Goal: Task Accomplishment & Management: Complete application form

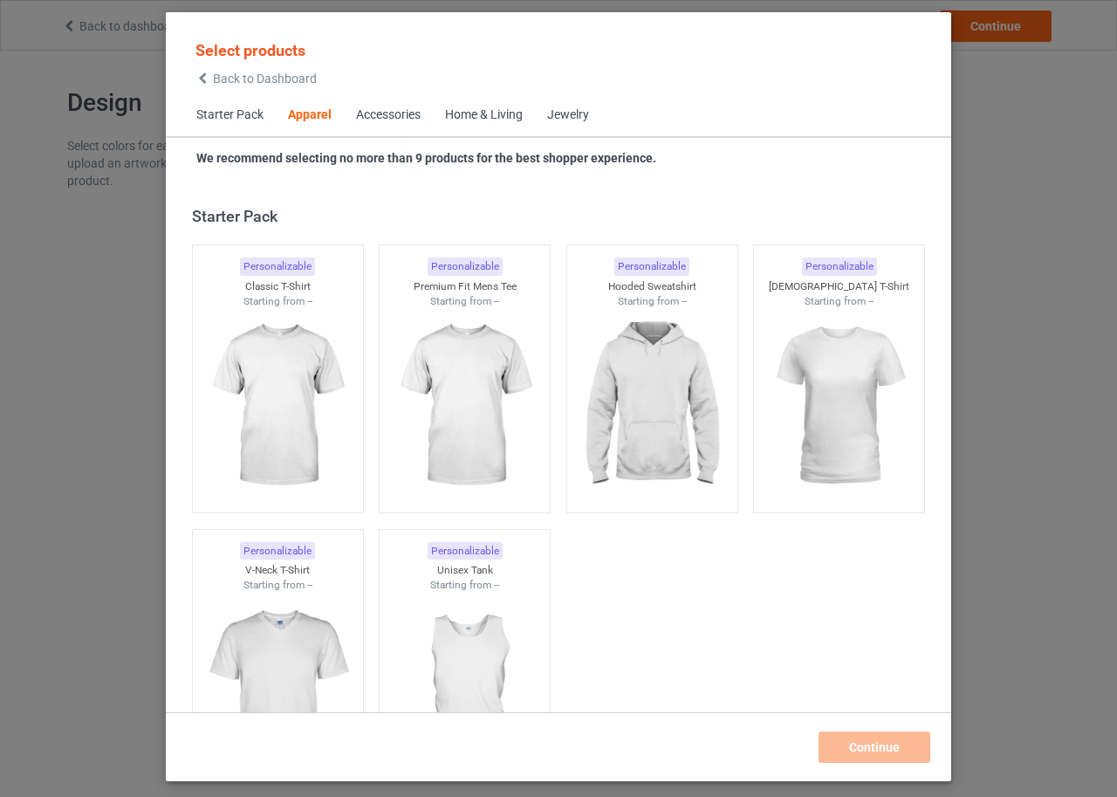
scroll to position [650, 0]
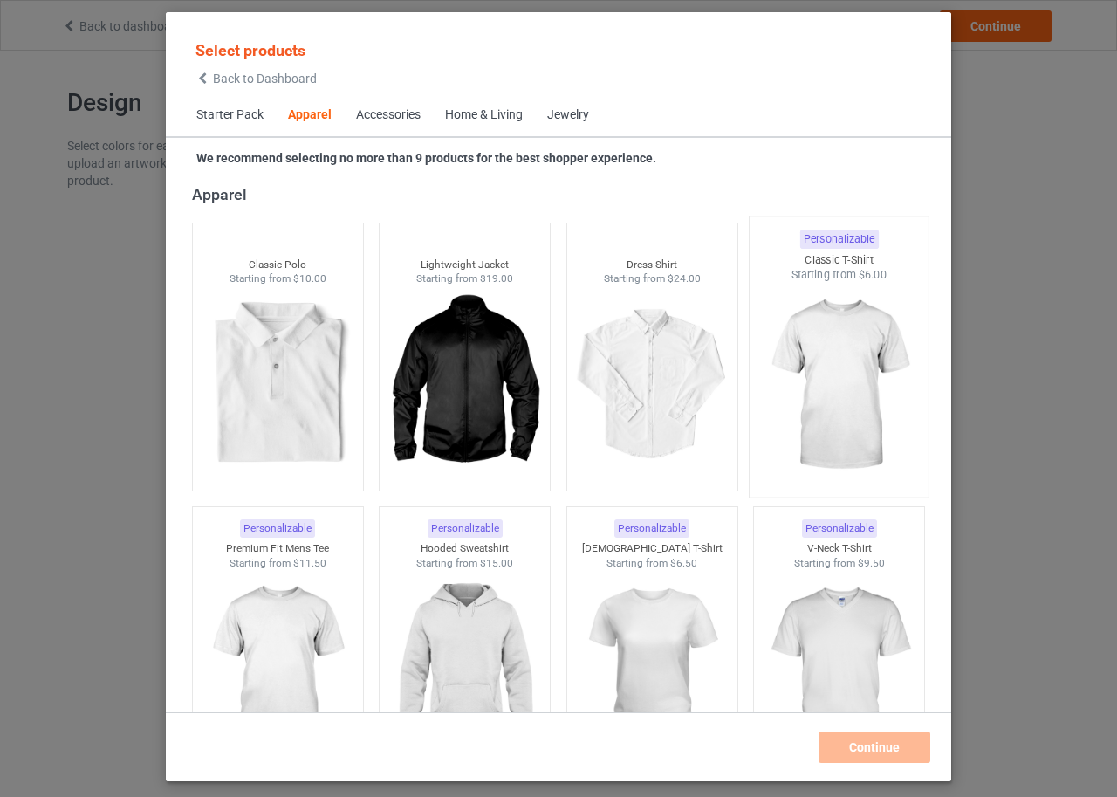
click at [821, 330] on img at bounding box center [840, 385] width 164 height 205
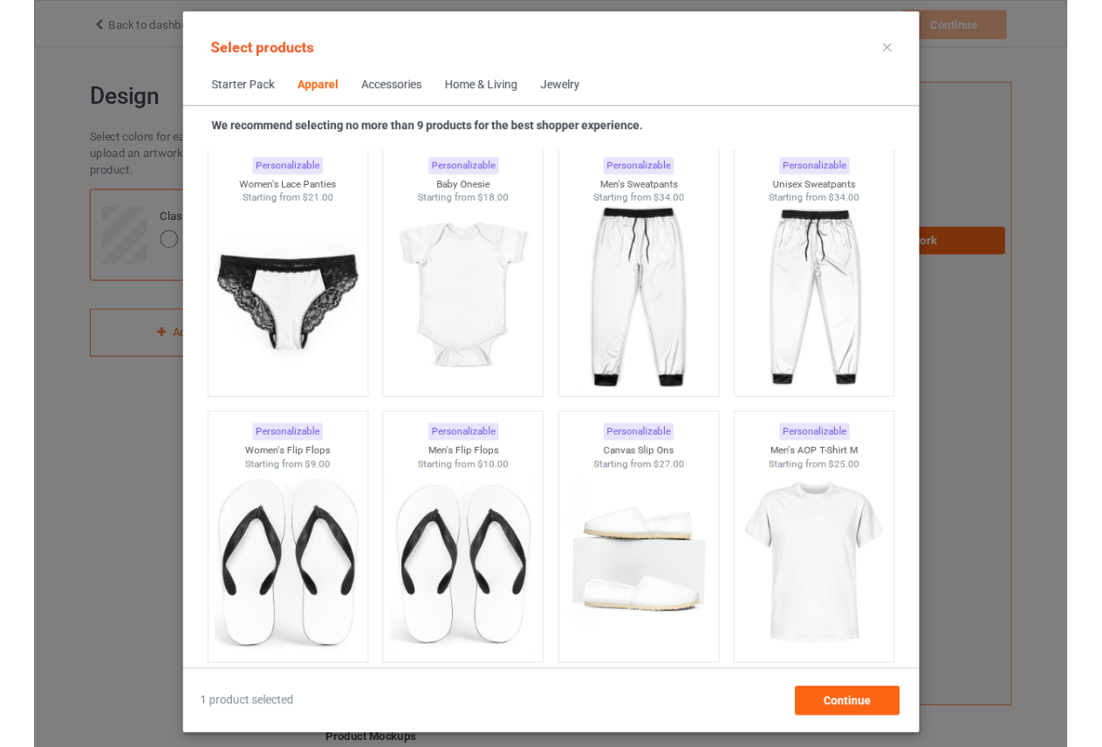
scroll to position [2396, 0]
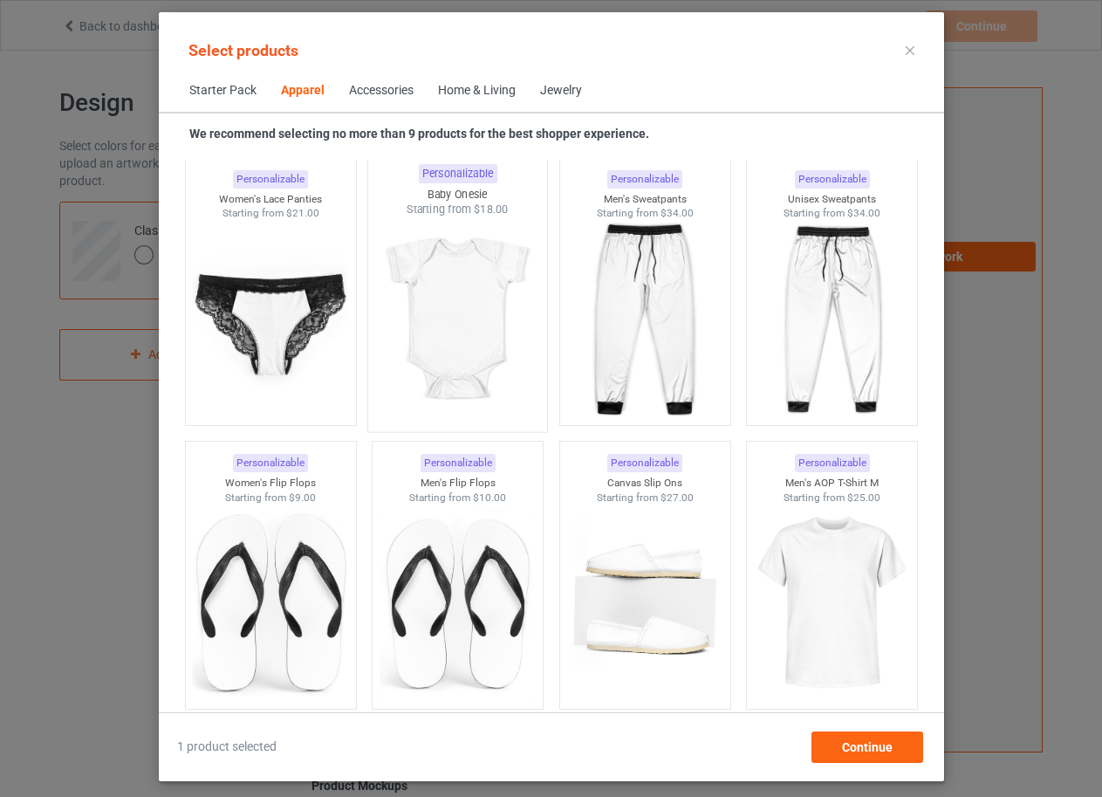
click at [436, 357] on img at bounding box center [457, 319] width 164 height 205
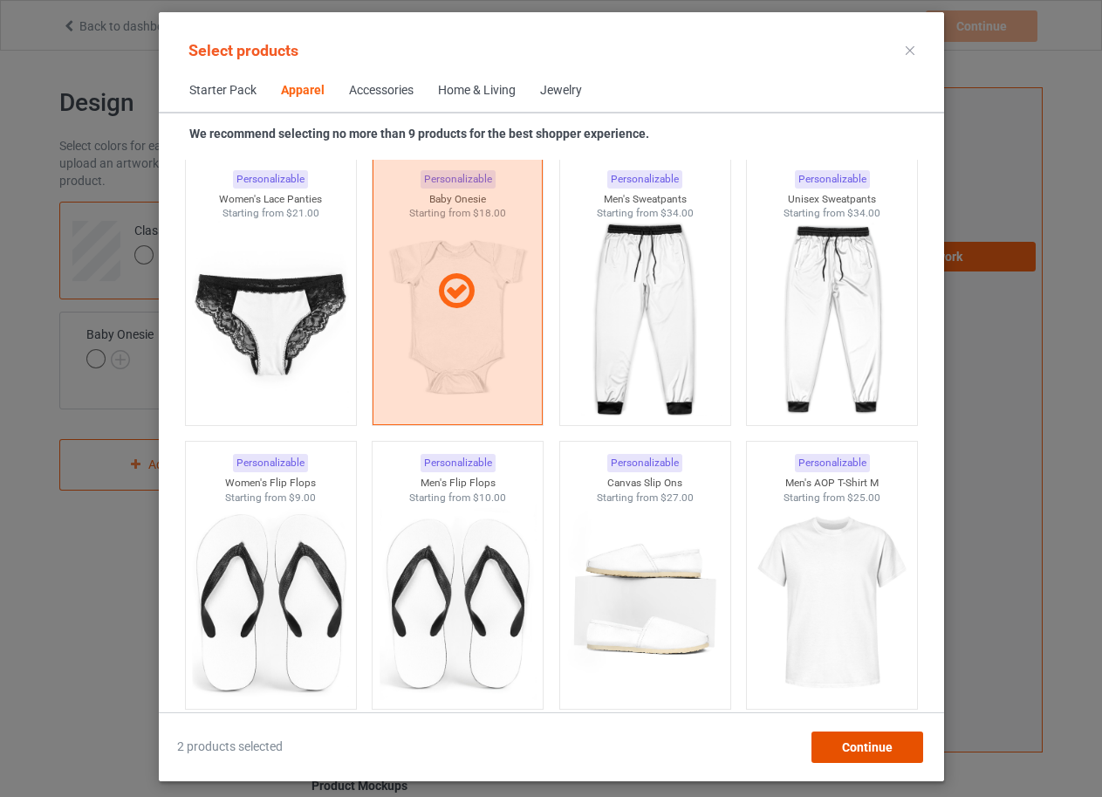
click at [863, 743] on span "Continue" at bounding box center [866, 747] width 51 height 14
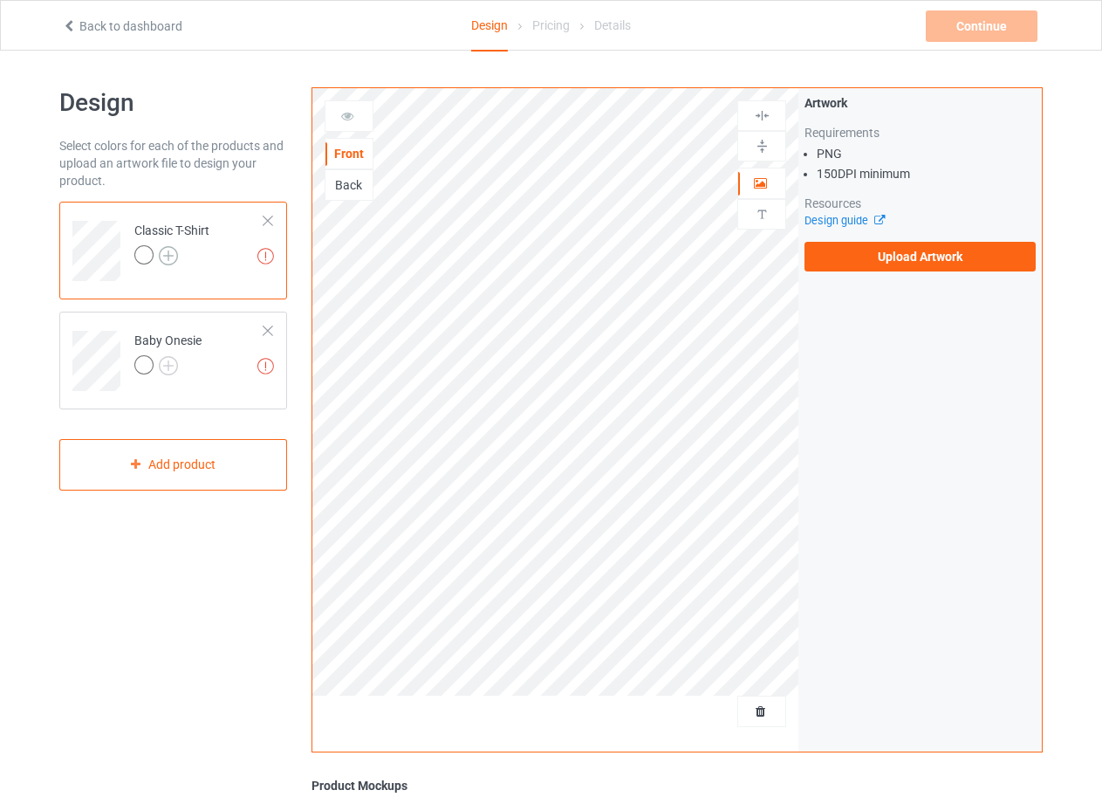
click at [167, 252] on img at bounding box center [168, 255] width 19 height 19
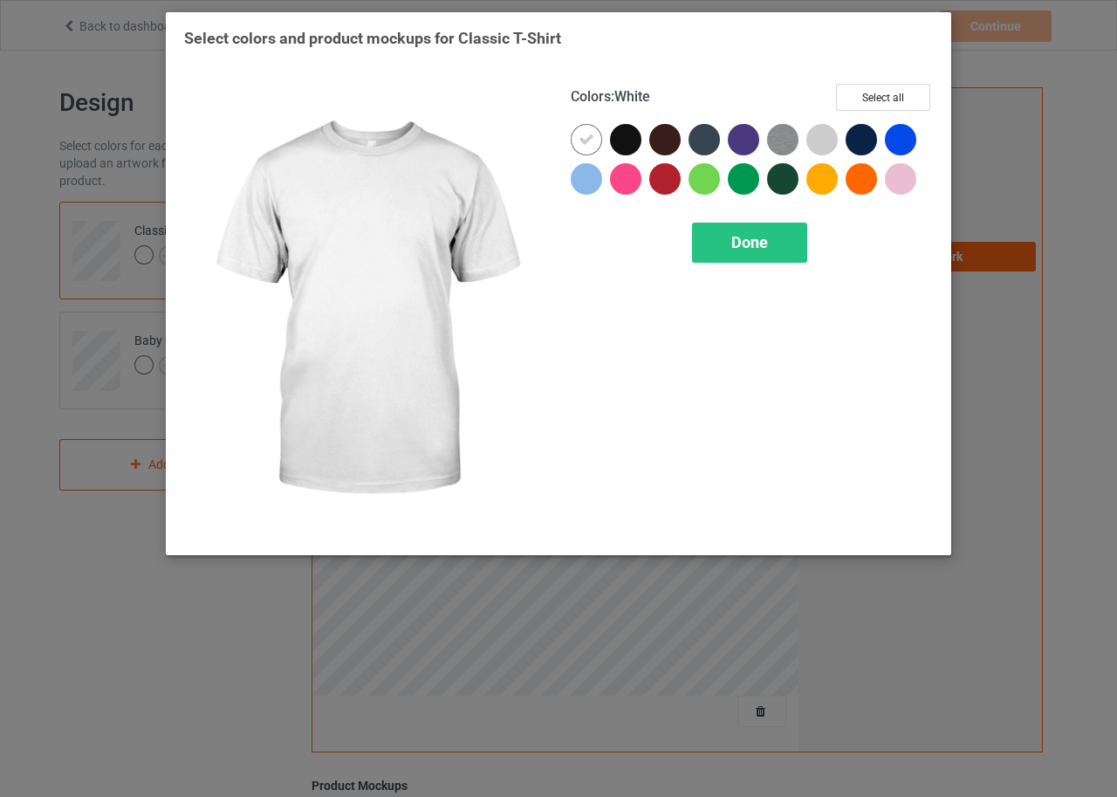
click at [1040, 146] on div "Select colors and product mockups for Classic T-Shirt Colors : White Select all…" at bounding box center [558, 398] width 1117 height 797
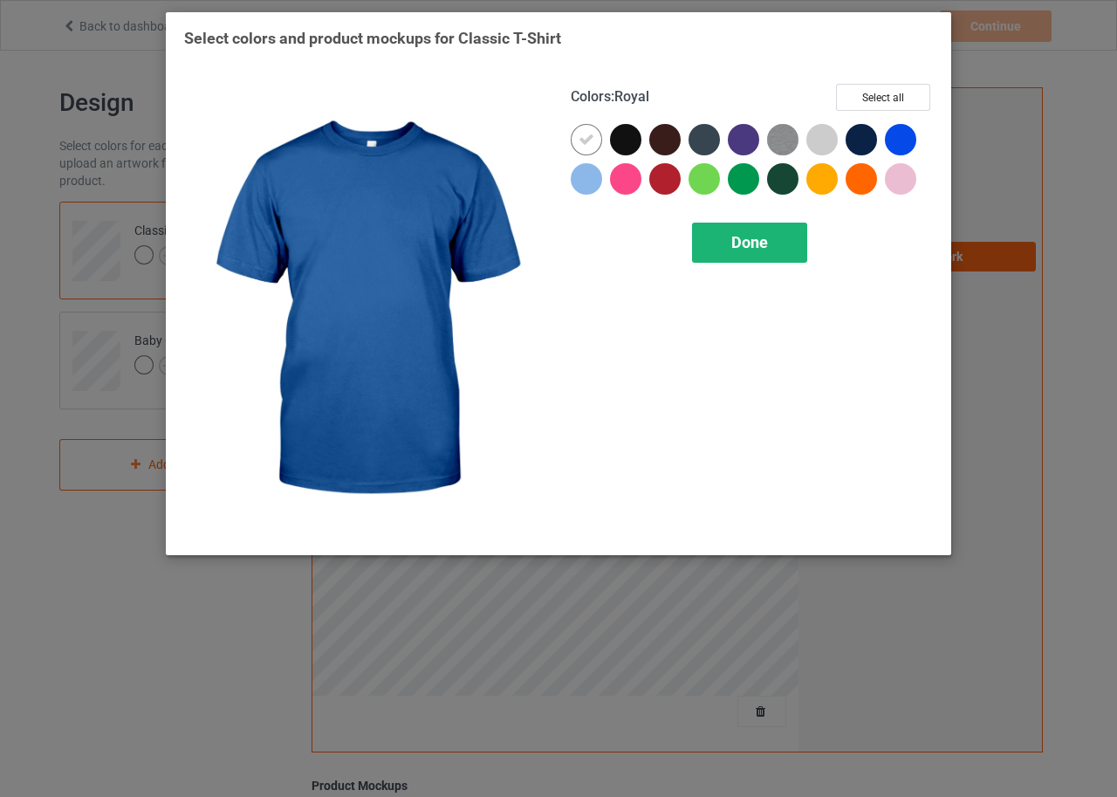
click at [749, 234] on span "Done" at bounding box center [749, 242] width 37 height 18
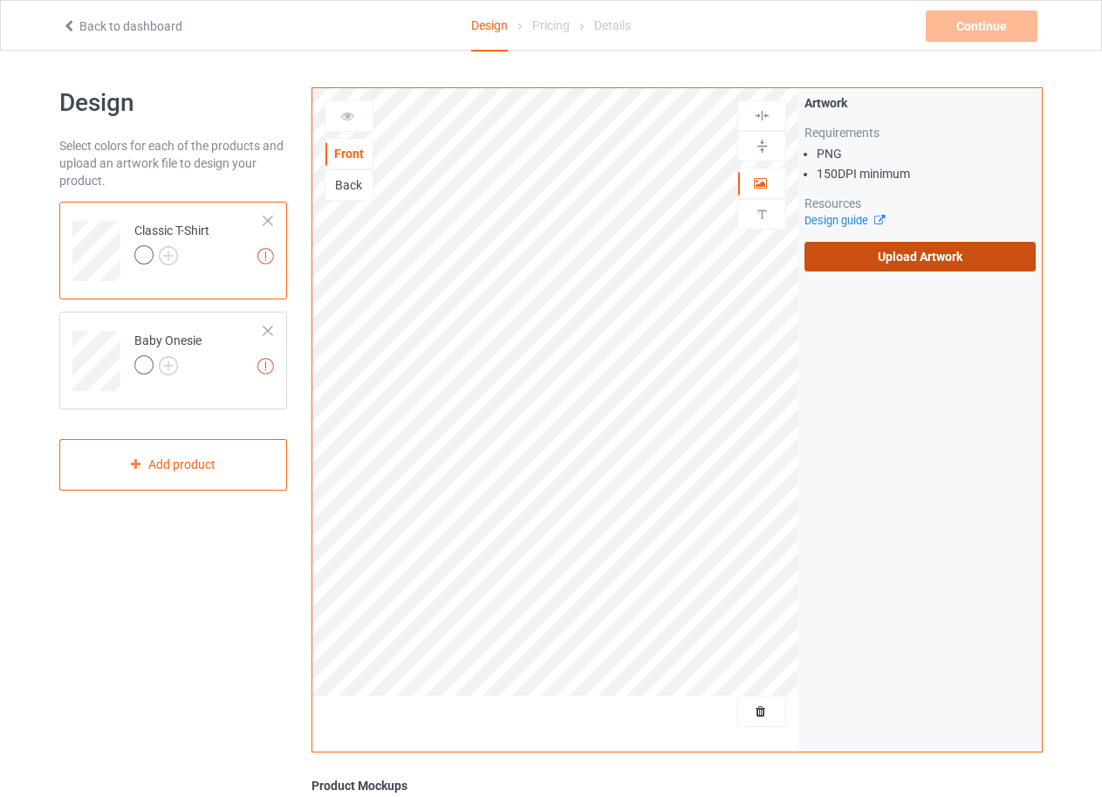
click at [919, 251] on label "Upload Artwork" at bounding box center [920, 257] width 231 height 30
click at [0, 0] on input "Upload Artwork" at bounding box center [0, 0] width 0 height 0
click at [154, 322] on td "Baby Onesie" at bounding box center [199, 355] width 149 height 72
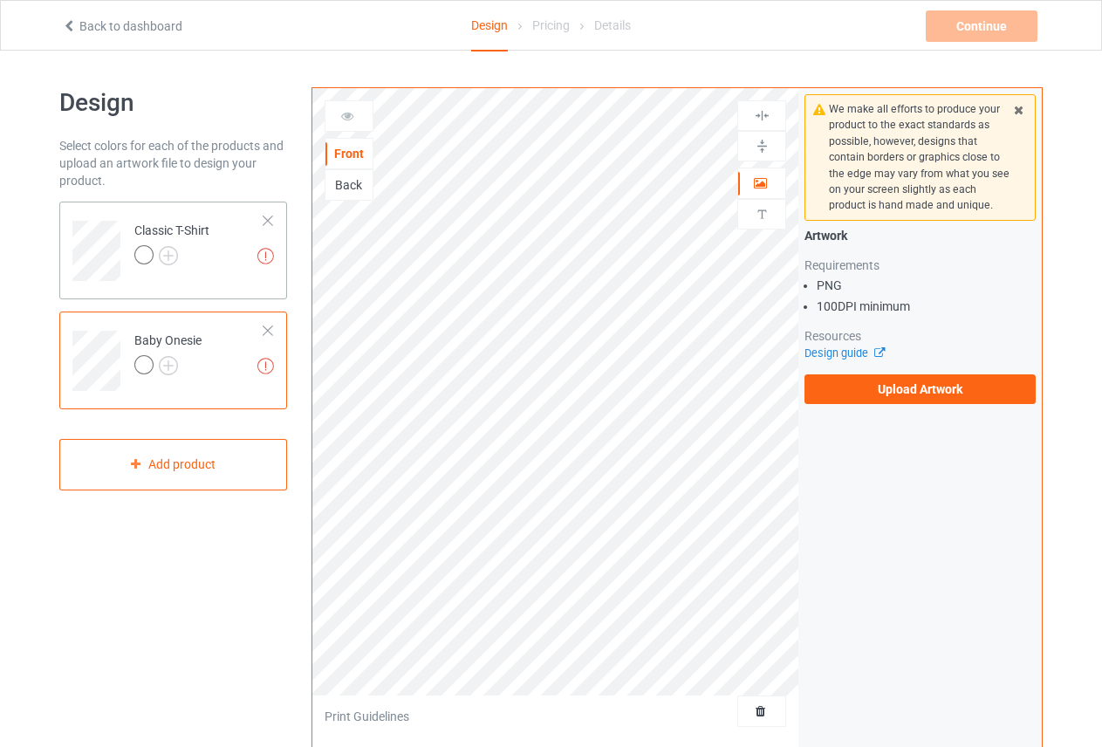
click at [146, 211] on td "Missing artworks Classic T-Shirt" at bounding box center [199, 245] width 149 height 72
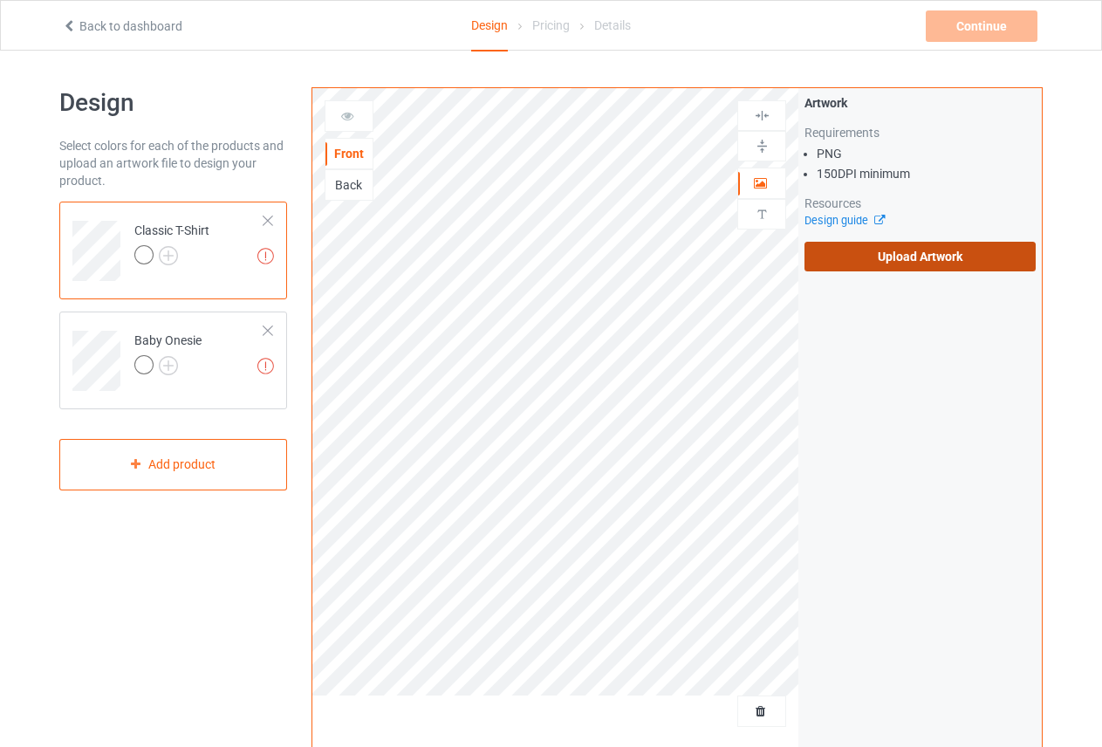
click at [862, 247] on label "Upload Artwork" at bounding box center [920, 257] width 231 height 30
click at [0, 0] on input "Upload Artwork" at bounding box center [0, 0] width 0 height 0
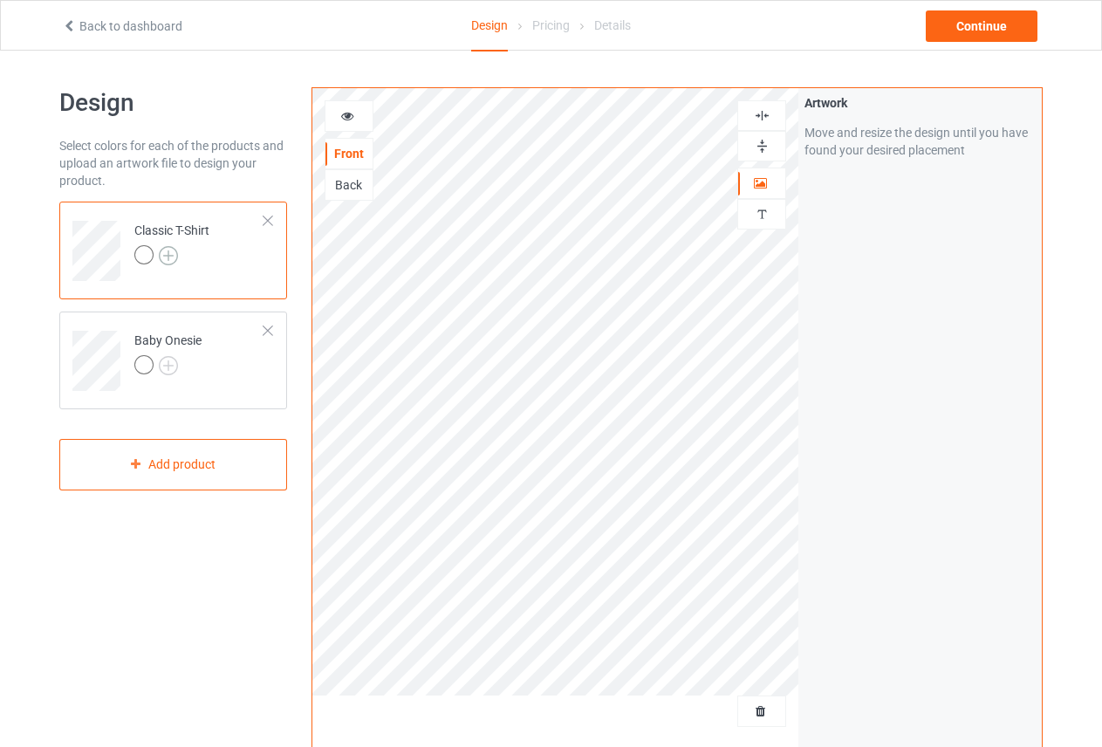
click at [169, 248] on img at bounding box center [168, 255] width 19 height 19
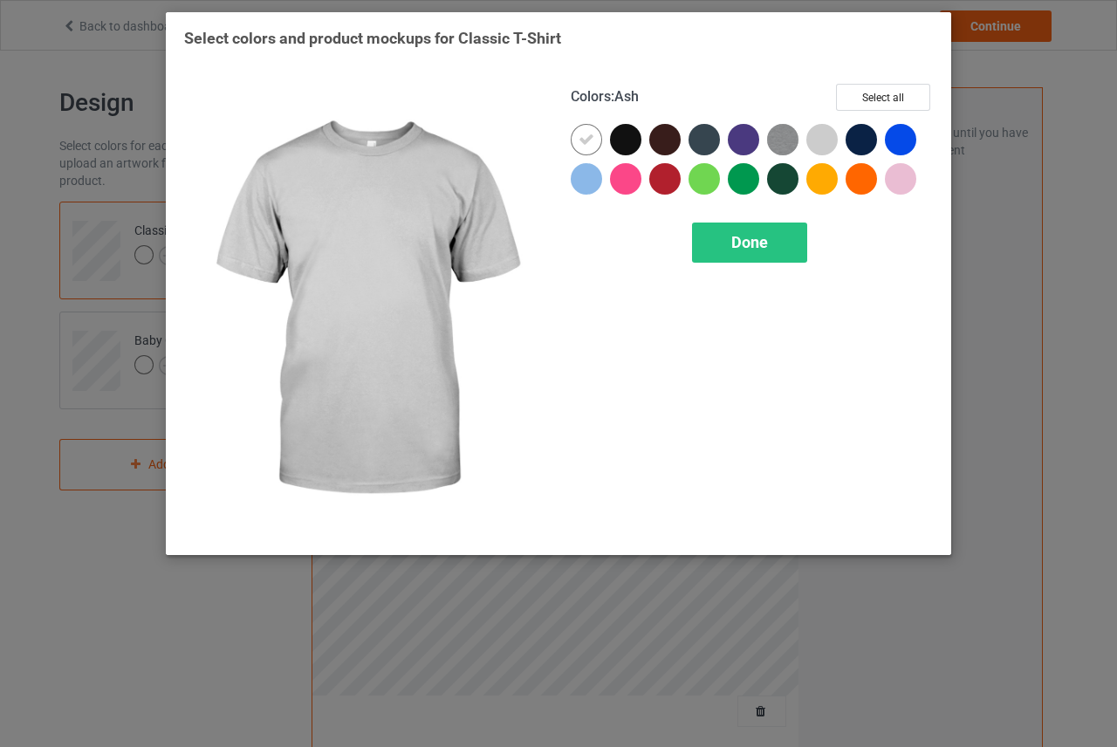
click at [812, 132] on div at bounding box center [822, 139] width 31 height 31
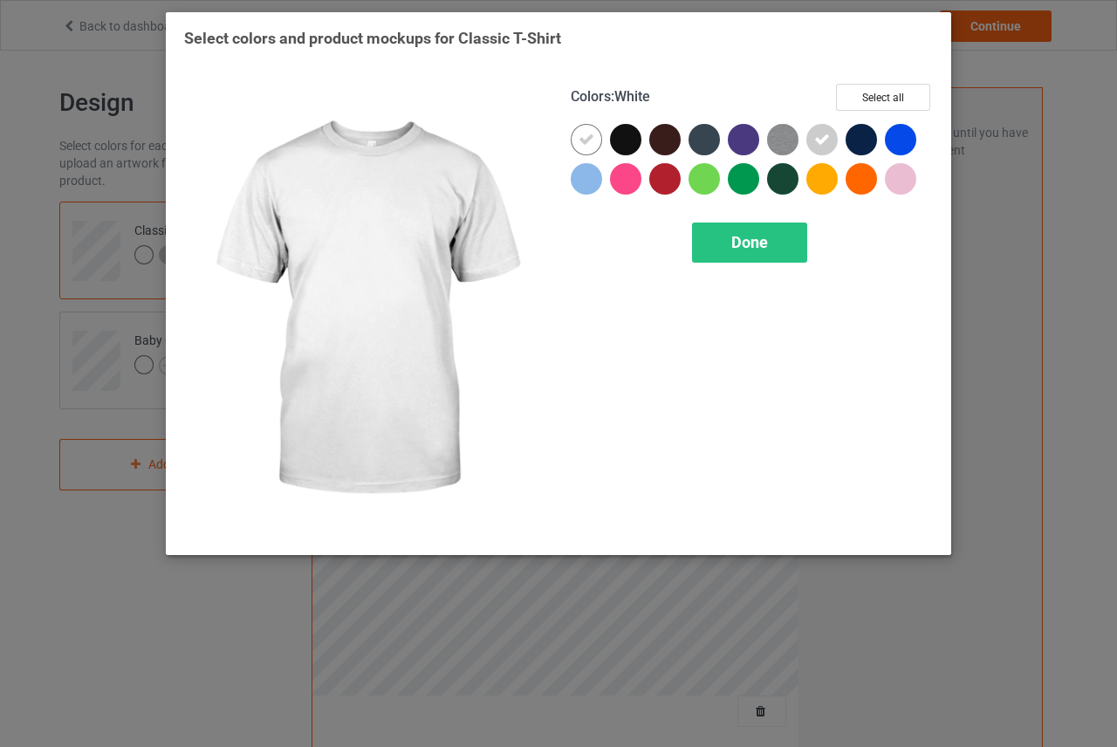
click at [581, 141] on icon at bounding box center [587, 140] width 16 height 16
click at [581, 141] on div at bounding box center [586, 139] width 31 height 31
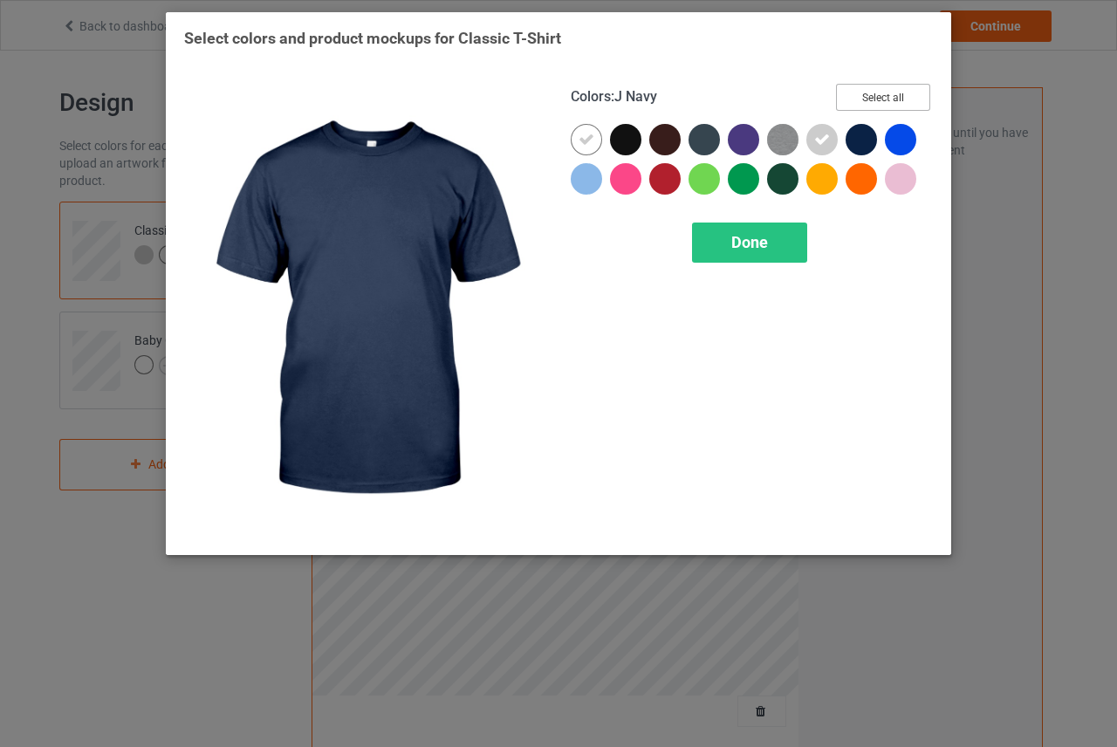
click at [883, 86] on button "Select all" at bounding box center [883, 97] width 94 height 27
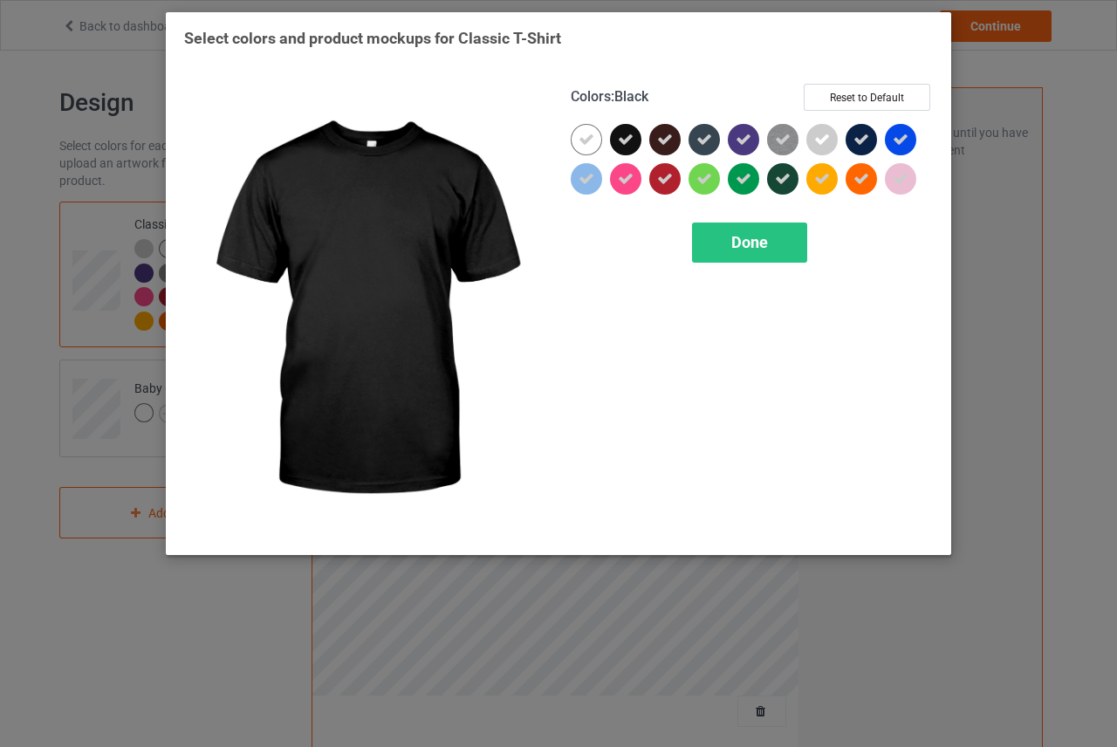
click at [624, 140] on icon at bounding box center [626, 140] width 16 height 16
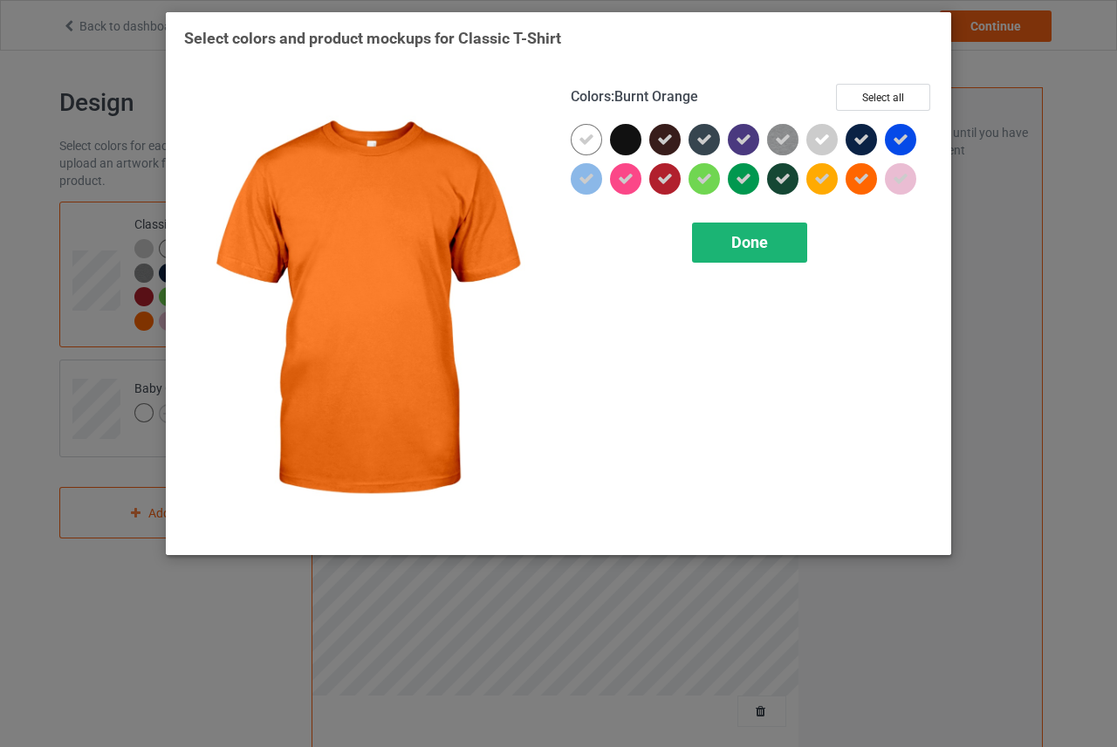
click at [758, 253] on div "Done" at bounding box center [749, 243] width 115 height 40
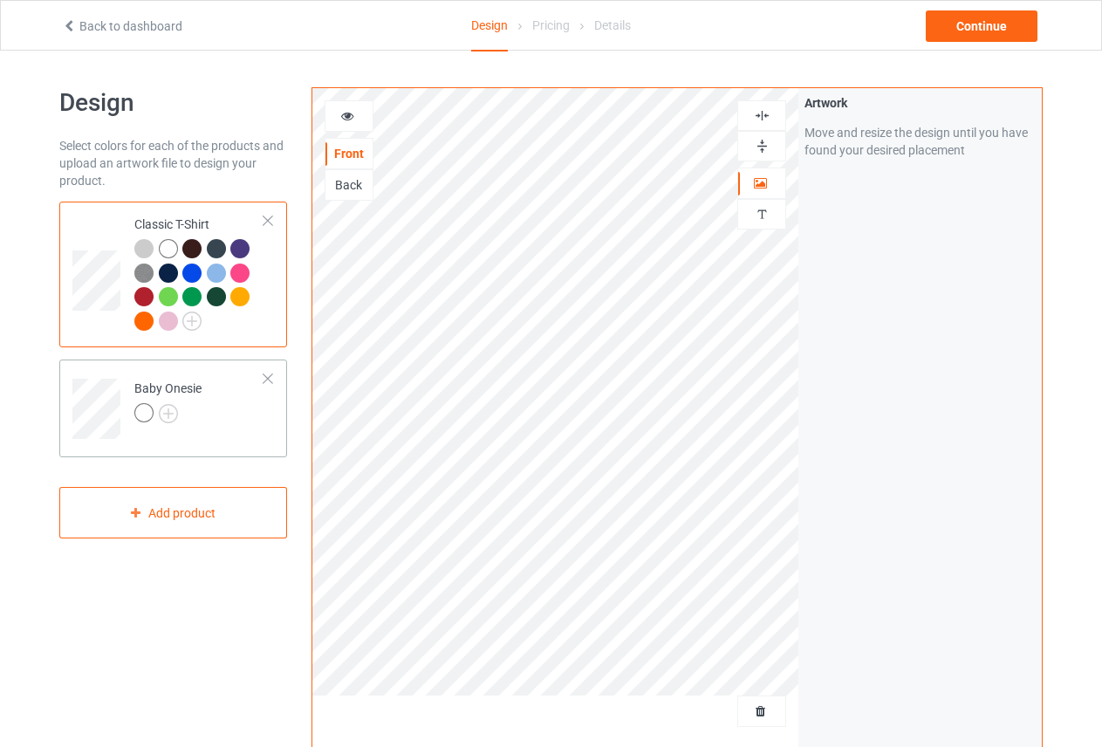
click at [161, 391] on div "Baby Onesie" at bounding box center [167, 401] width 67 height 42
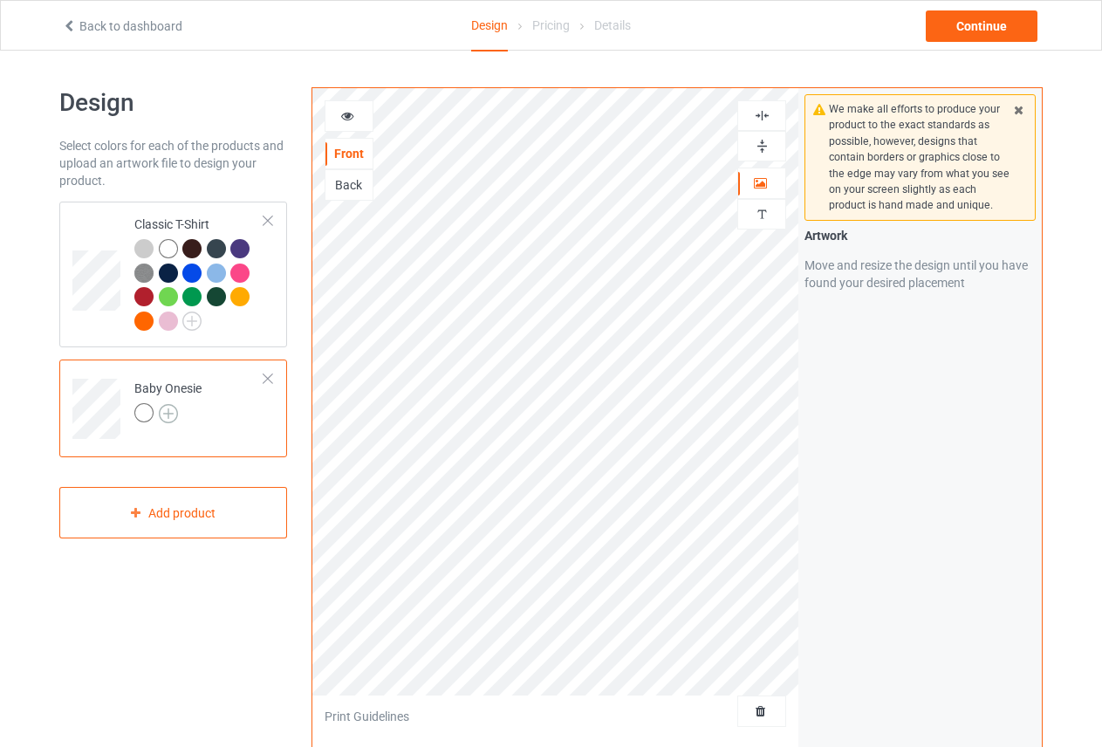
click at [169, 411] on img at bounding box center [168, 413] width 19 height 19
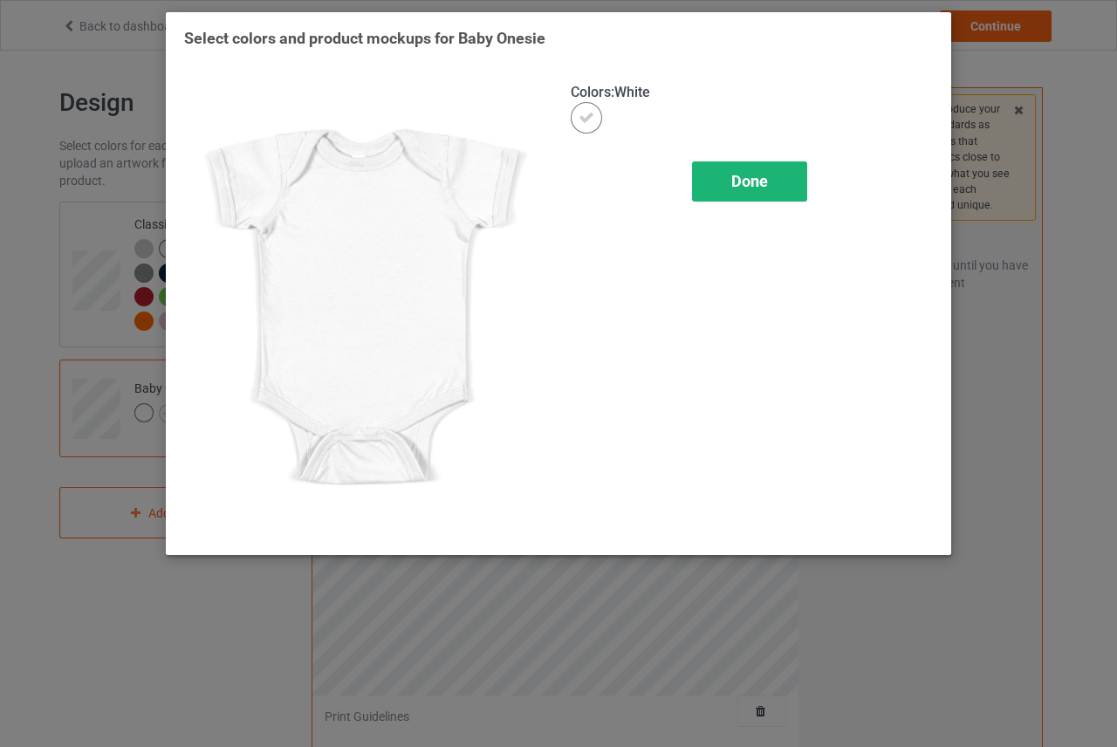
click at [753, 187] on span "Done" at bounding box center [749, 181] width 37 height 18
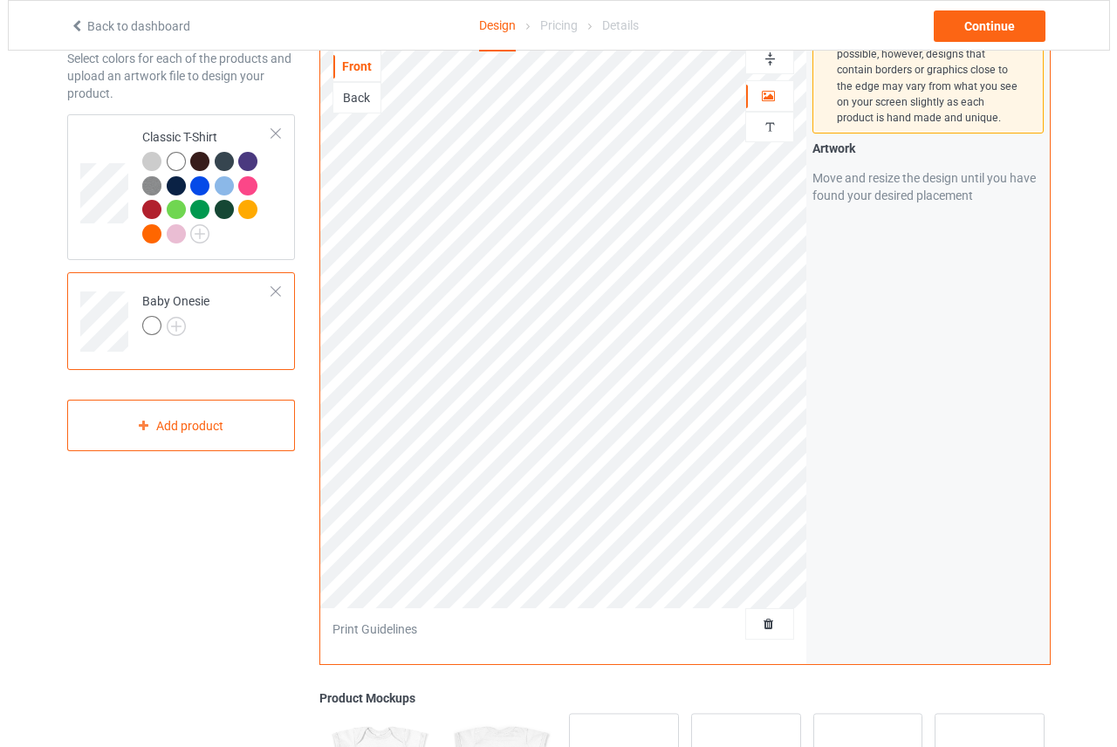
scroll to position [382, 0]
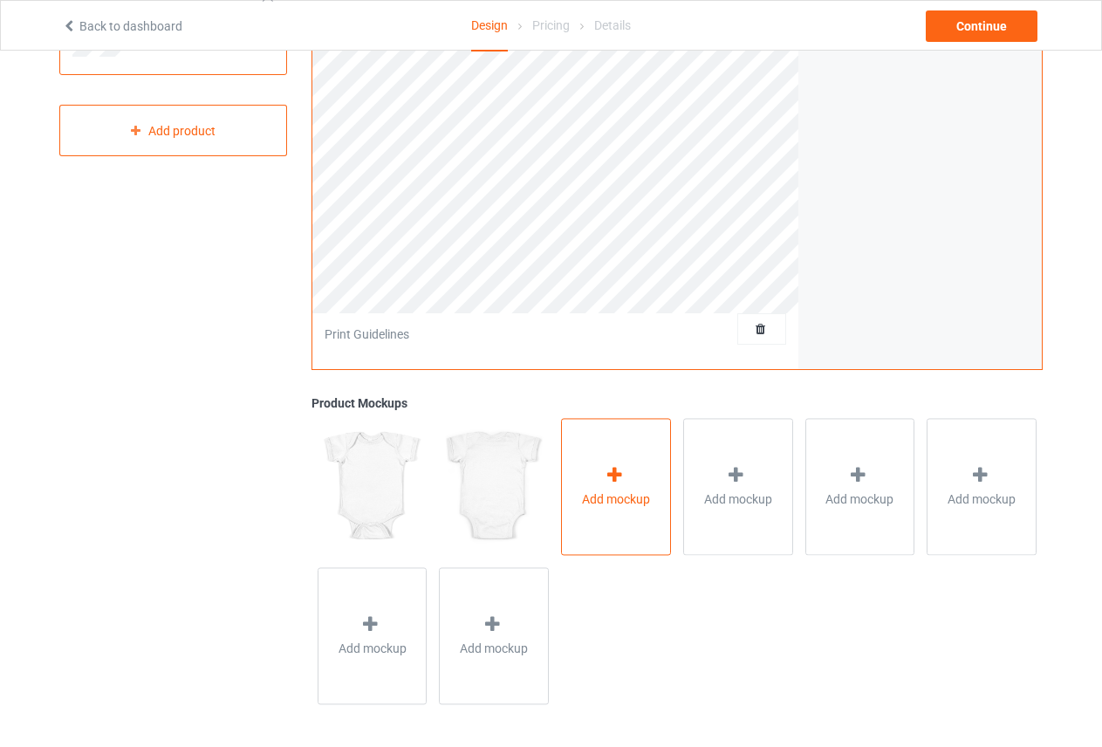
click at [593, 484] on div "Add mockup" at bounding box center [616, 486] width 110 height 137
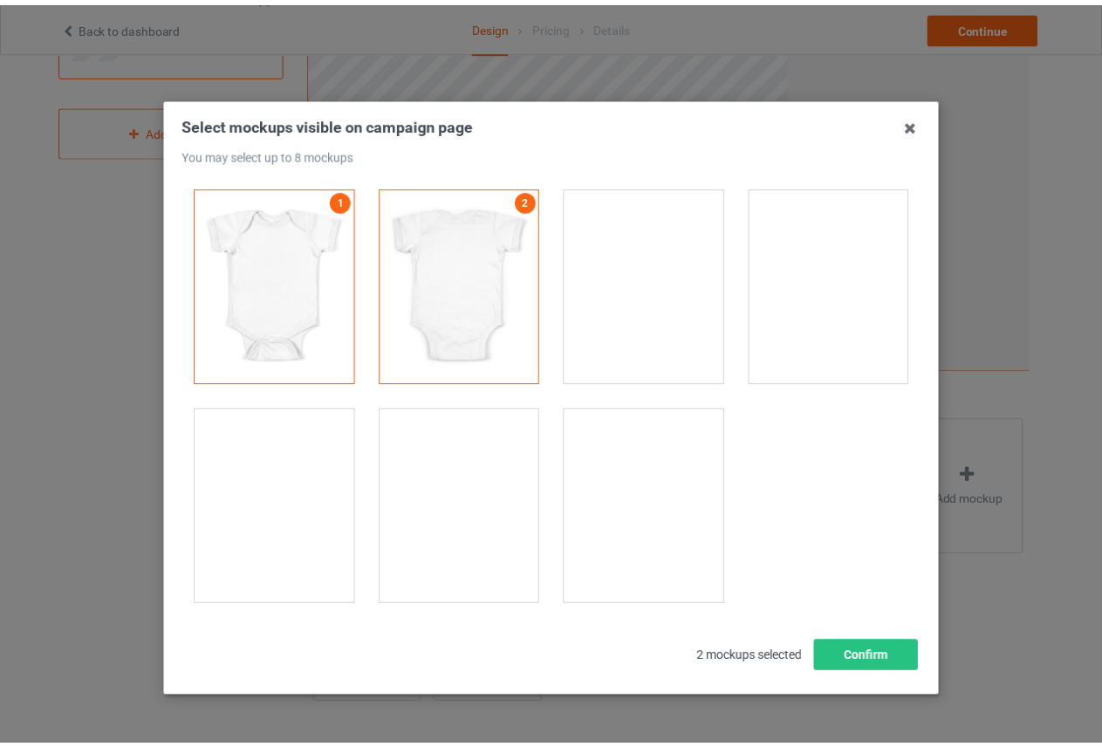
scroll to position [48, 0]
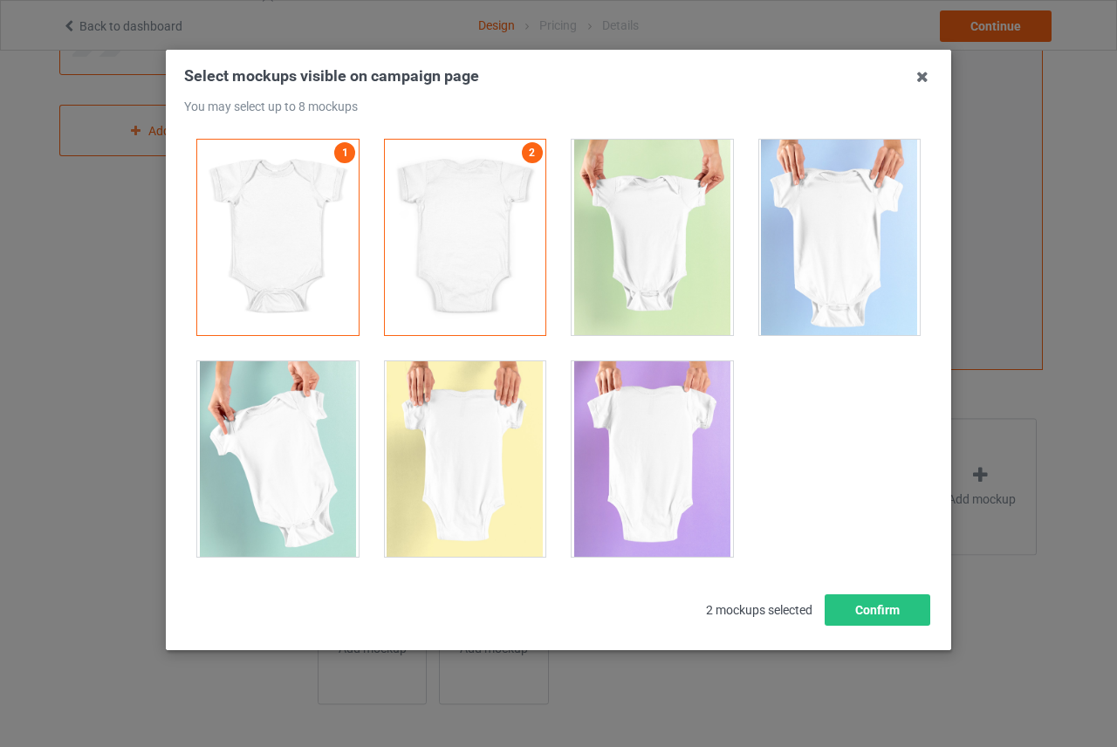
click at [649, 211] on div at bounding box center [652, 238] width 161 height 196
click at [766, 203] on div at bounding box center [839, 238] width 161 height 196
drag, startPoint x: 632, startPoint y: 467, endPoint x: 566, endPoint y: 469, distance: 66.4
click at [631, 467] on div at bounding box center [652, 459] width 161 height 196
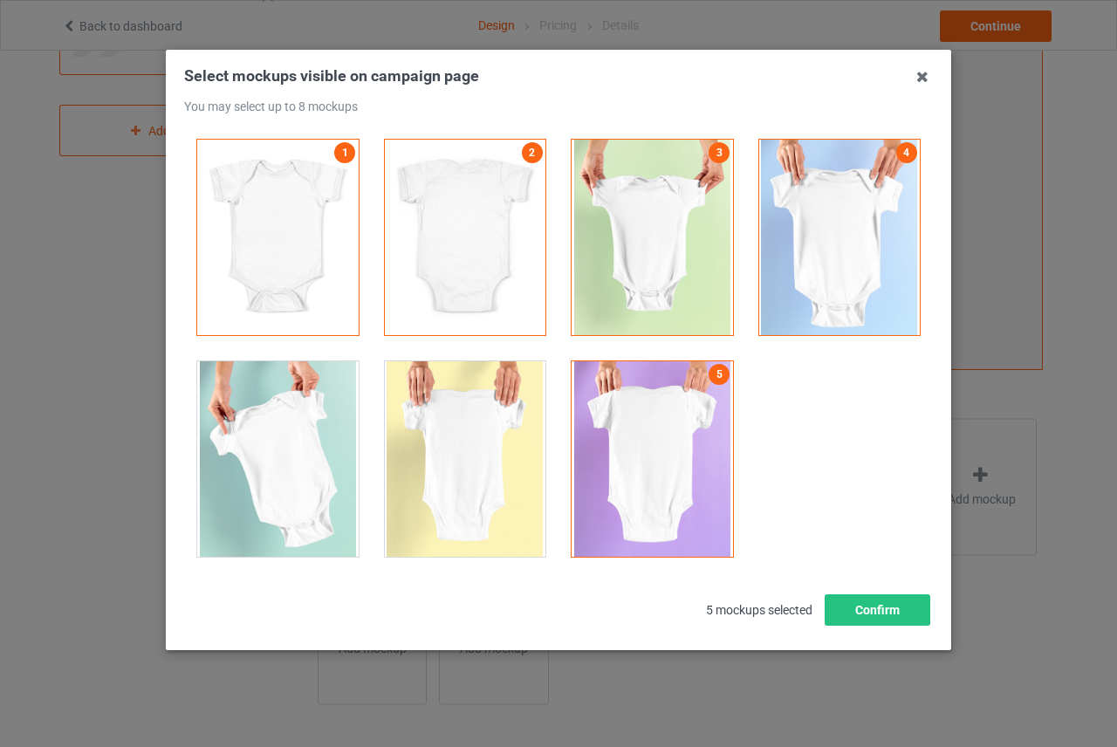
drag, startPoint x: 508, startPoint y: 456, endPoint x: 360, endPoint y: 433, distance: 150.1
click at [484, 454] on div at bounding box center [465, 459] width 161 height 196
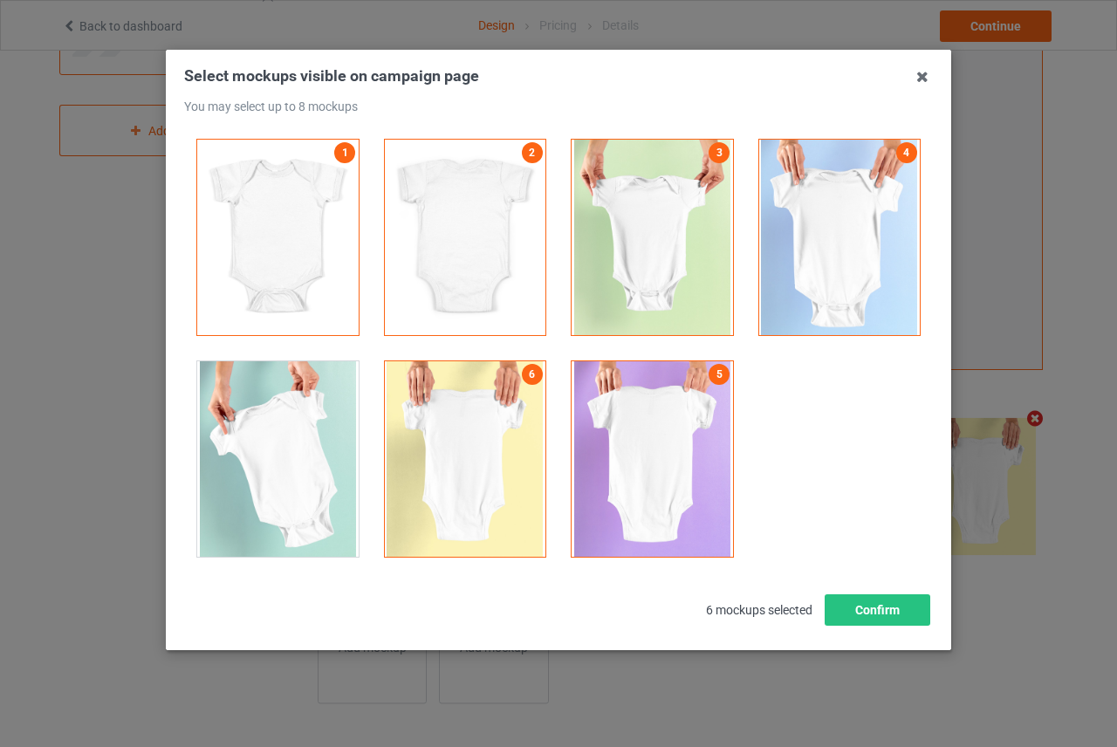
click at [355, 433] on div at bounding box center [278, 459] width 188 height 222
click at [280, 429] on div at bounding box center [277, 459] width 161 height 196
click at [257, 408] on div at bounding box center [277, 459] width 161 height 196
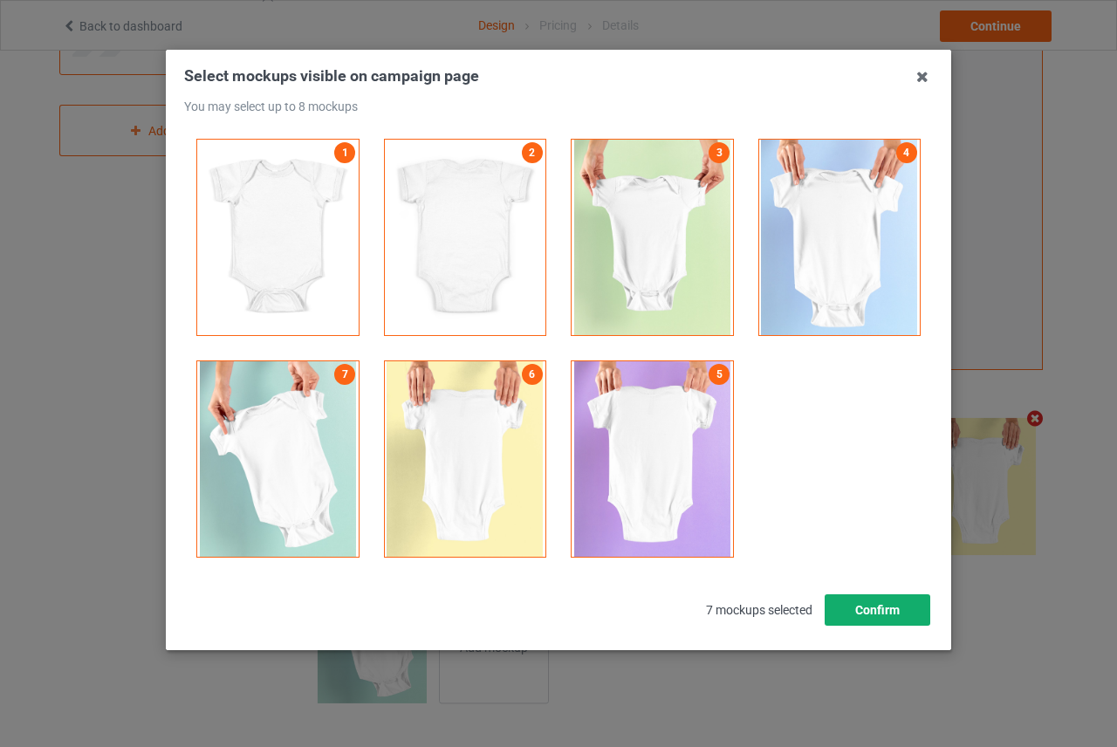
click at [879, 604] on button "Confirm" at bounding box center [878, 609] width 106 height 31
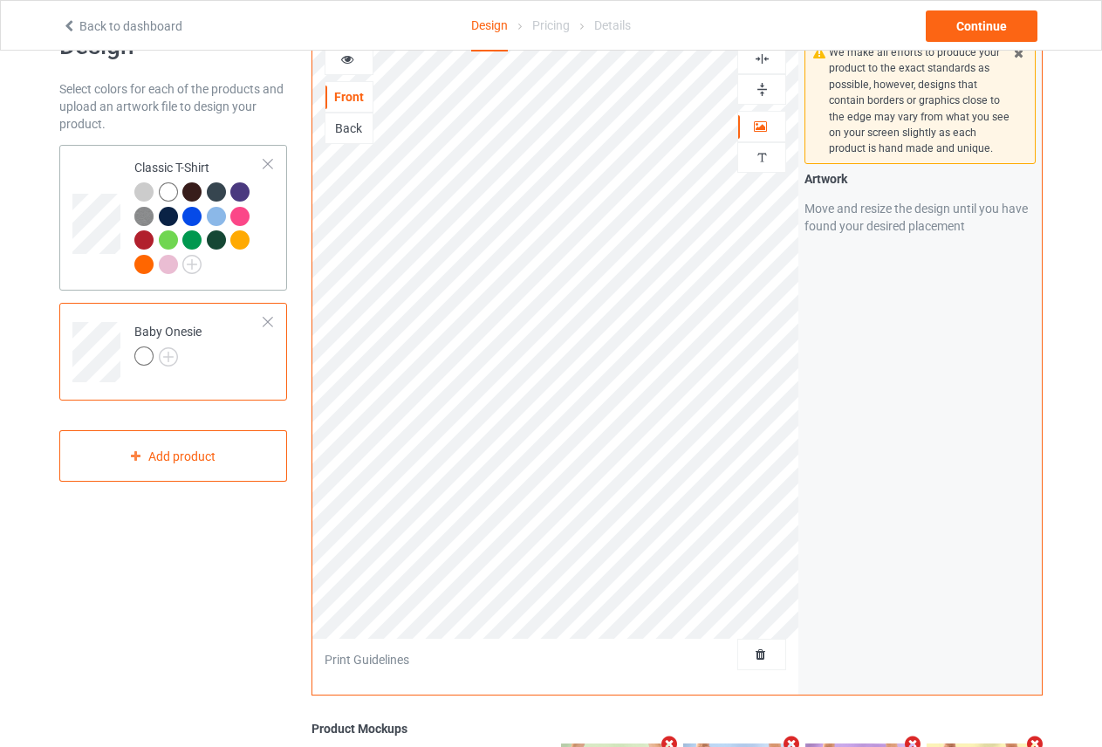
scroll to position [33, 0]
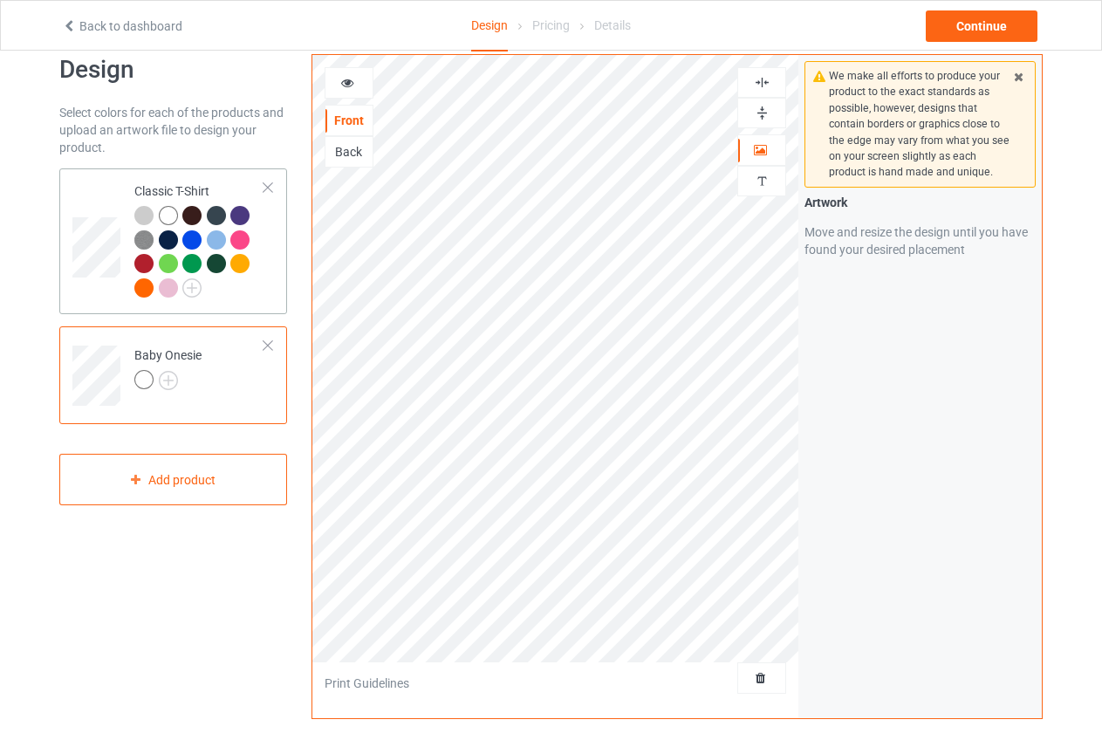
click at [147, 177] on td "Classic T-Shirt" at bounding box center [199, 241] width 149 height 132
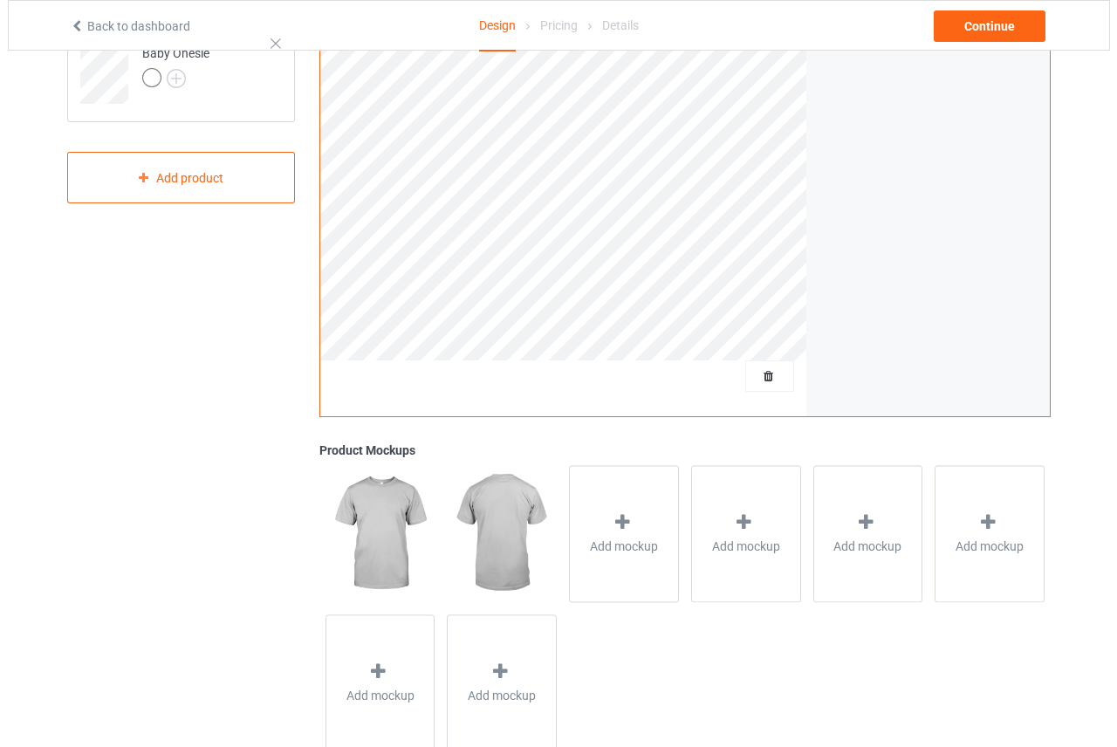
scroll to position [382, 0]
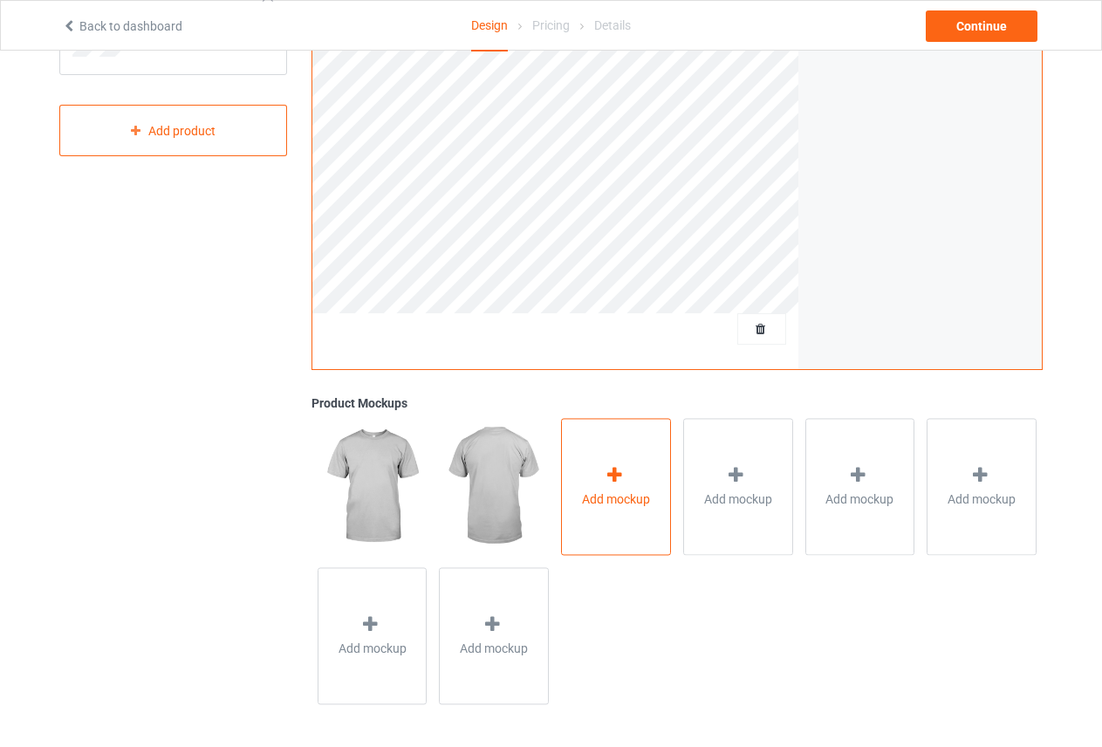
click at [621, 489] on div at bounding box center [616, 477] width 24 height 25
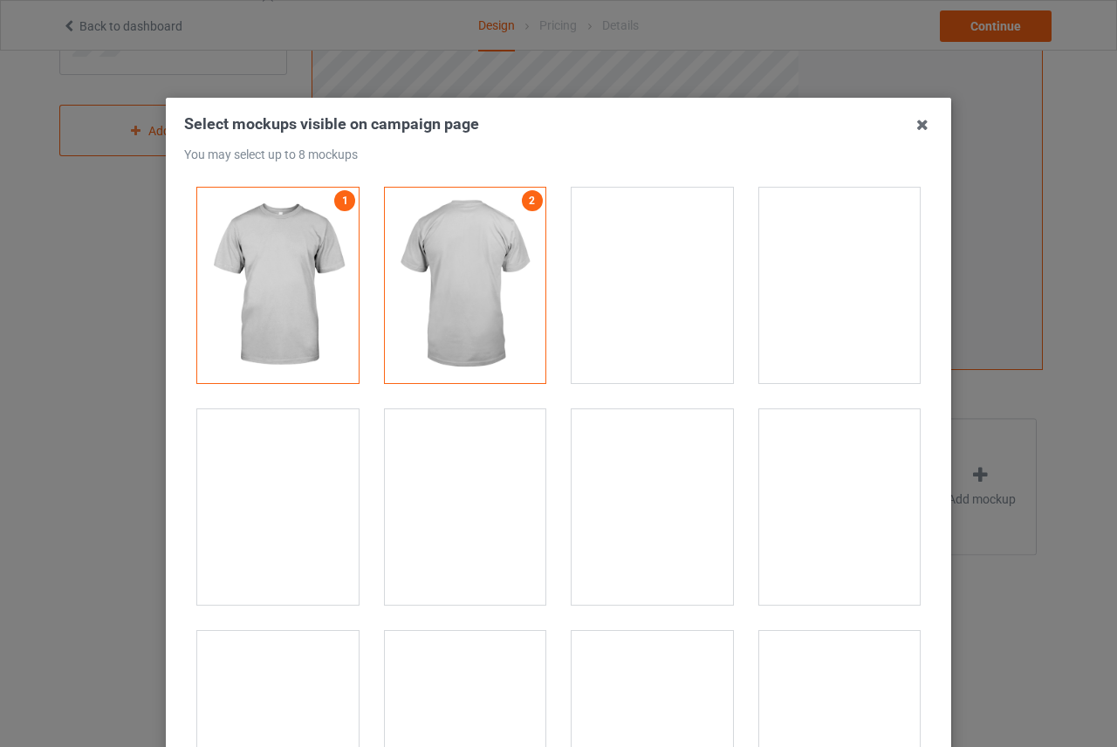
click at [774, 265] on div at bounding box center [839, 286] width 161 height 196
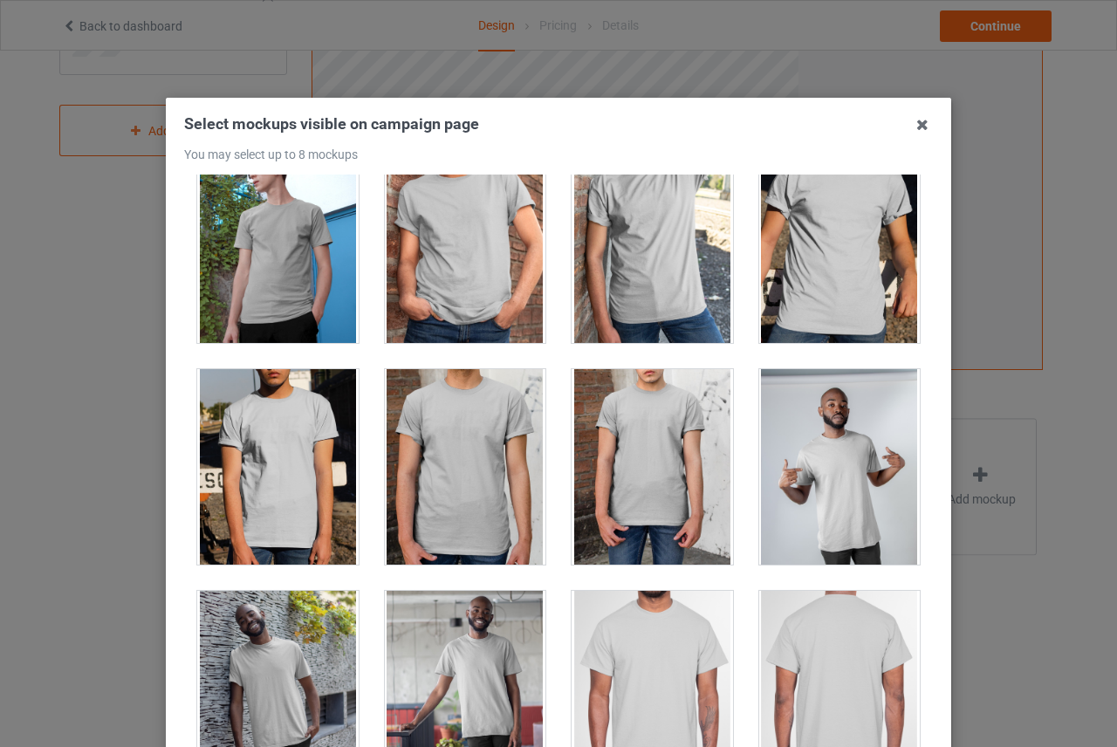
scroll to position [873, 0]
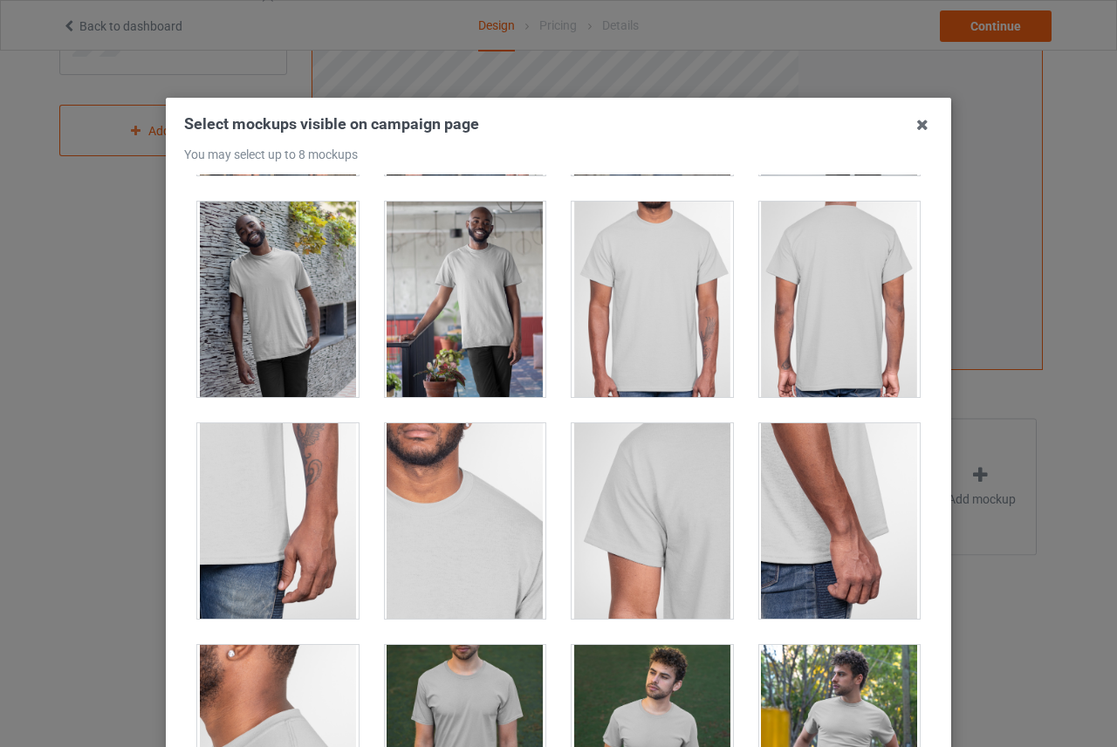
click at [263, 260] on div at bounding box center [277, 300] width 161 height 196
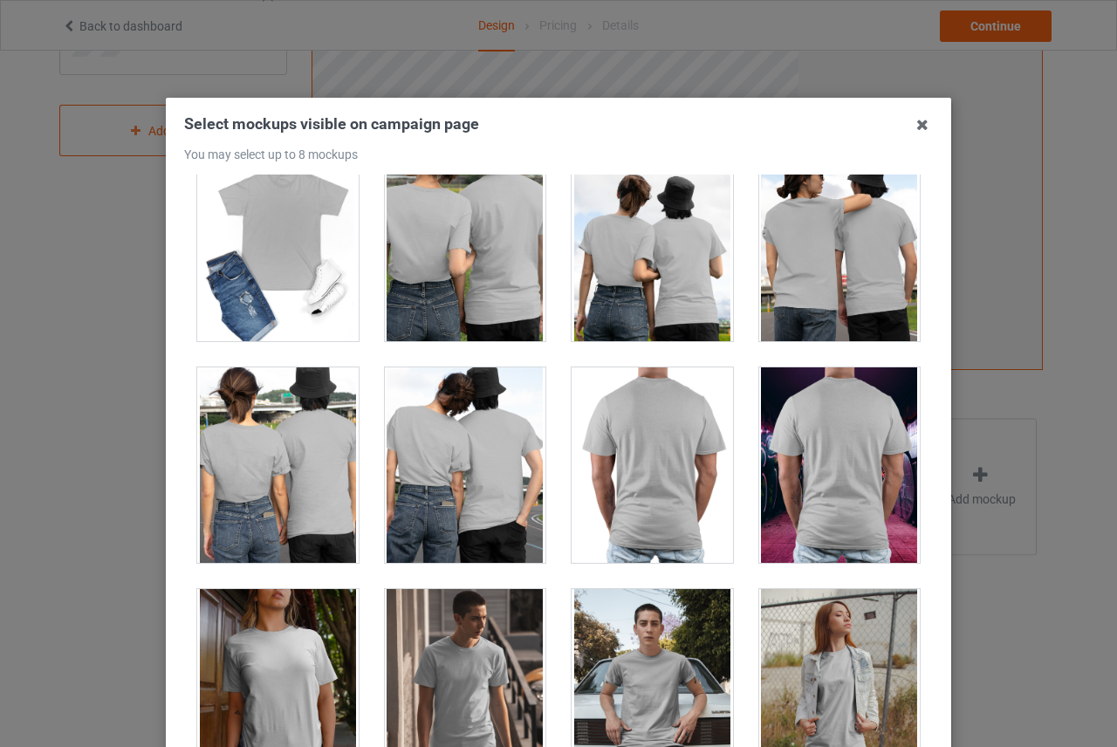
scroll to position [8990, 0]
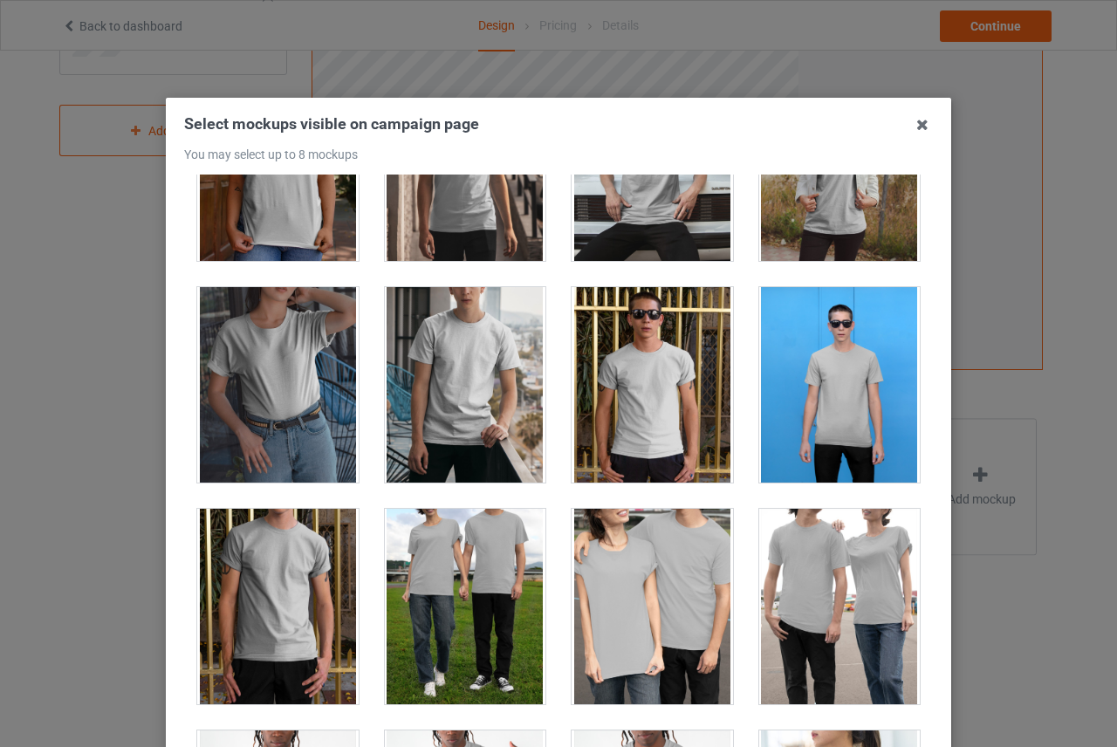
click at [625, 394] on div at bounding box center [652, 385] width 161 height 196
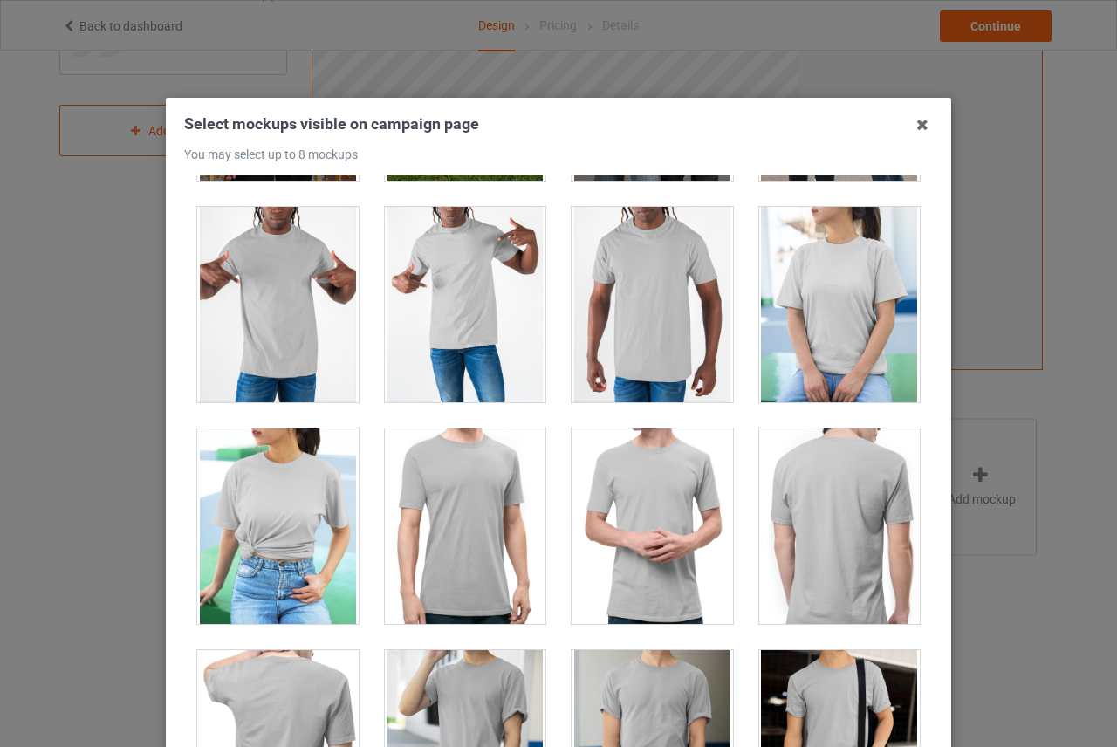
scroll to position [10125, 0]
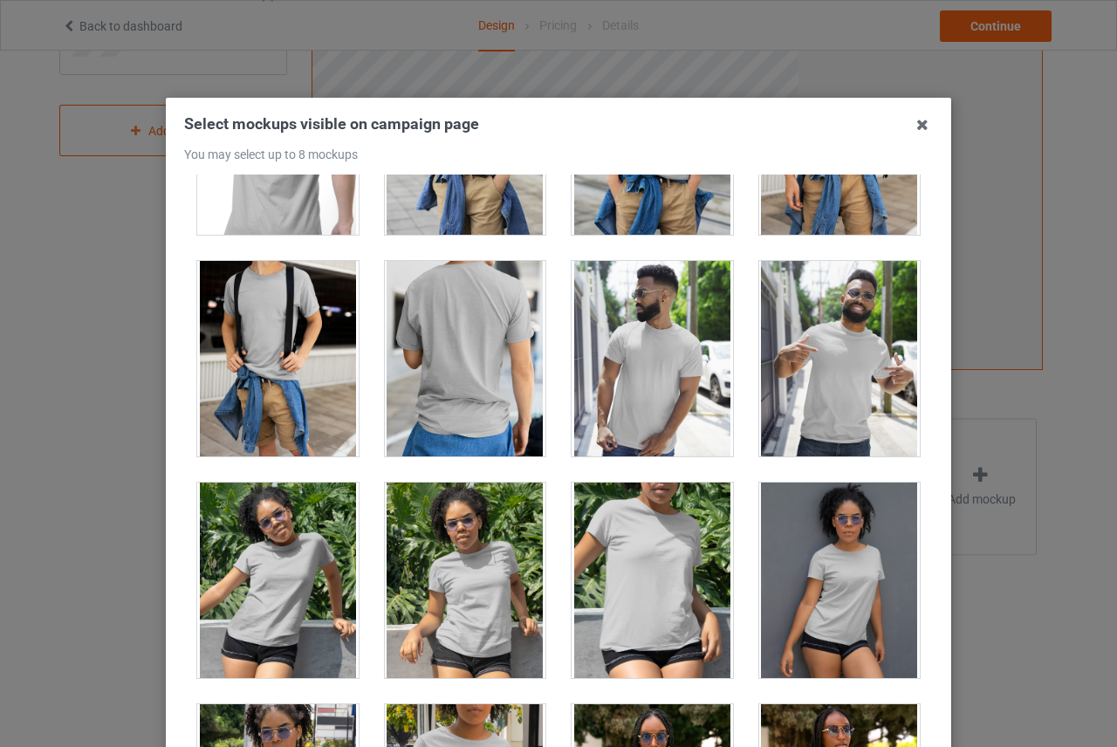
click at [438, 539] on div at bounding box center [465, 581] width 161 height 196
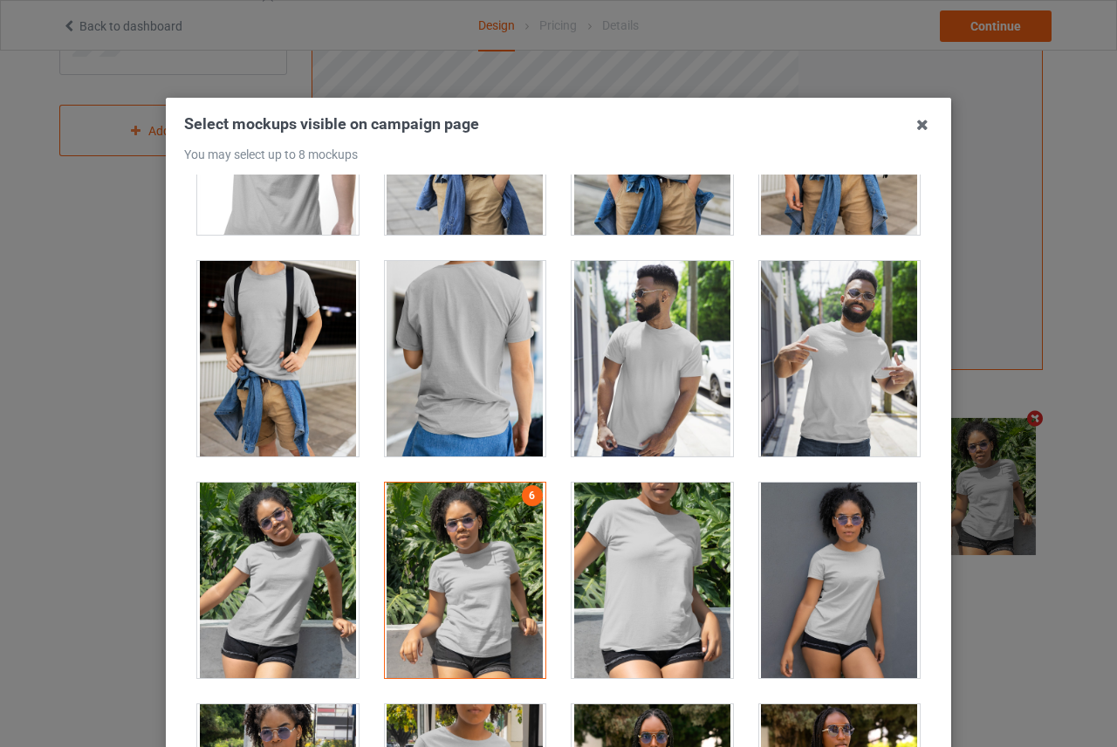
click at [834, 336] on div at bounding box center [839, 359] width 161 height 196
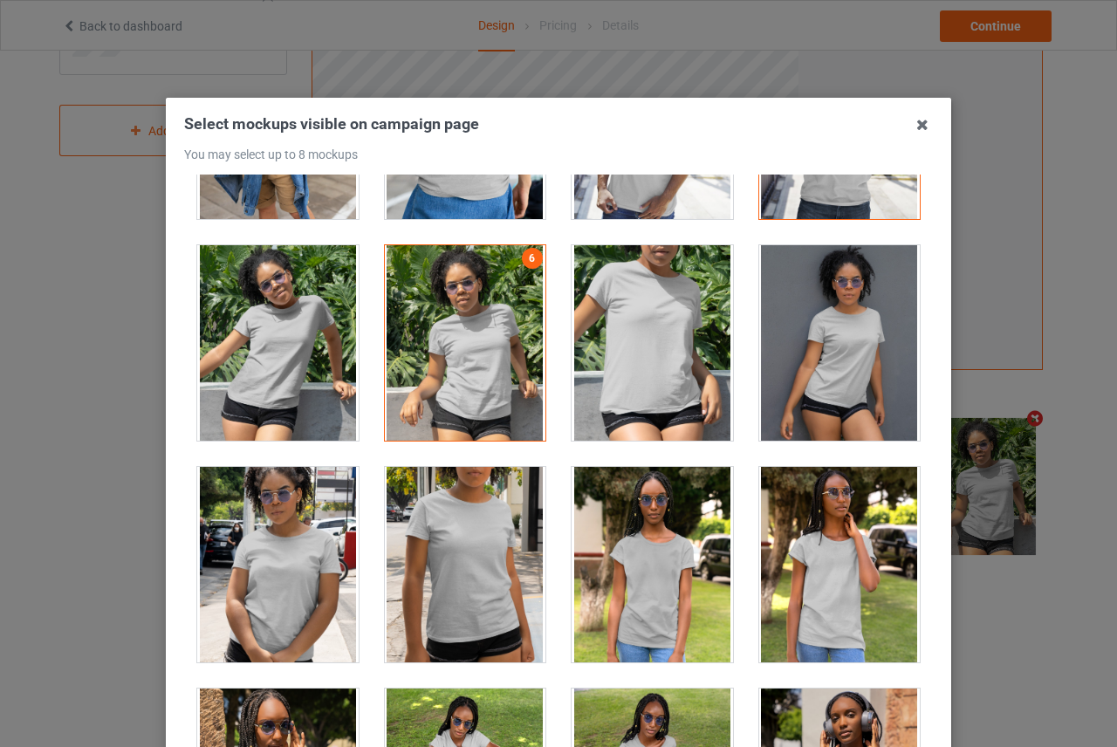
scroll to position [10823, 0]
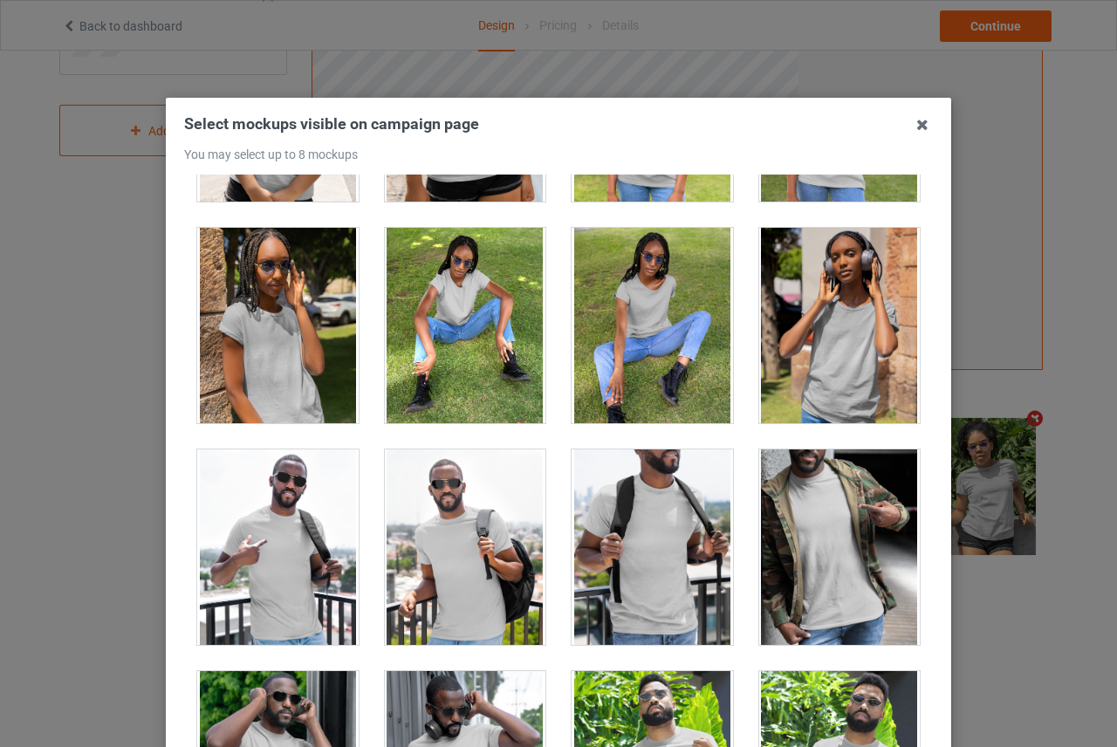
click at [287, 563] on div at bounding box center [277, 548] width 161 height 196
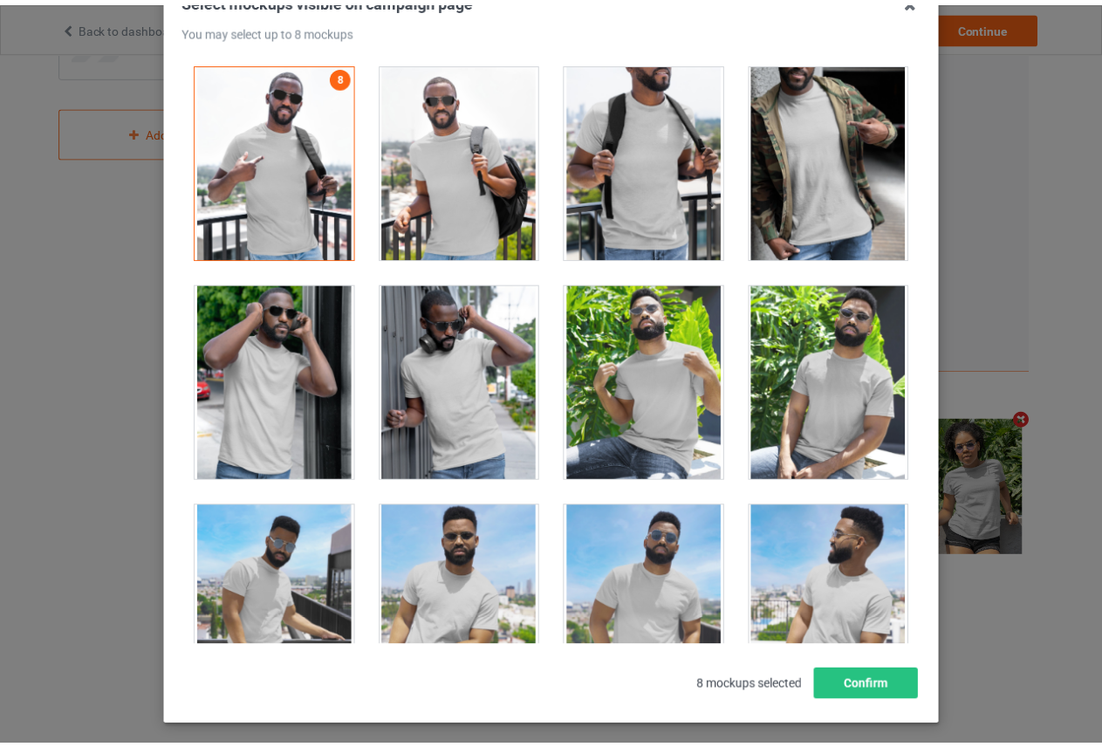
scroll to position [202, 0]
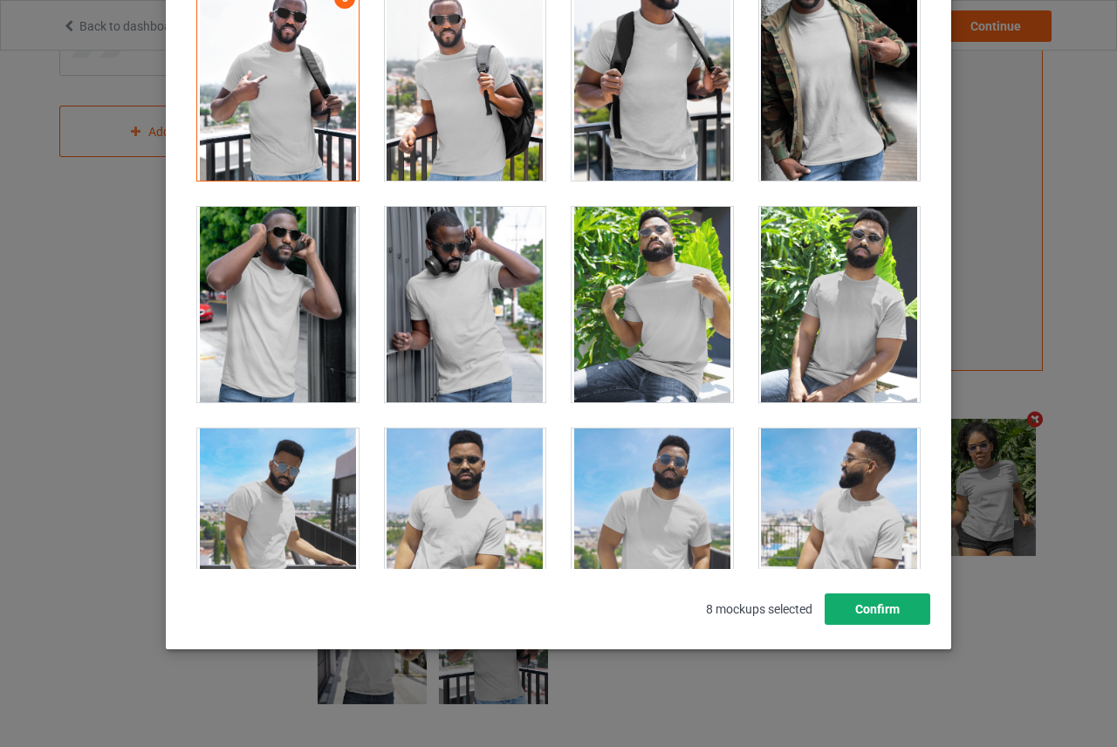
click at [855, 611] on button "Confirm" at bounding box center [878, 609] width 106 height 31
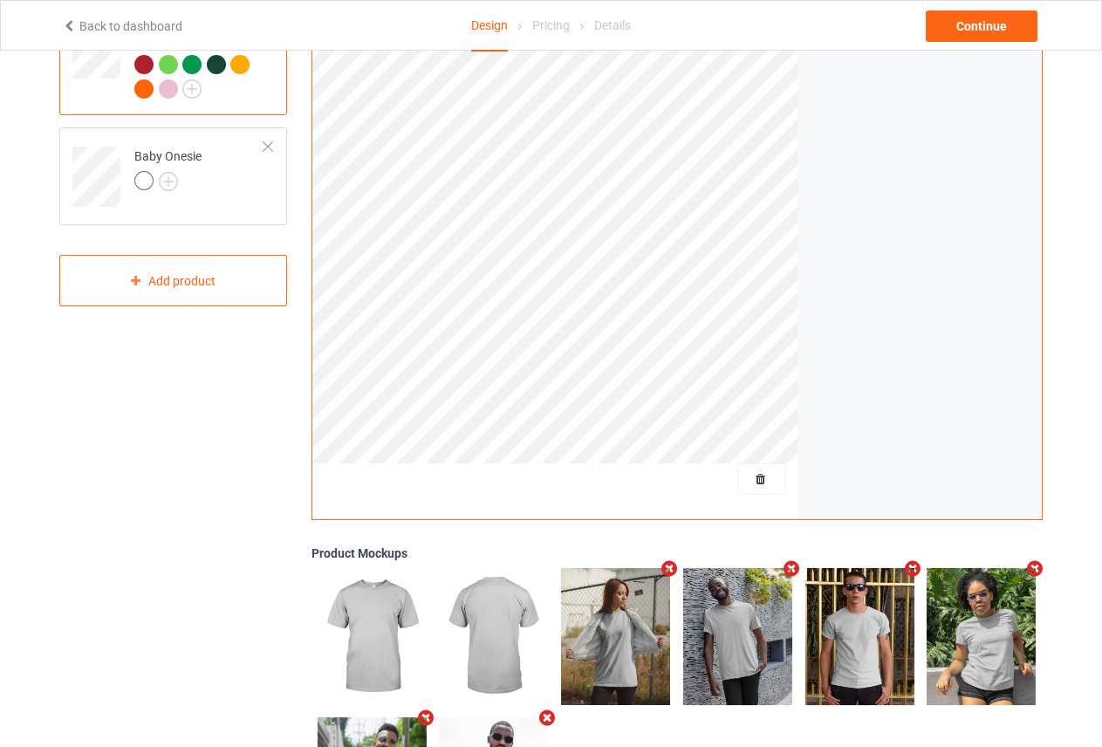
scroll to position [0, 0]
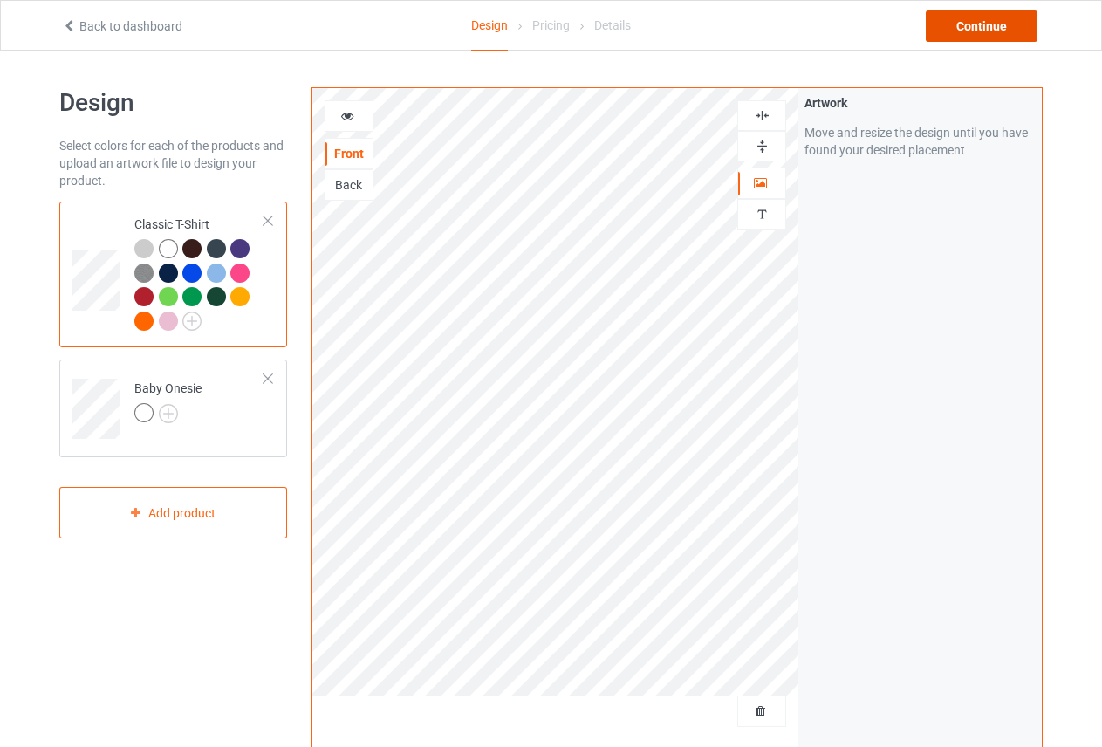
click at [999, 29] on div "Continue" at bounding box center [982, 25] width 112 height 31
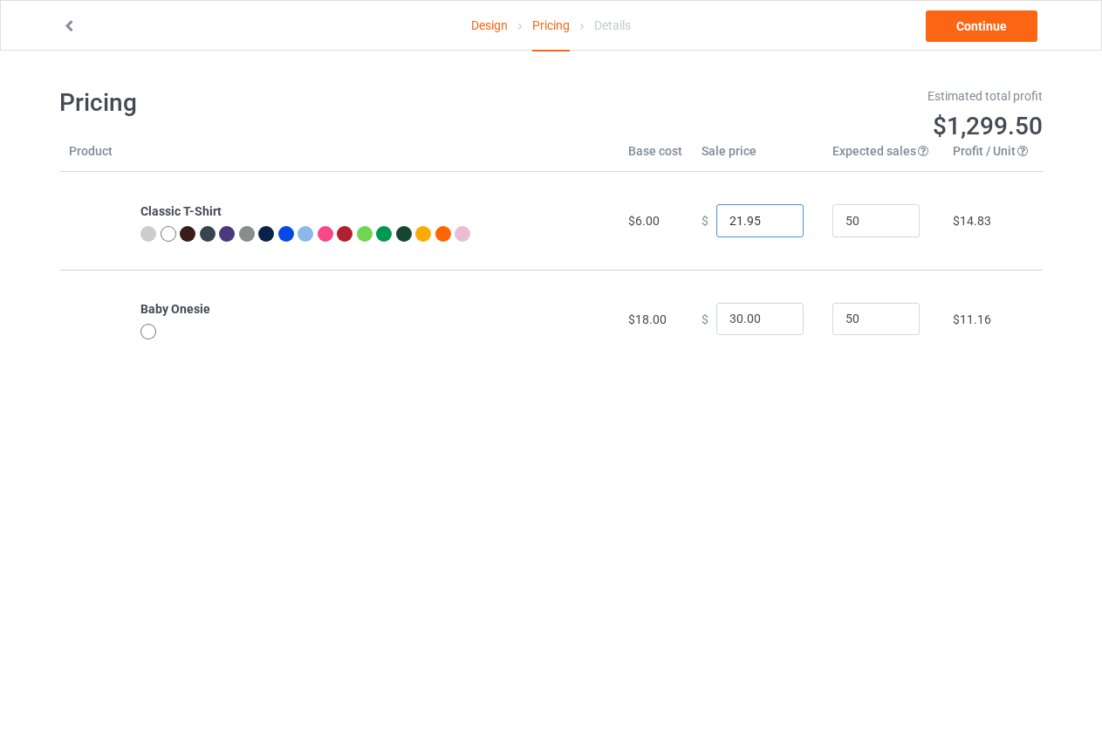
click at [769, 223] on input "21.95" at bounding box center [760, 220] width 87 height 33
click at [769, 223] on input "20.95" at bounding box center [760, 220] width 87 height 33
click at [769, 223] on input "19.95" at bounding box center [760, 220] width 87 height 33
click at [769, 223] on input "18.95" at bounding box center [760, 220] width 87 height 33
click at [769, 223] on input "17.95" at bounding box center [760, 220] width 87 height 33
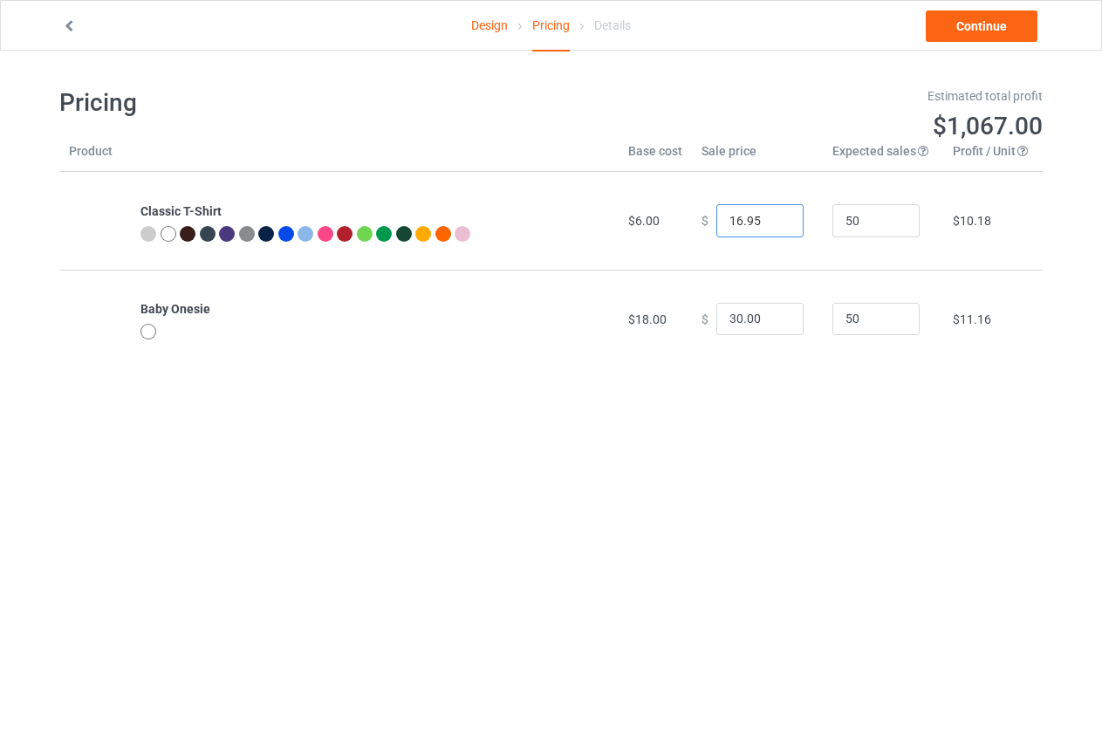
click at [769, 223] on input "16.95" at bounding box center [760, 220] width 87 height 33
drag, startPoint x: 754, startPoint y: 216, endPoint x: 743, endPoint y: 215, distance: 11.5
click at [743, 215] on input "16.95" at bounding box center [760, 220] width 87 height 33
type input "16.98"
click at [776, 324] on input "29" at bounding box center [760, 319] width 87 height 33
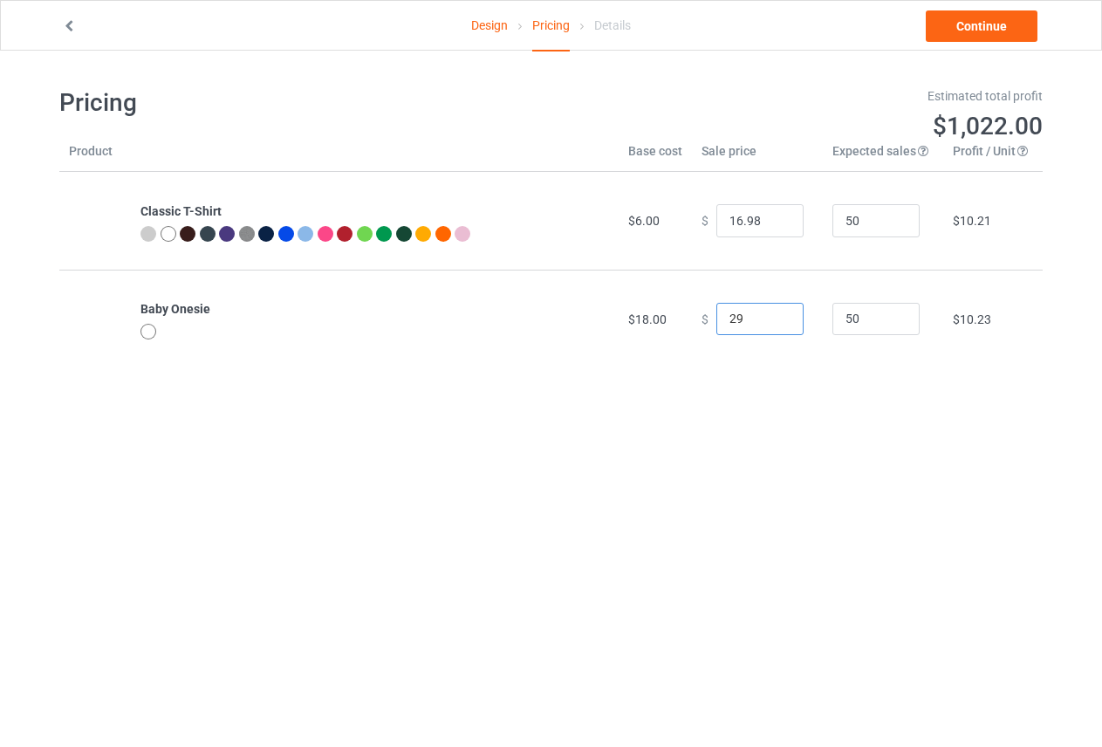
click at [751, 316] on input "29" at bounding box center [760, 319] width 87 height 33
click at [717, 319] on input "0.0" at bounding box center [760, 319] width 87 height 33
click at [761, 315] on input "26.0" at bounding box center [760, 319] width 87 height 33
drag, startPoint x: 761, startPoint y: 315, endPoint x: 739, endPoint y: 318, distance: 22.0
click at [739, 318] on input "26.0" at bounding box center [760, 319] width 87 height 33
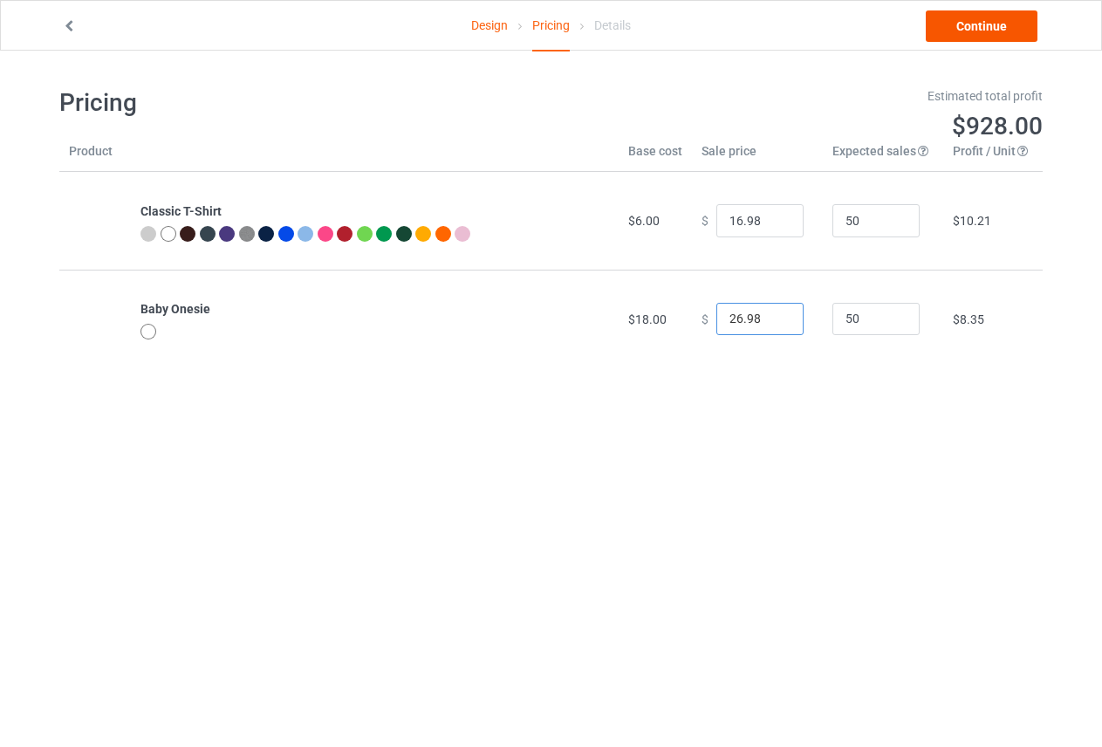
type input "26.98"
click at [959, 28] on link "Continue" at bounding box center [982, 25] width 112 height 31
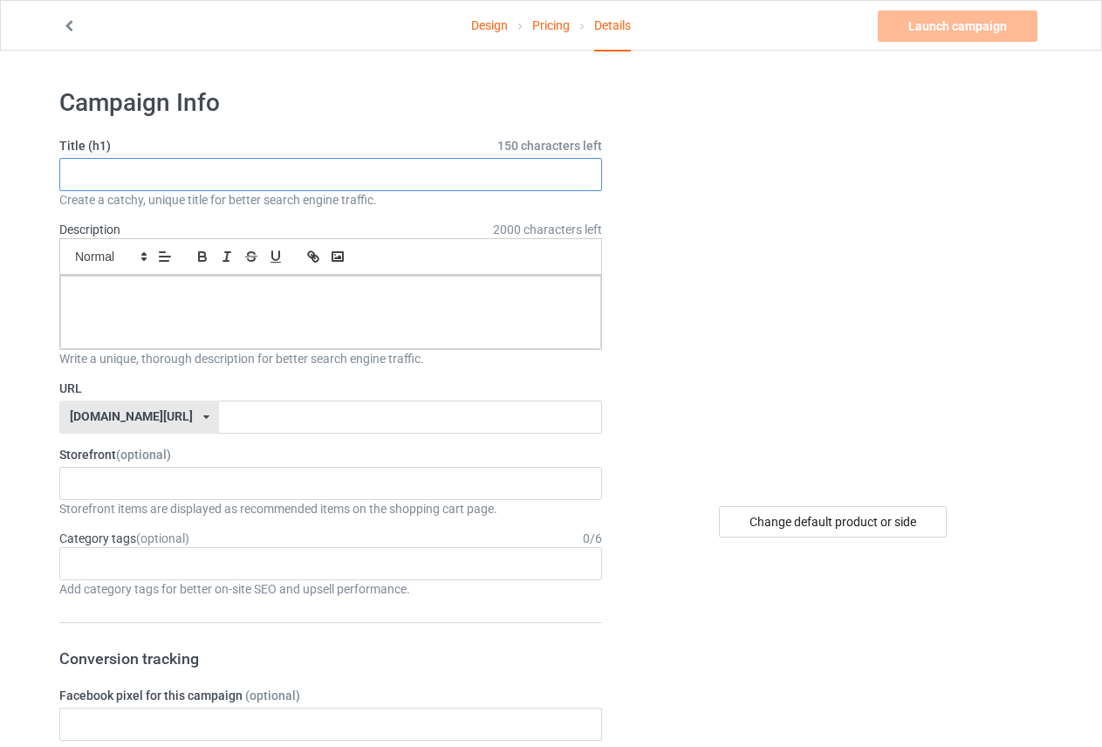
click at [247, 177] on input "text" at bounding box center [330, 174] width 543 height 33
paste input "Heartbeat of Freedom – American Flag Heartbeat T-Shirt"
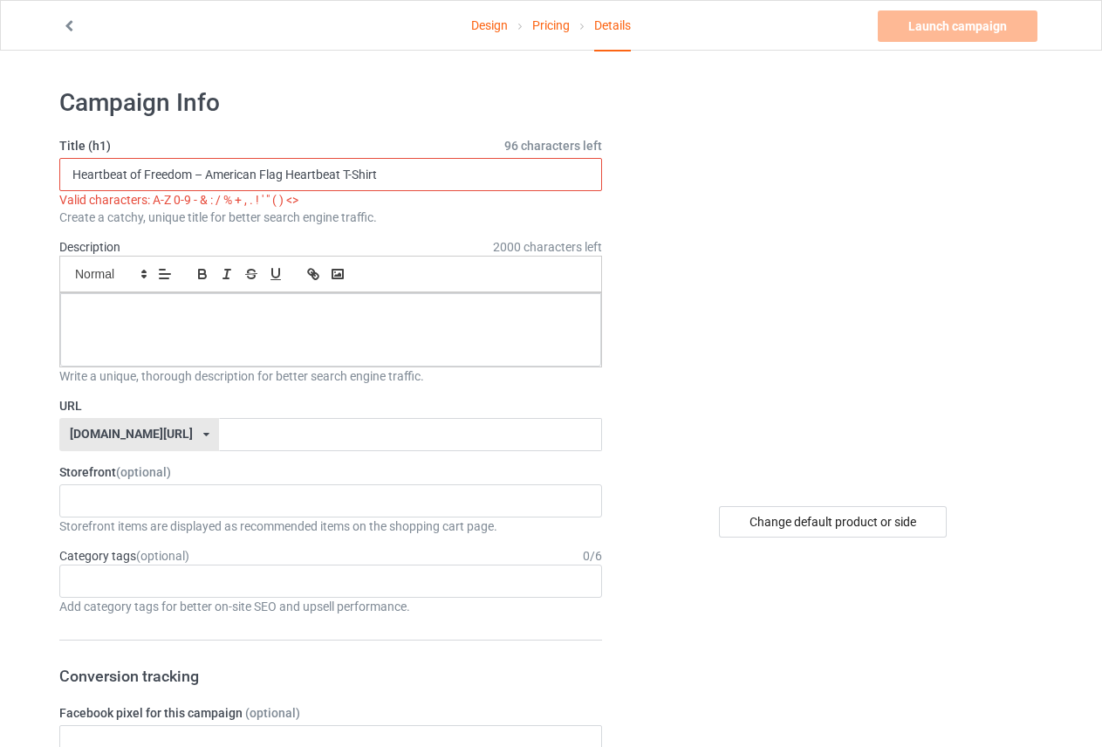
click at [203, 170] on input "Heartbeat of Freedom – American Flag Heartbeat T-Shirt" at bounding box center [330, 174] width 543 height 33
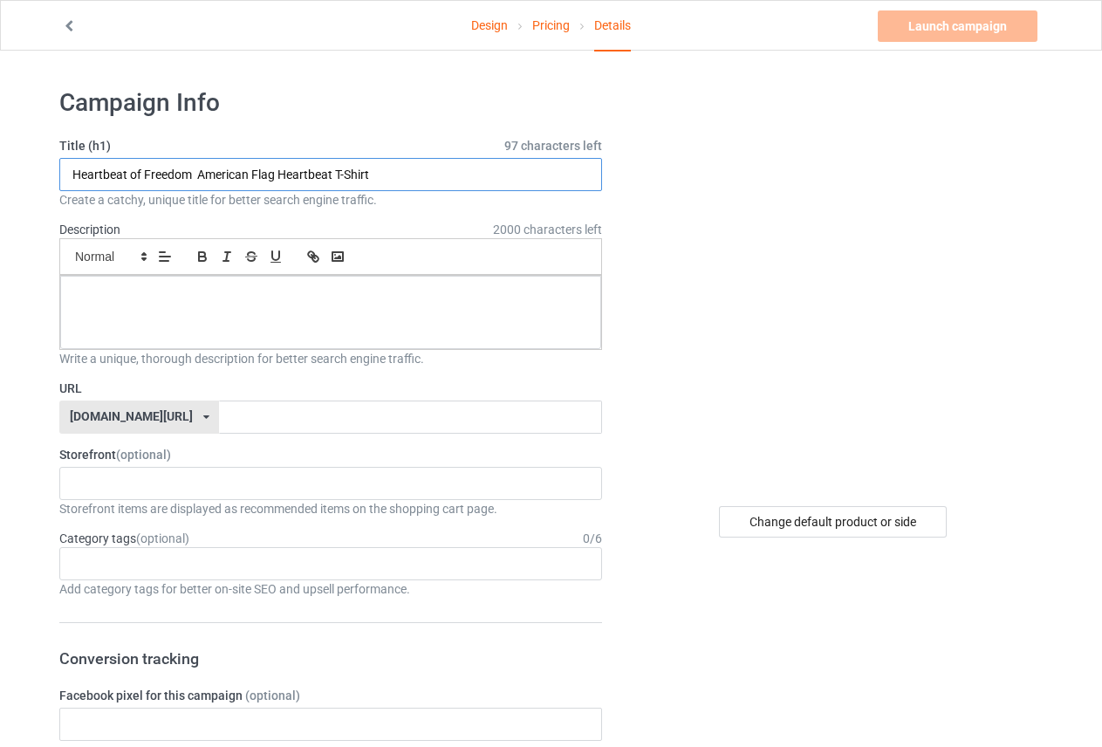
type input "Heartbeat of Freedom American Flag Heartbeat T-Shirt"
click at [230, 315] on div at bounding box center [330, 312] width 541 height 73
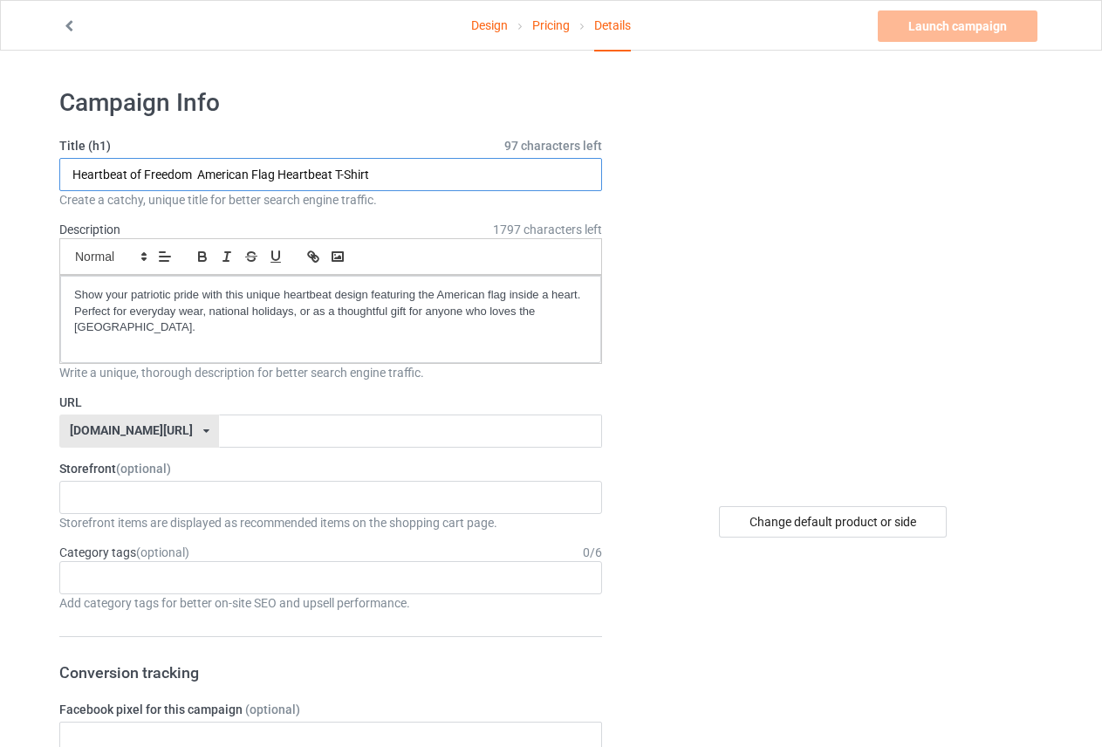
drag, startPoint x: 376, startPoint y: 171, endPoint x: 197, endPoint y: 178, distance: 179.1
click at [197, 178] on input "Heartbeat of Freedom American Flag Heartbeat T-Shirt" at bounding box center [330, 174] width 543 height 33
click at [219, 415] on input "text" at bounding box center [410, 431] width 382 height 33
paste input "American Flag Heartbeat T-Shirt"
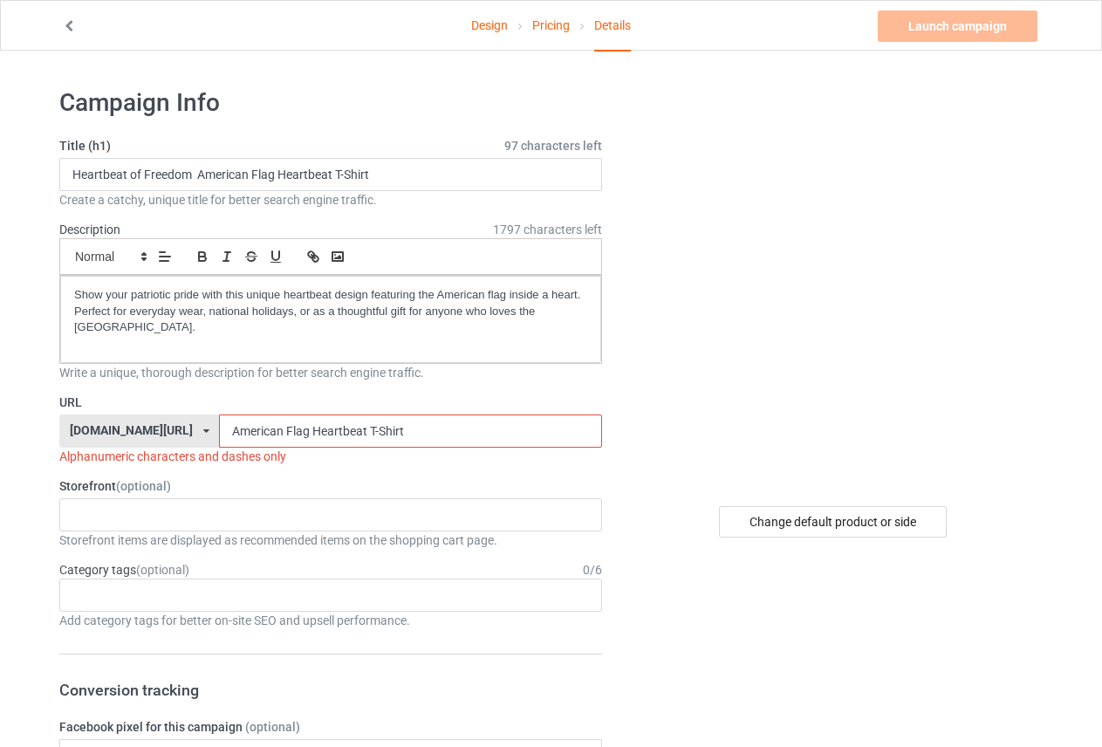
click at [319, 418] on input "American Flag Heartbeat T-Shirt" at bounding box center [410, 431] width 382 height 33
click at [262, 420] on input "American Flag Heartbeat_T-Shirt" at bounding box center [410, 431] width 382 height 33
click at [262, 415] on input "American Flag _Heartbeat_T-Shirt" at bounding box center [410, 431] width 382 height 33
click at [237, 416] on input "American Flag_Heartbeat_T-Shirt" at bounding box center [410, 431] width 382 height 33
click at [260, 420] on input "AmericanFlag_Heartbeat_T-Shirt" at bounding box center [410, 431] width 382 height 33
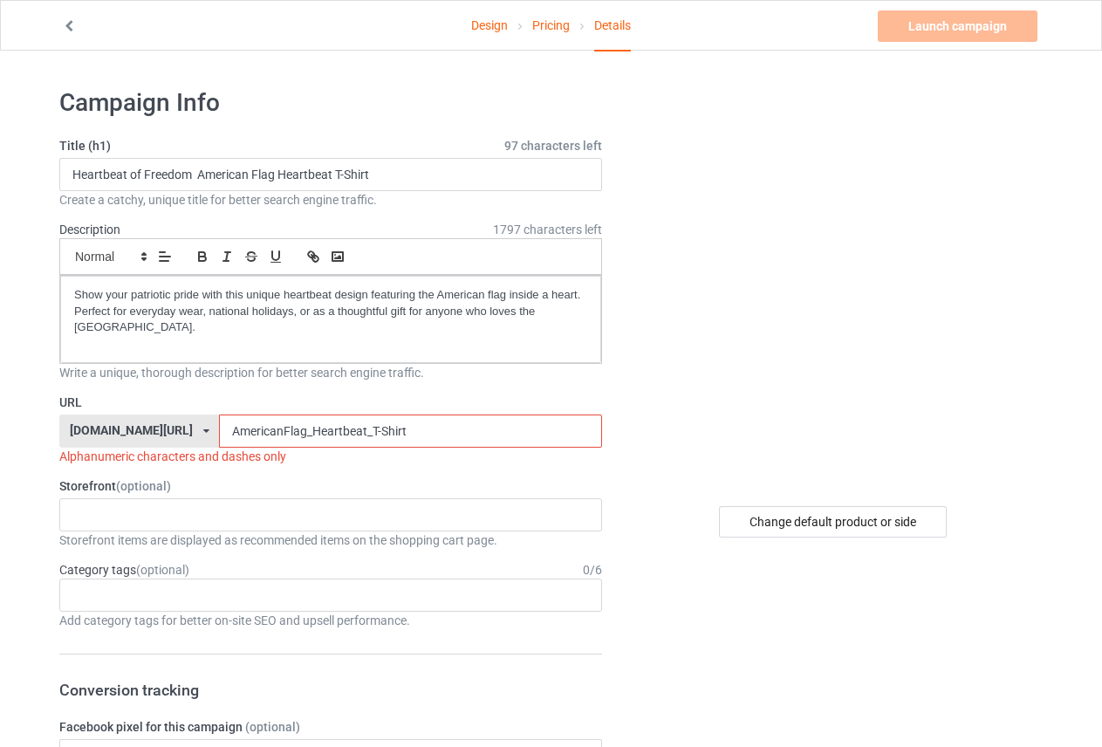
type input "AmericanFla_Heartbeat_T-Shirt"
click at [343, 418] on input "AmericanFla_Heartbeat_T-Shirt" at bounding box center [410, 431] width 382 height 33
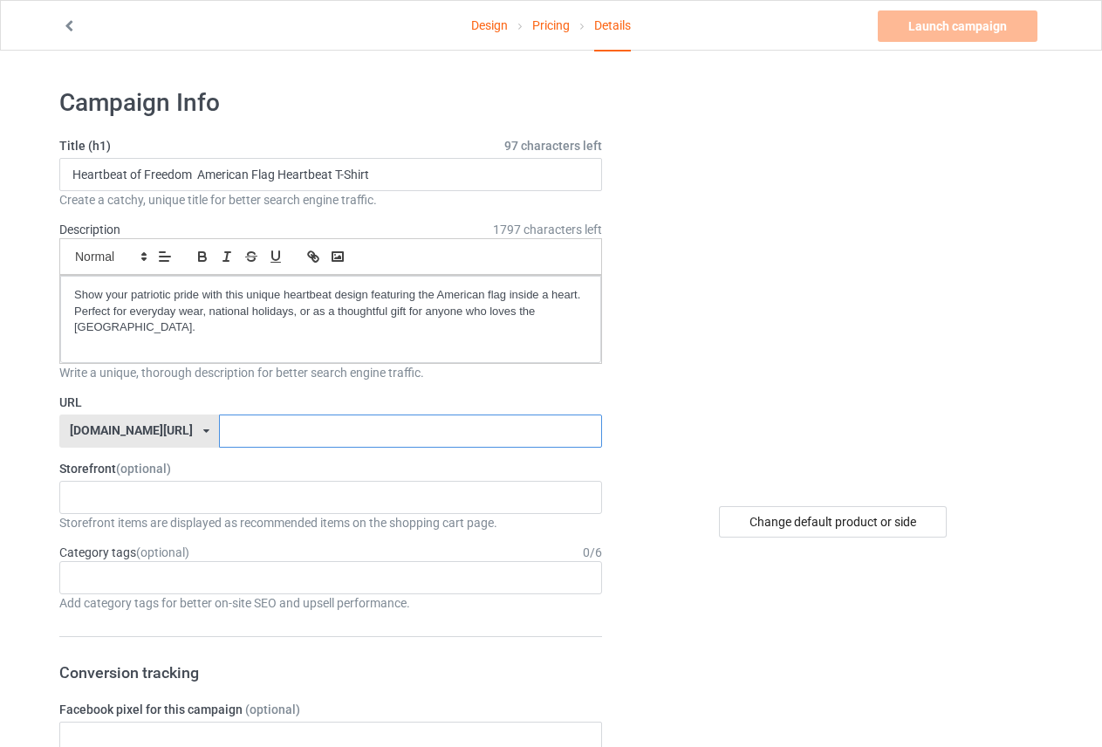
paste input "American Flag Heartbeat T-Shirt"
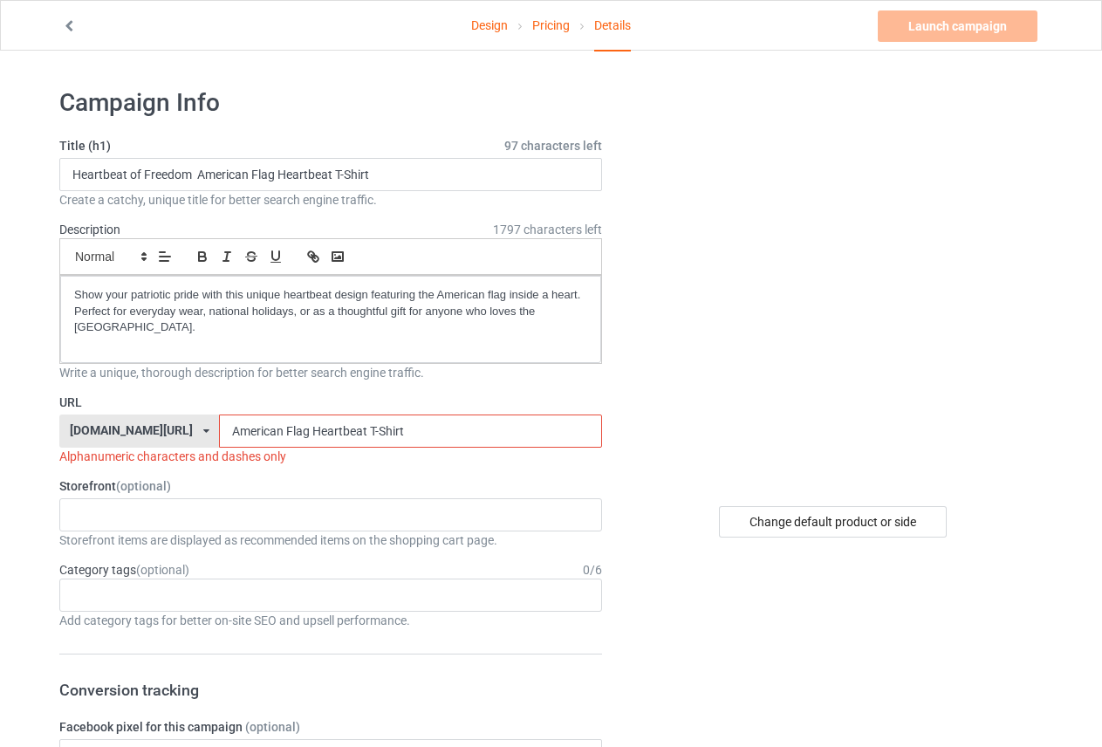
click at [321, 416] on input "American Flag Heartbeat T-Shirt" at bounding box center [410, 431] width 382 height 33
click at [261, 416] on input "American Flag HeartbeatT-Shirt" at bounding box center [410, 431] width 382 height 33
click at [264, 416] on input "American Flag HeartbeatT-Shirt" at bounding box center [410, 431] width 382 height 33
click at [239, 415] on input "American FlagHeartbeatT-Shirt" at bounding box center [410, 431] width 382 height 33
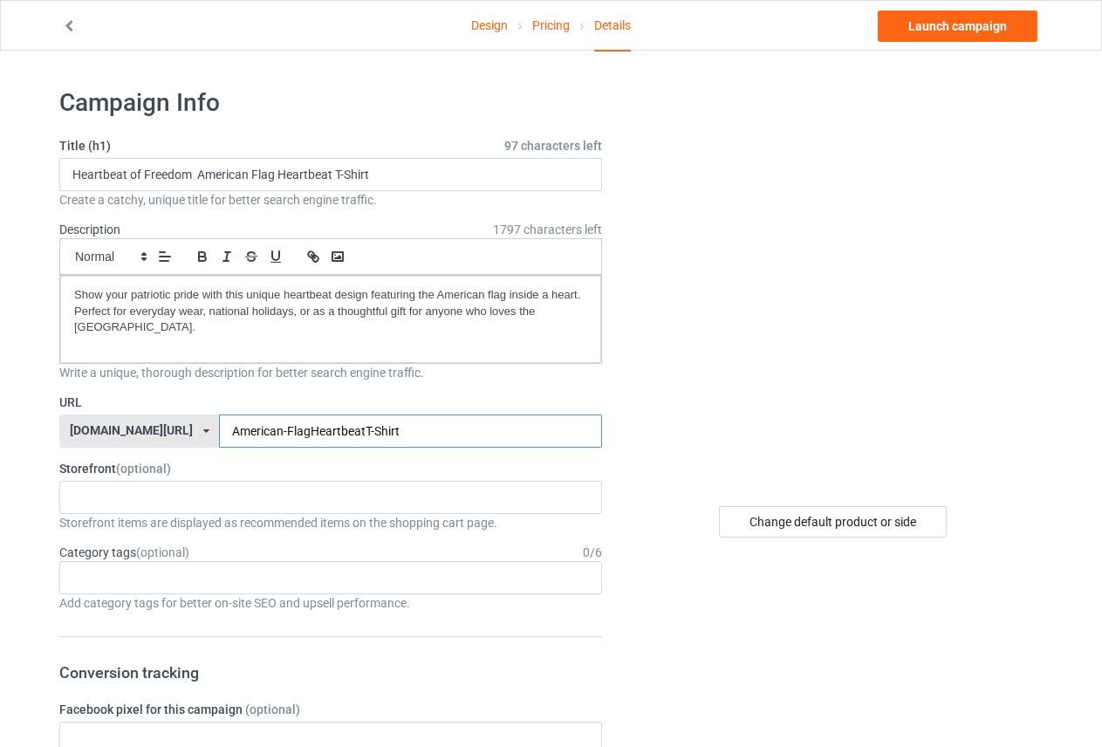
click at [262, 420] on input "American-FlagHeartbeatT-Shirt" at bounding box center [410, 431] width 382 height 33
type input "American-Flag-HeartbeatT-Shirt"
click at [1002, 31] on link "Launch campaign" at bounding box center [958, 25] width 160 height 31
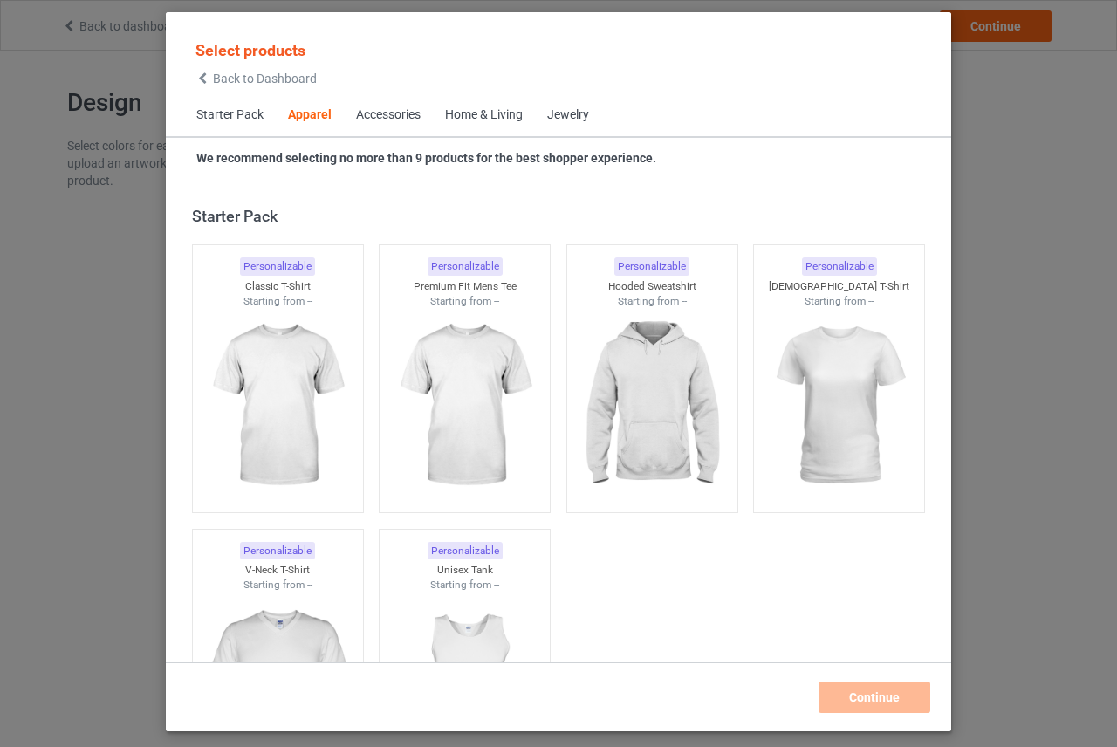
scroll to position [650, 0]
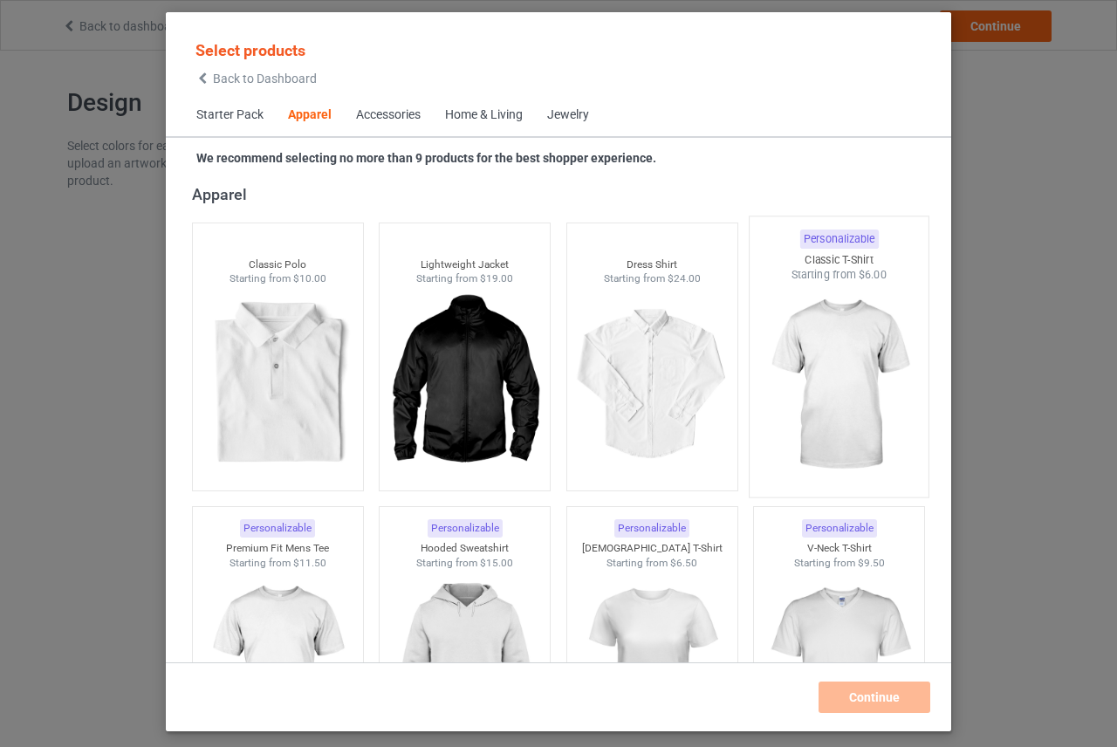
click at [818, 366] on img at bounding box center [840, 385] width 164 height 205
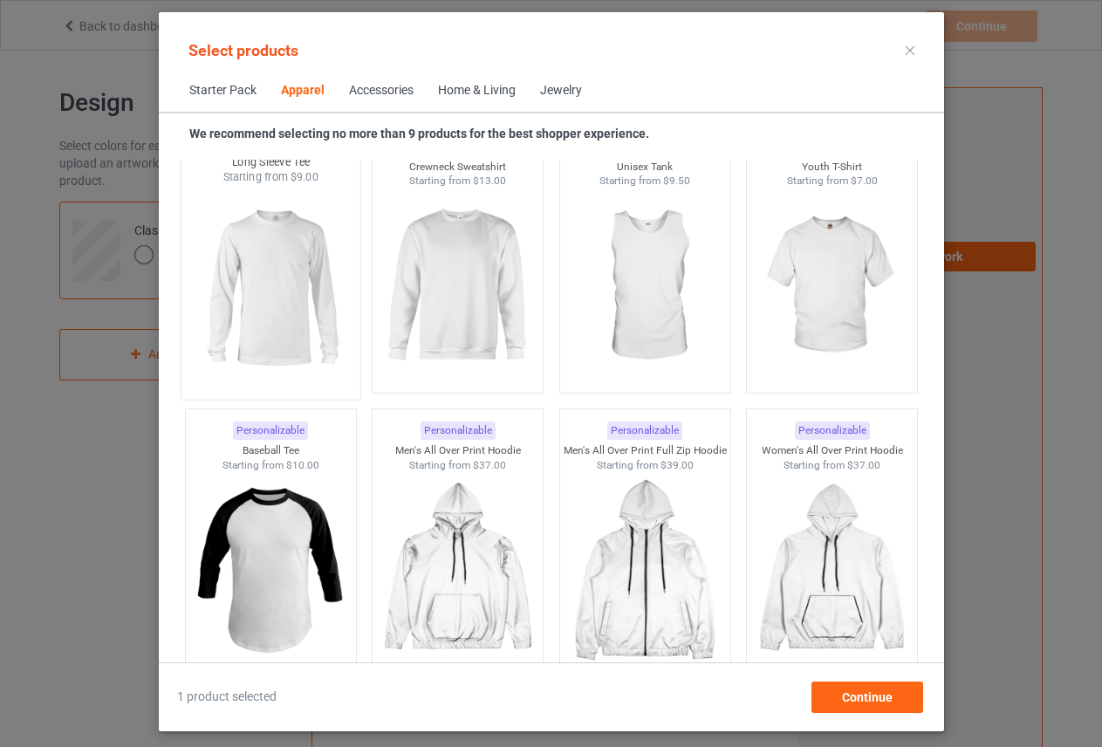
scroll to position [1261, 0]
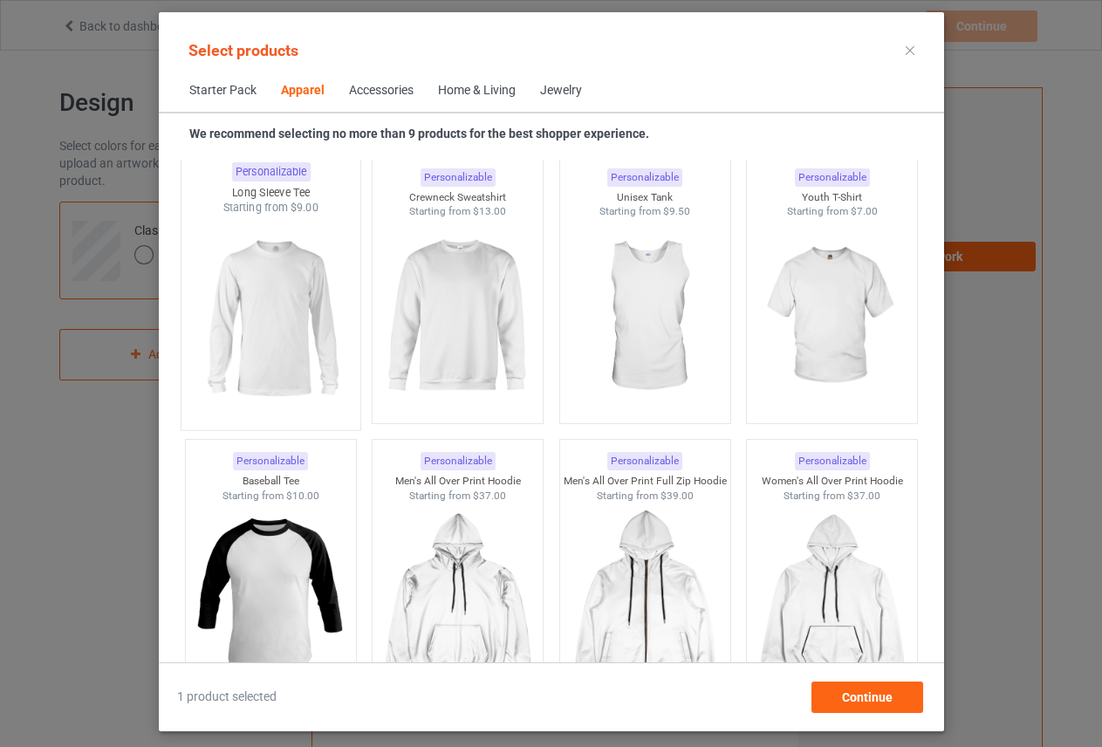
click at [284, 325] on img at bounding box center [271, 318] width 164 height 205
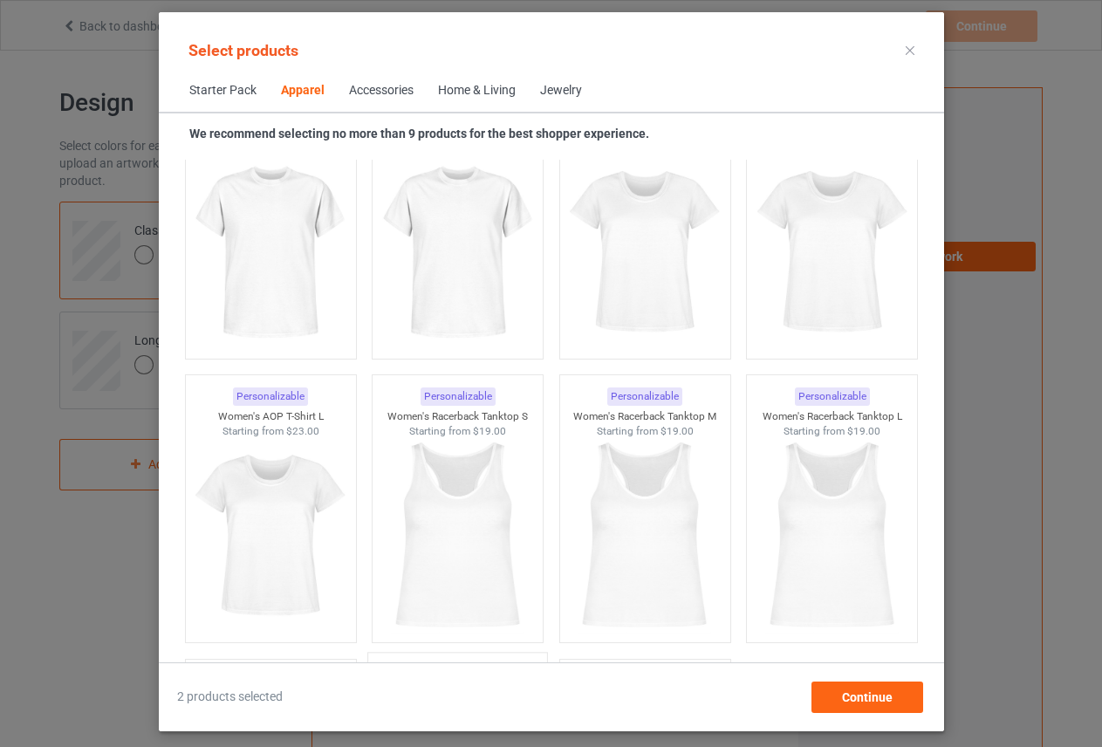
scroll to position [3356, 0]
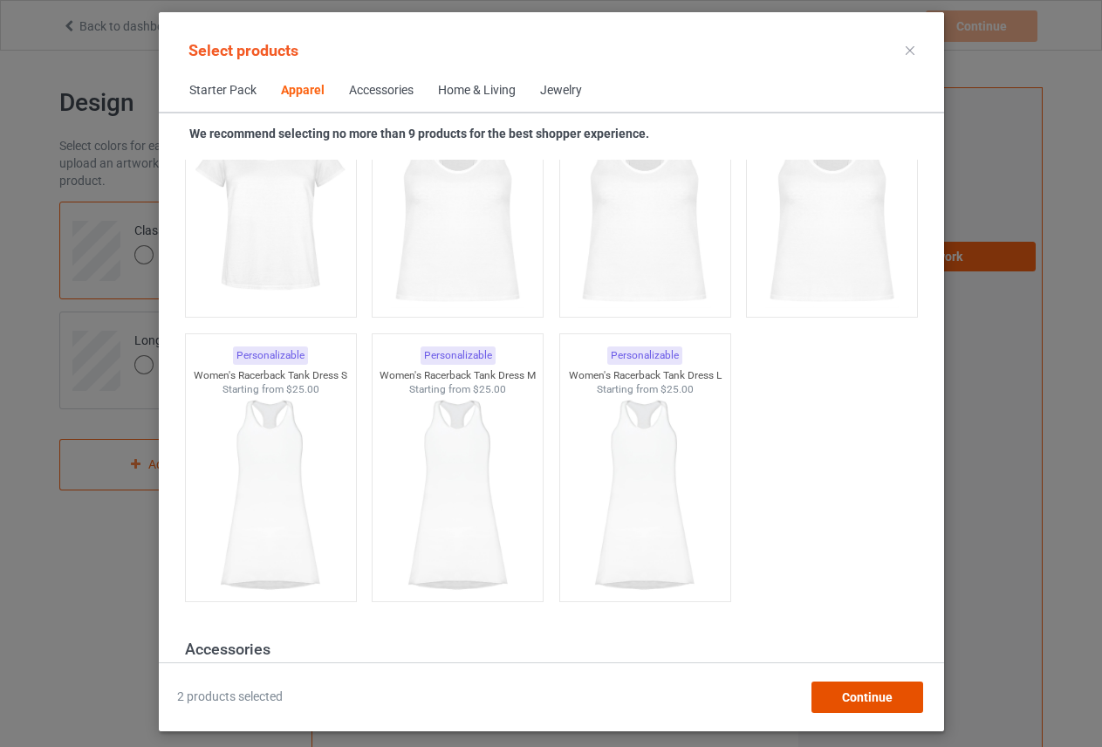
click at [870, 701] on span "Continue" at bounding box center [866, 697] width 51 height 14
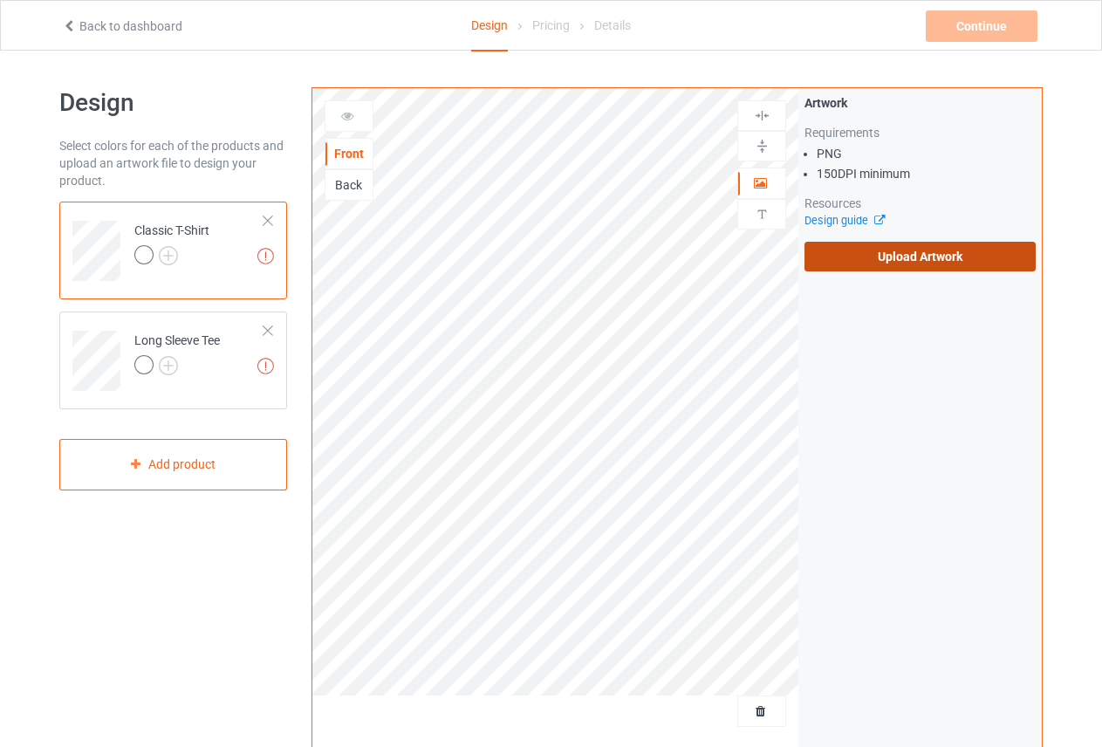
click at [883, 261] on label "Upload Artwork" at bounding box center [920, 257] width 231 height 30
click at [0, 0] on input "Upload Artwork" at bounding box center [0, 0] width 0 height 0
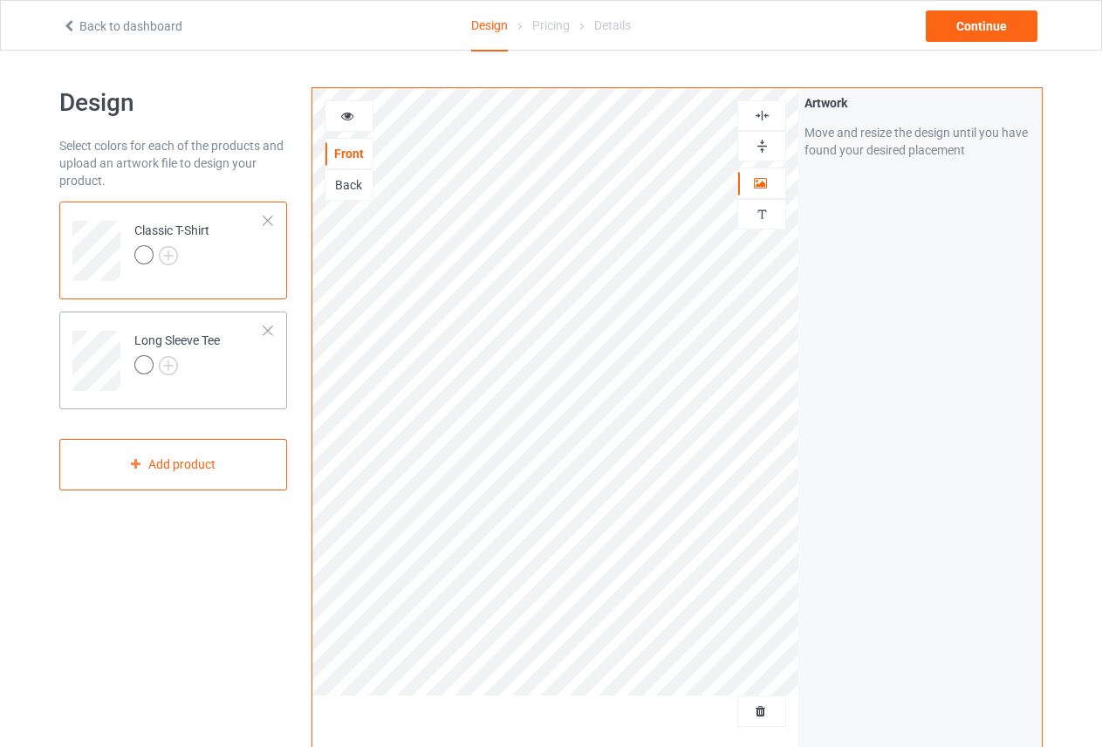
click at [213, 340] on div "Long Sleeve Tee" at bounding box center [177, 353] width 86 height 42
click at [159, 223] on div "Classic T-Shirt" at bounding box center [171, 243] width 75 height 42
click at [166, 247] on img at bounding box center [168, 255] width 19 height 19
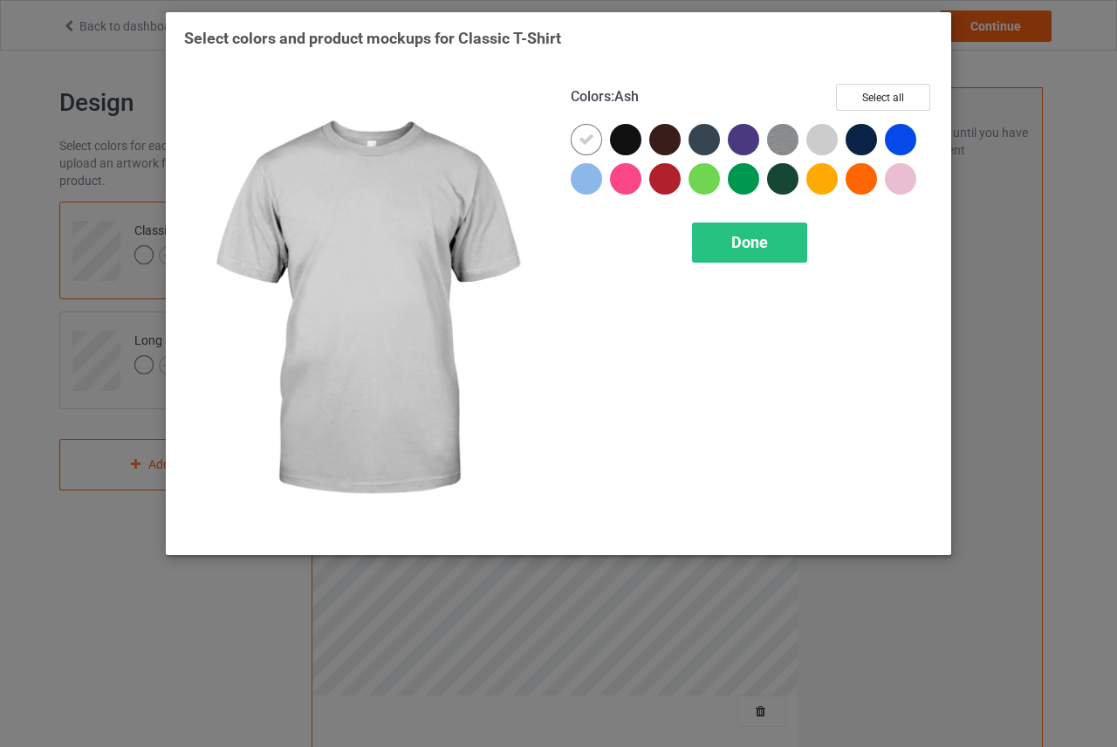
click at [824, 143] on div at bounding box center [822, 139] width 31 height 31
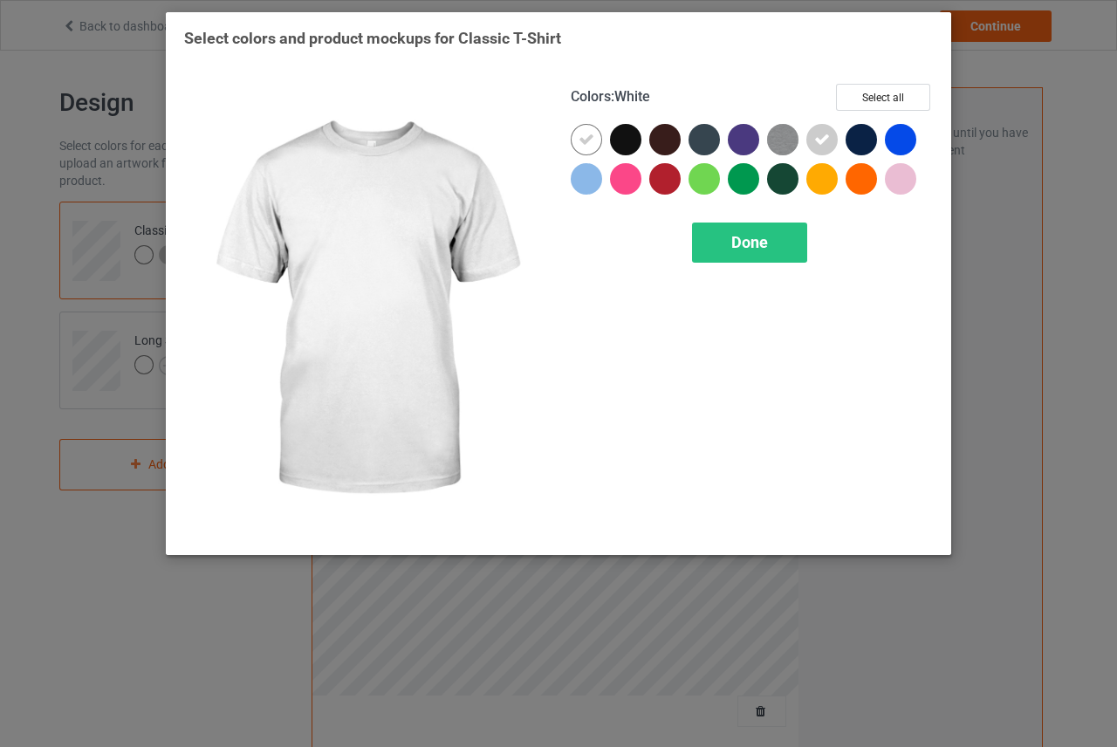
click at [594, 138] on icon at bounding box center [587, 140] width 16 height 16
click at [594, 138] on div at bounding box center [586, 139] width 31 height 31
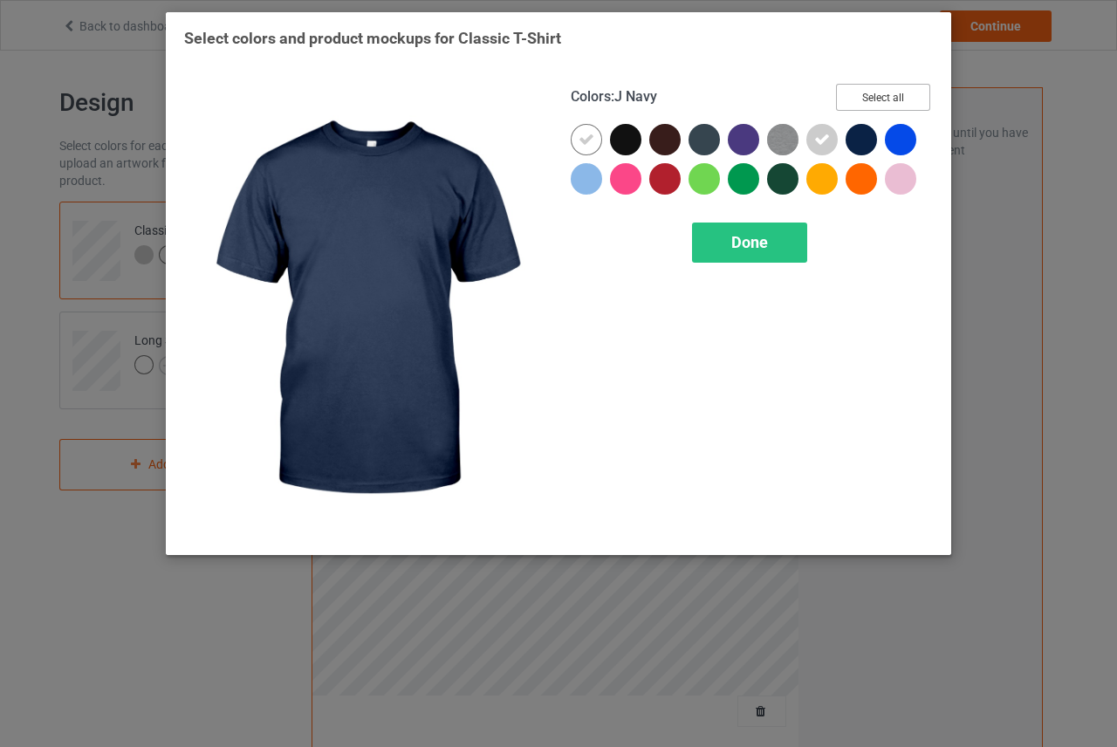
drag, startPoint x: 892, startPoint y: 105, endPoint x: 869, endPoint y: 106, distance: 22.7
click at [892, 105] on button "Select all" at bounding box center [883, 97] width 94 height 27
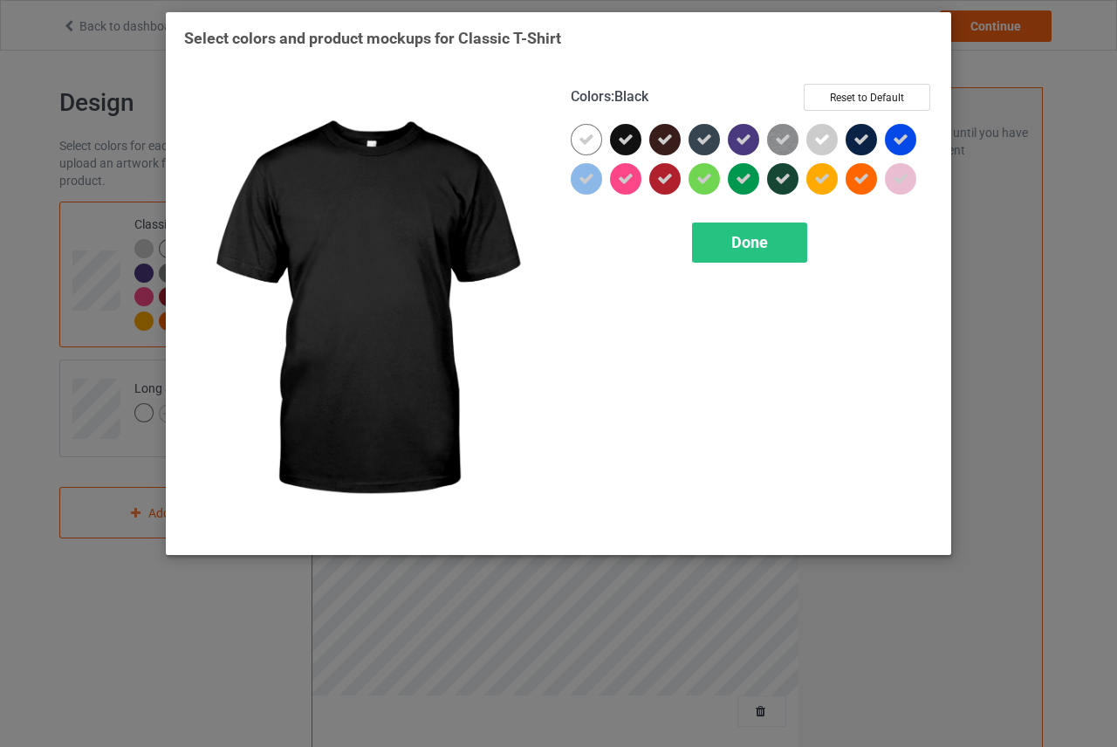
drag, startPoint x: 622, startPoint y: 146, endPoint x: 644, endPoint y: 141, distance: 22.3
click at [621, 146] on icon at bounding box center [626, 140] width 16 height 16
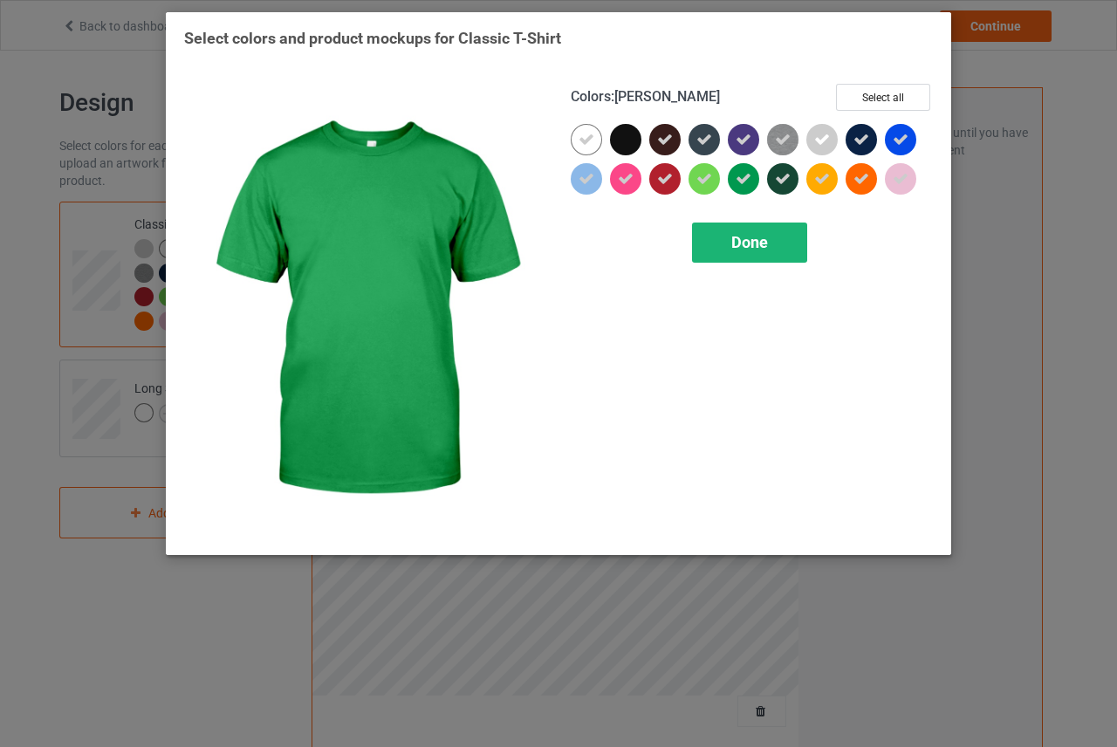
click at [769, 243] on div "Done" at bounding box center [749, 243] width 115 height 40
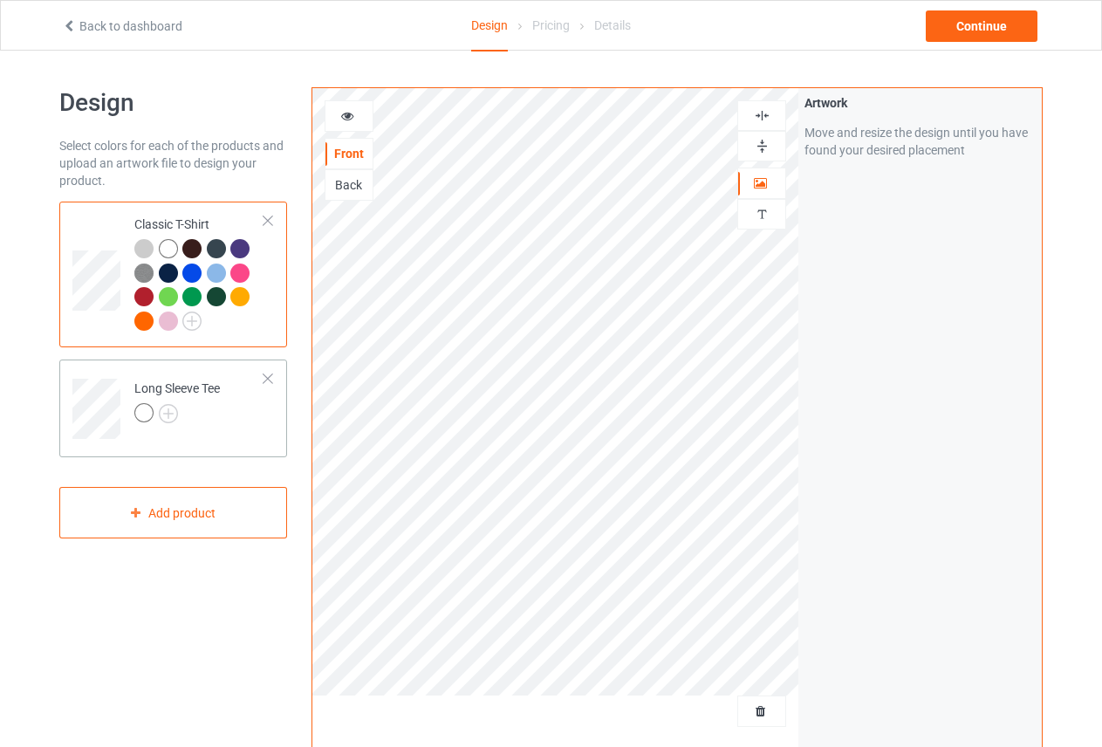
click at [210, 404] on div at bounding box center [177, 415] width 86 height 24
click at [166, 407] on img at bounding box center [168, 413] width 19 height 19
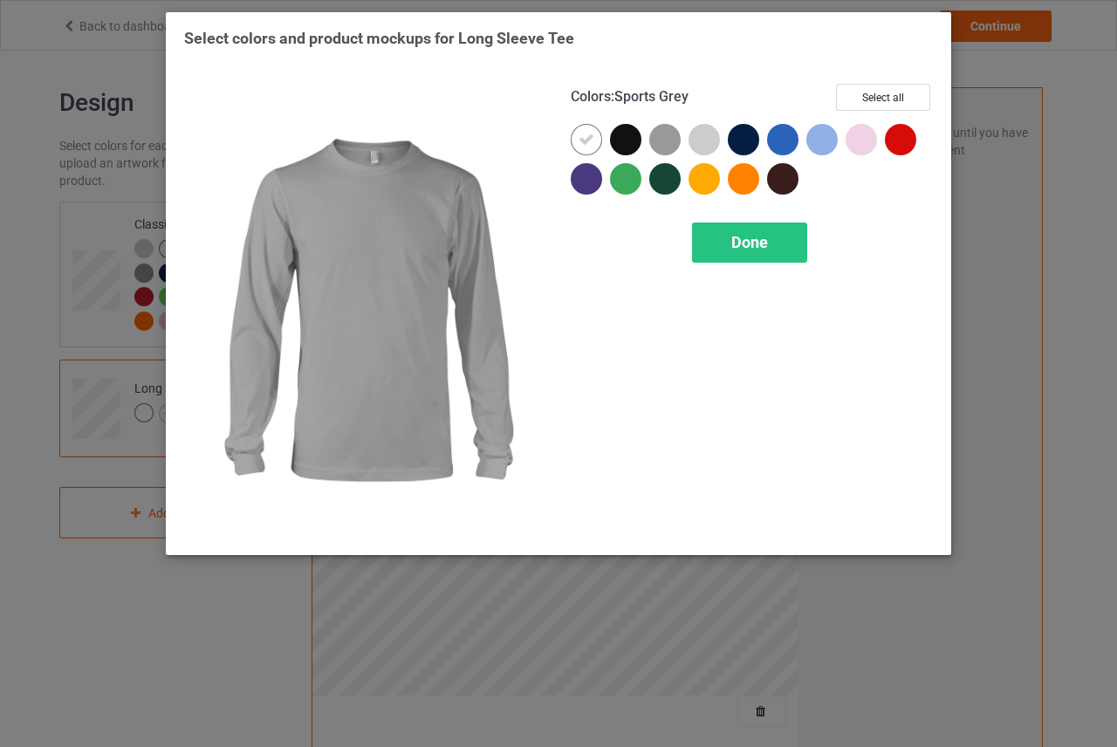
click at [660, 138] on div at bounding box center [664, 139] width 31 height 31
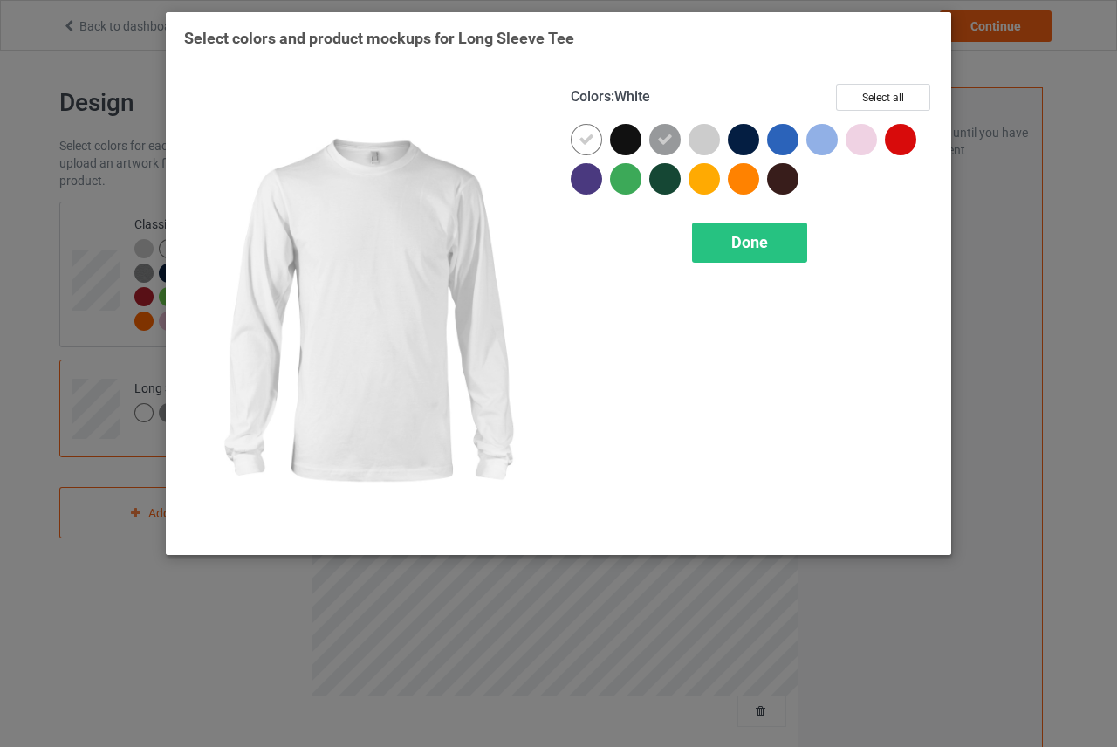
click at [585, 140] on icon at bounding box center [587, 140] width 16 height 16
click at [585, 140] on div at bounding box center [586, 139] width 31 height 31
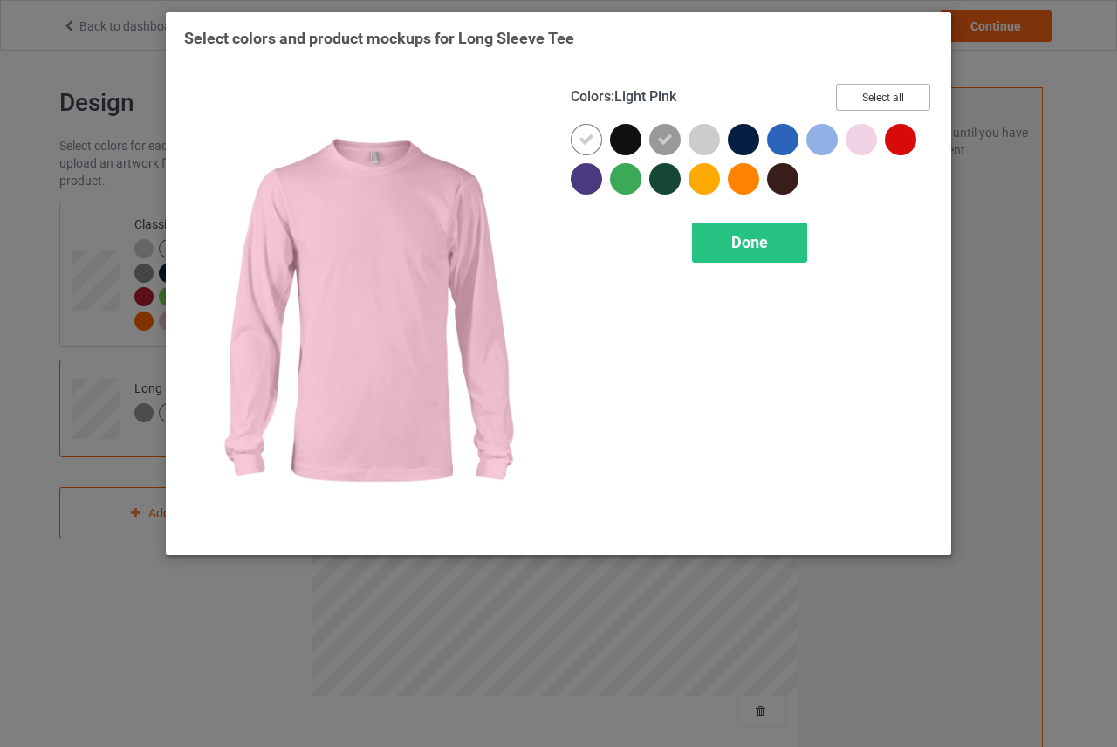
click at [890, 91] on button "Select all" at bounding box center [883, 97] width 94 height 27
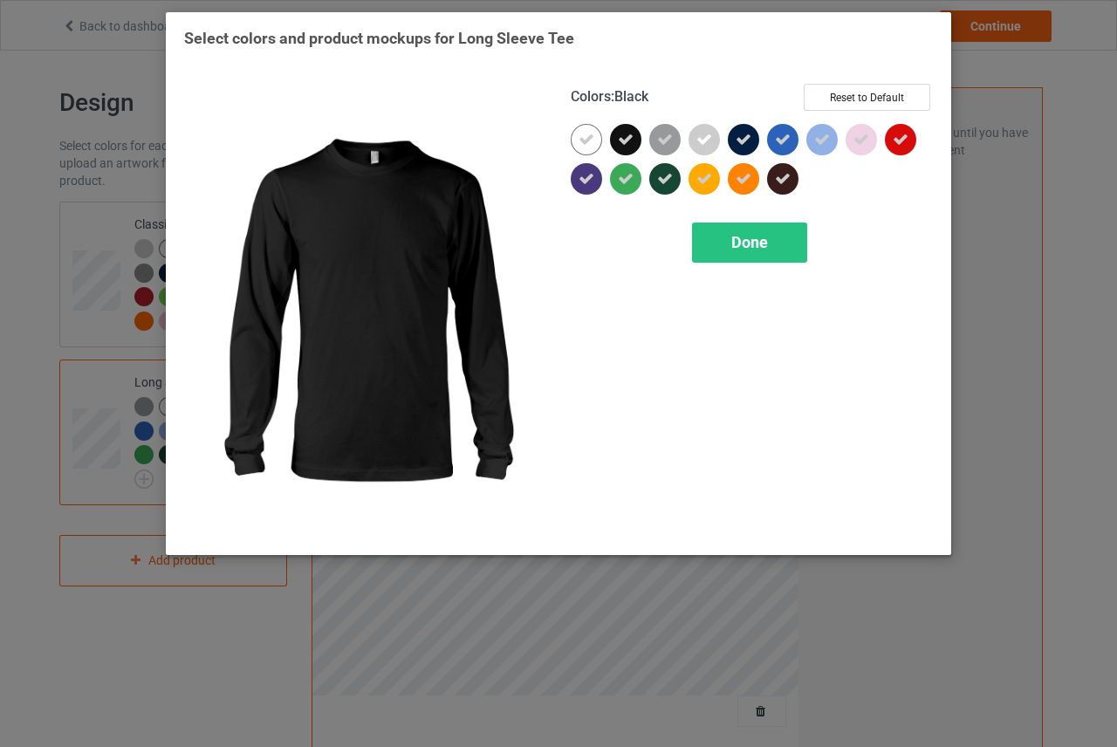
click at [625, 136] on icon at bounding box center [626, 140] width 16 height 16
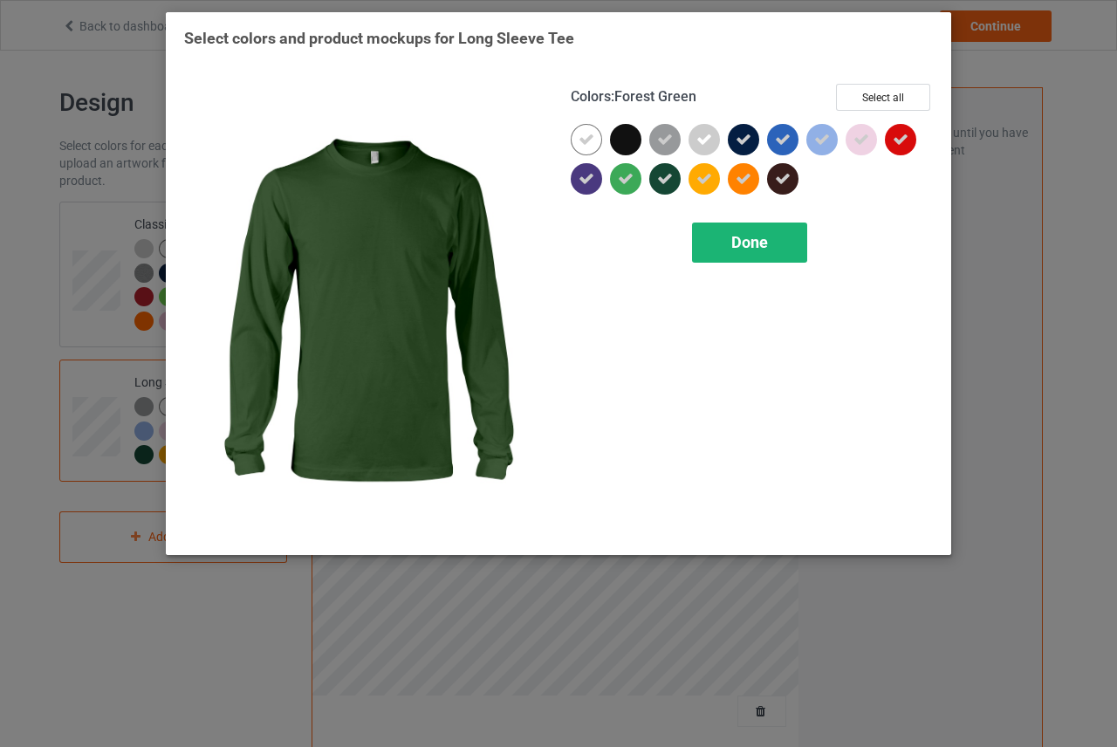
click at [765, 247] on span "Done" at bounding box center [749, 242] width 37 height 18
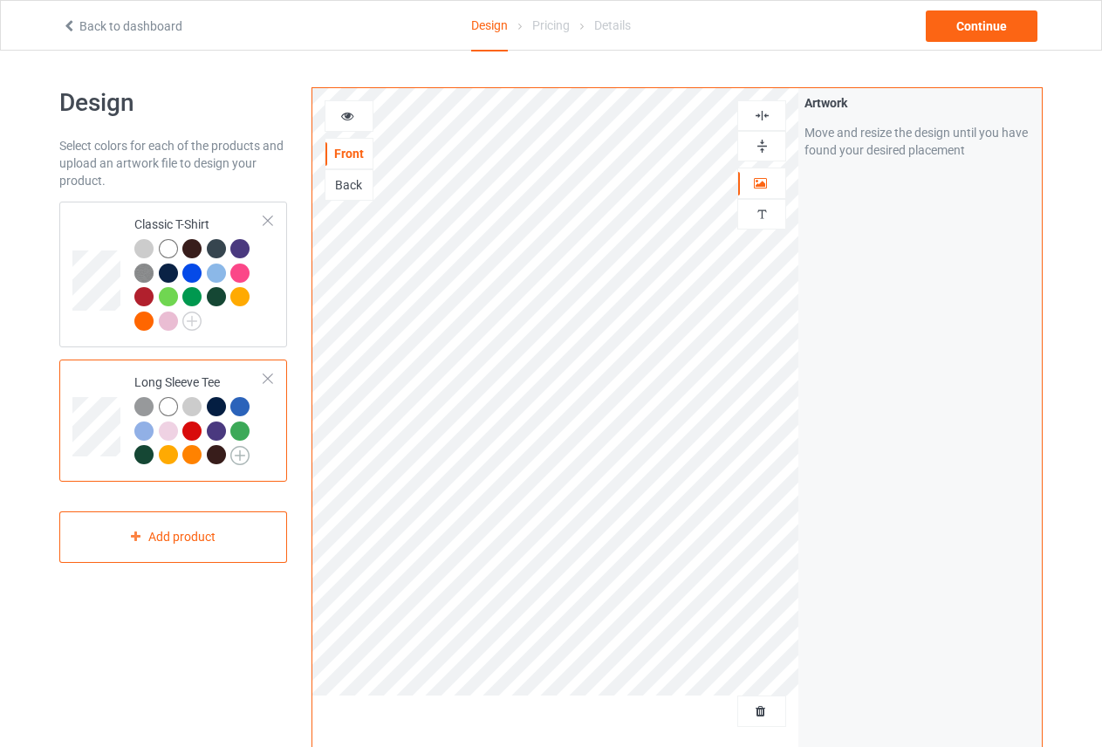
click at [236, 447] on img at bounding box center [239, 455] width 19 height 19
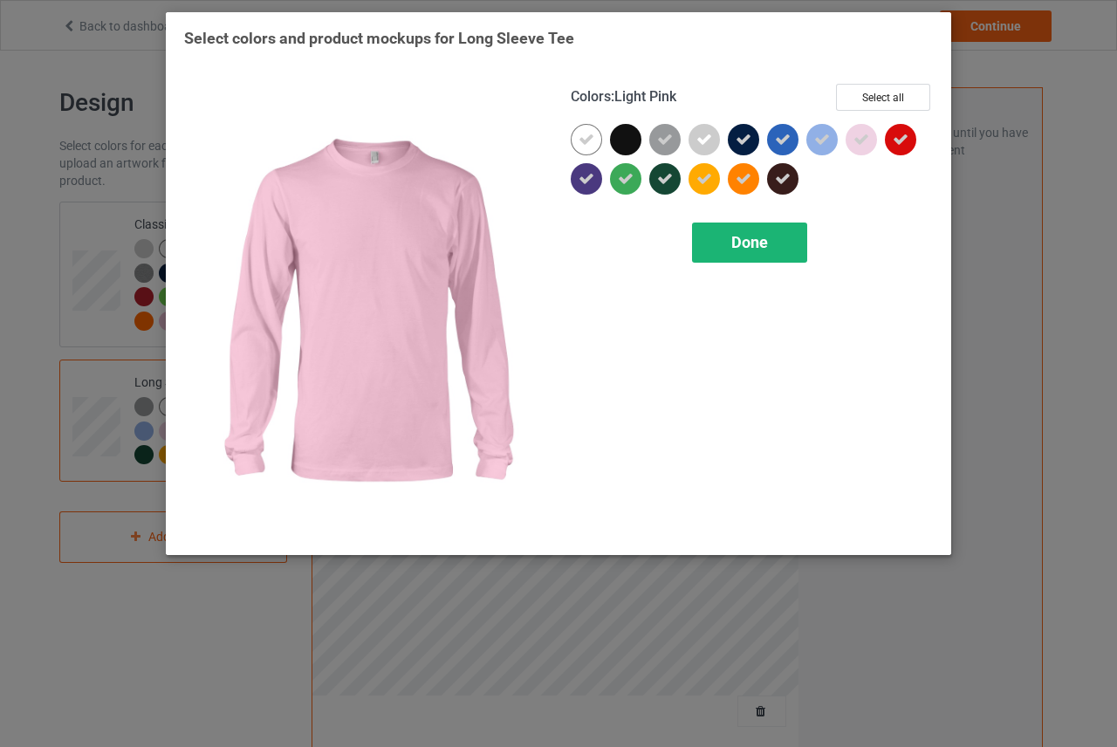
click at [780, 230] on div "Done" at bounding box center [749, 243] width 115 height 40
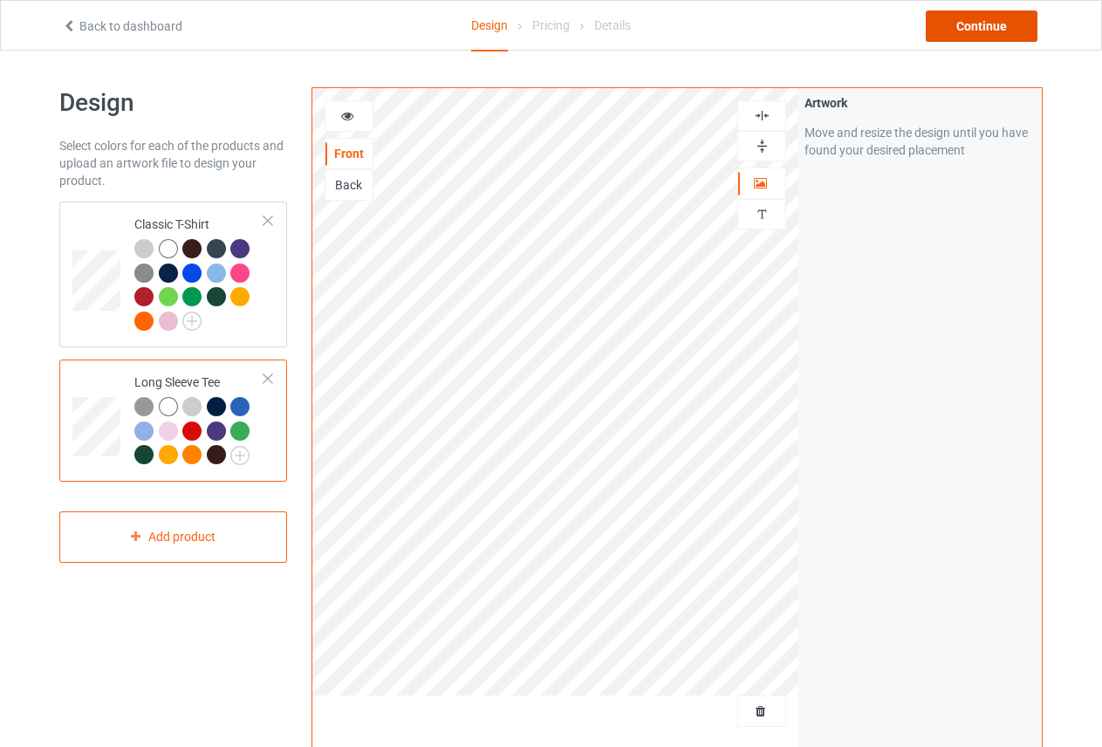
click at [970, 33] on div "Continue" at bounding box center [982, 25] width 112 height 31
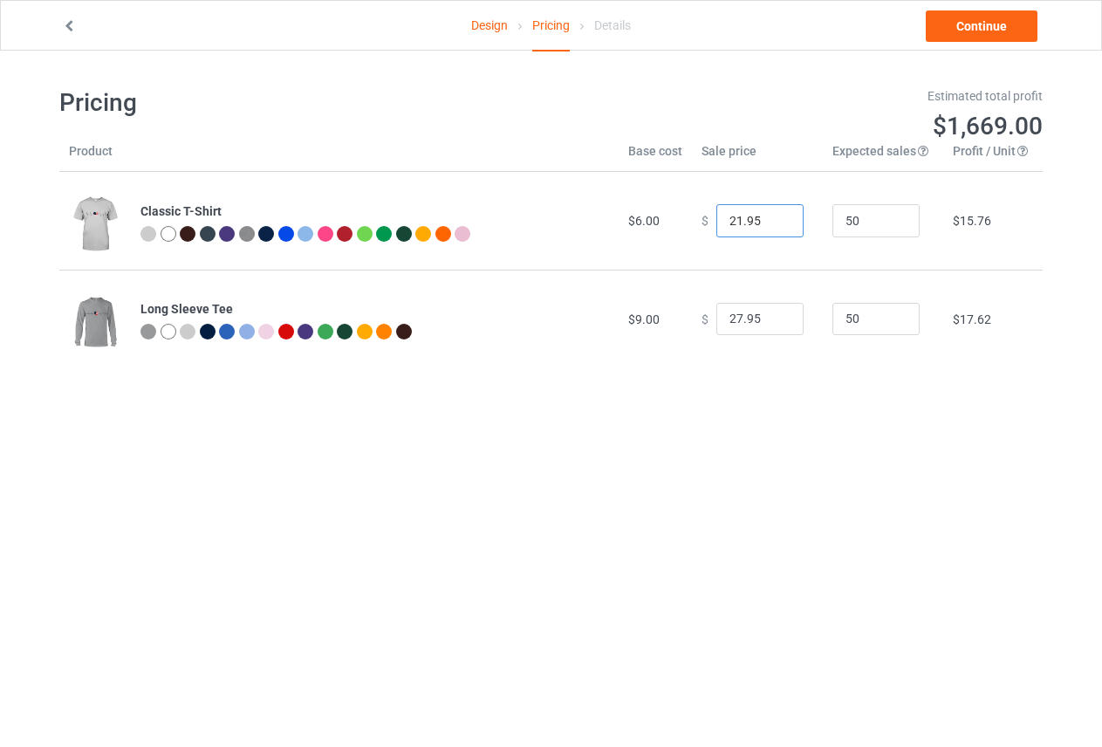
click at [776, 222] on input "21.95" at bounding box center [760, 220] width 87 height 33
click at [775, 222] on input "20.95" at bounding box center [760, 220] width 87 height 33
click at [775, 223] on input "19.95" at bounding box center [760, 220] width 87 height 33
click at [775, 223] on input "18.95" at bounding box center [760, 220] width 87 height 33
click at [775, 223] on input "17.95" at bounding box center [760, 220] width 87 height 33
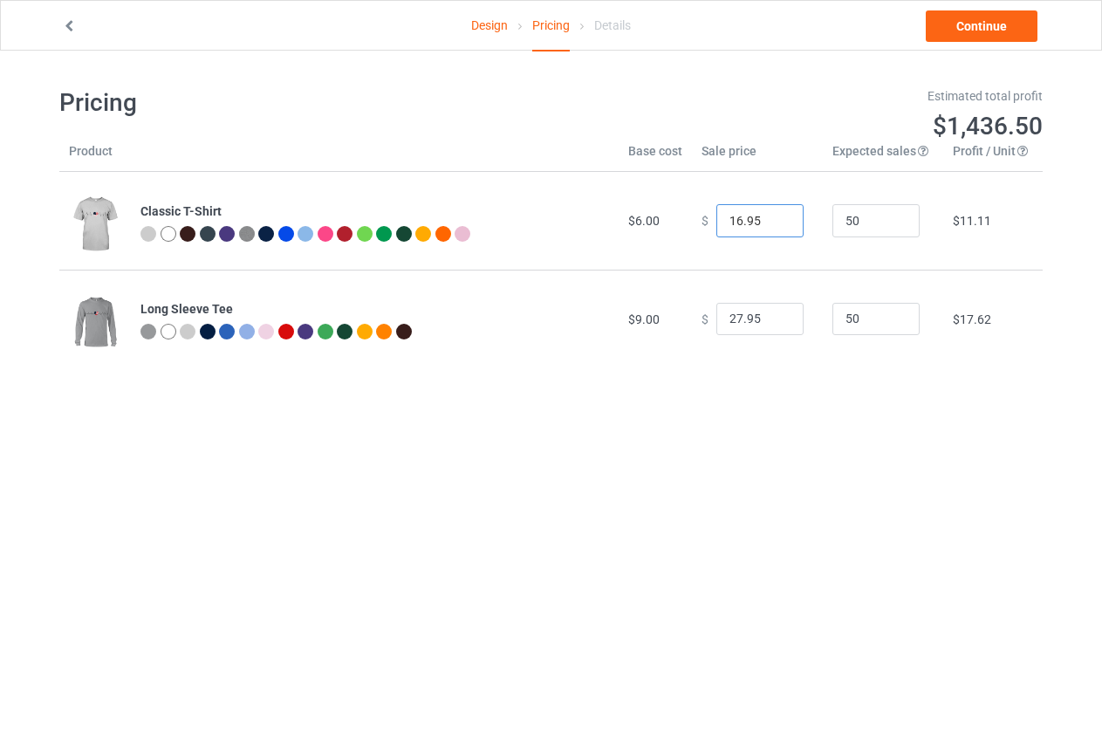
type input "16.95"
click at [775, 223] on input "16.95" at bounding box center [760, 220] width 87 height 33
drag, startPoint x: 748, startPoint y: 223, endPoint x: 738, endPoint y: 223, distance: 9.6
click at [738, 223] on input "16.95" at bounding box center [760, 220] width 87 height 33
click at [772, 327] on input "27.95" at bounding box center [760, 319] width 87 height 33
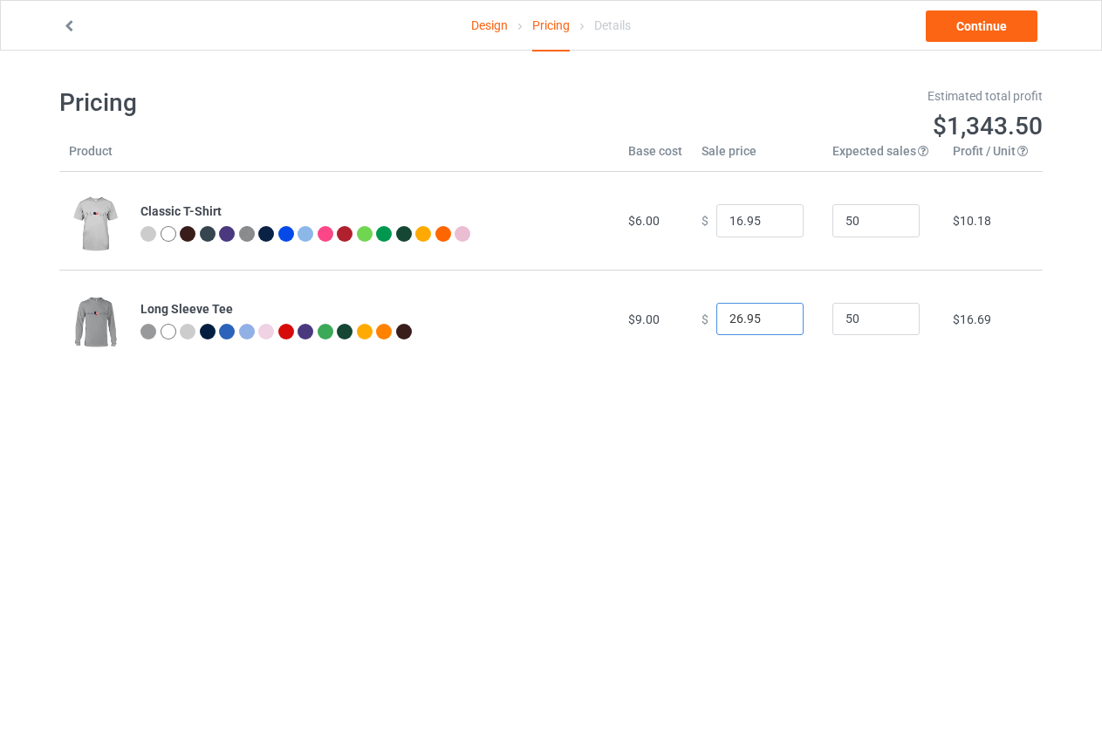
click at [771, 321] on input "26.95" at bounding box center [760, 319] width 87 height 33
click at [771, 321] on input "25.95" at bounding box center [760, 319] width 87 height 33
click at [771, 321] on input "24.95" at bounding box center [760, 319] width 87 height 33
click at [771, 321] on input "23.95" at bounding box center [760, 319] width 87 height 33
click at [771, 321] on input "22.95" at bounding box center [760, 319] width 87 height 33
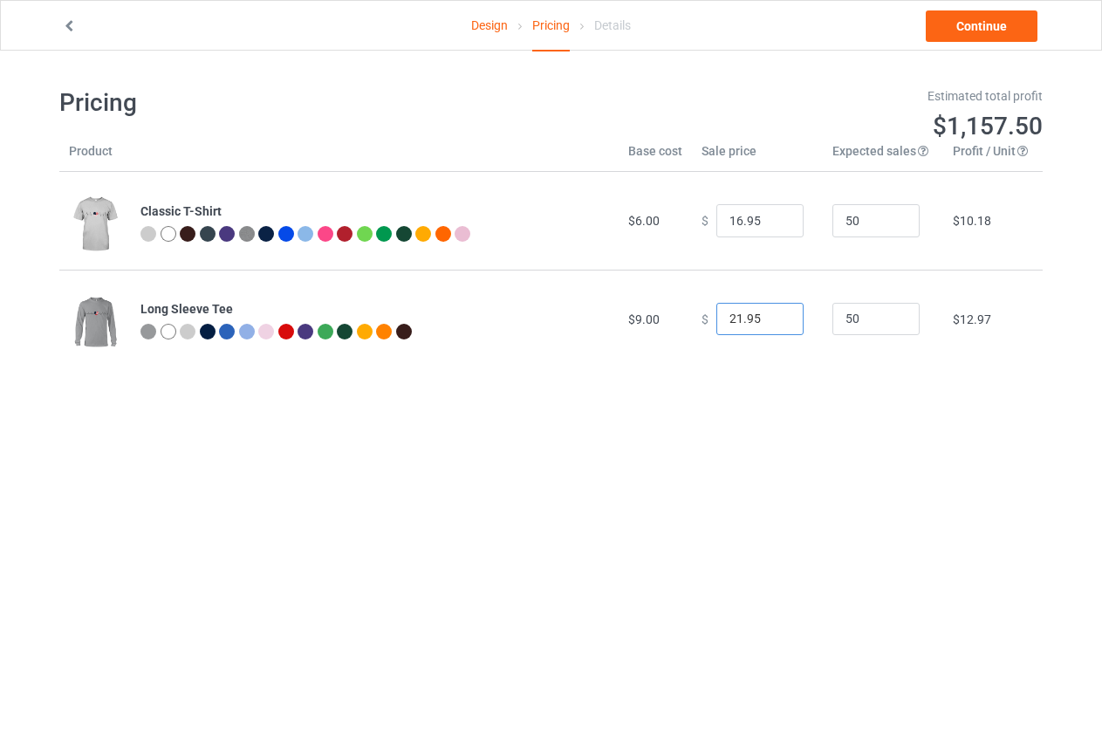
click at [771, 321] on input "21.95" at bounding box center [760, 319] width 87 height 33
click at [771, 321] on input "20.95" at bounding box center [760, 319] width 87 height 33
type input "19.95"
click at [771, 321] on input "19.95" at bounding box center [760, 319] width 87 height 33
click at [977, 29] on link "Continue" at bounding box center [982, 25] width 112 height 31
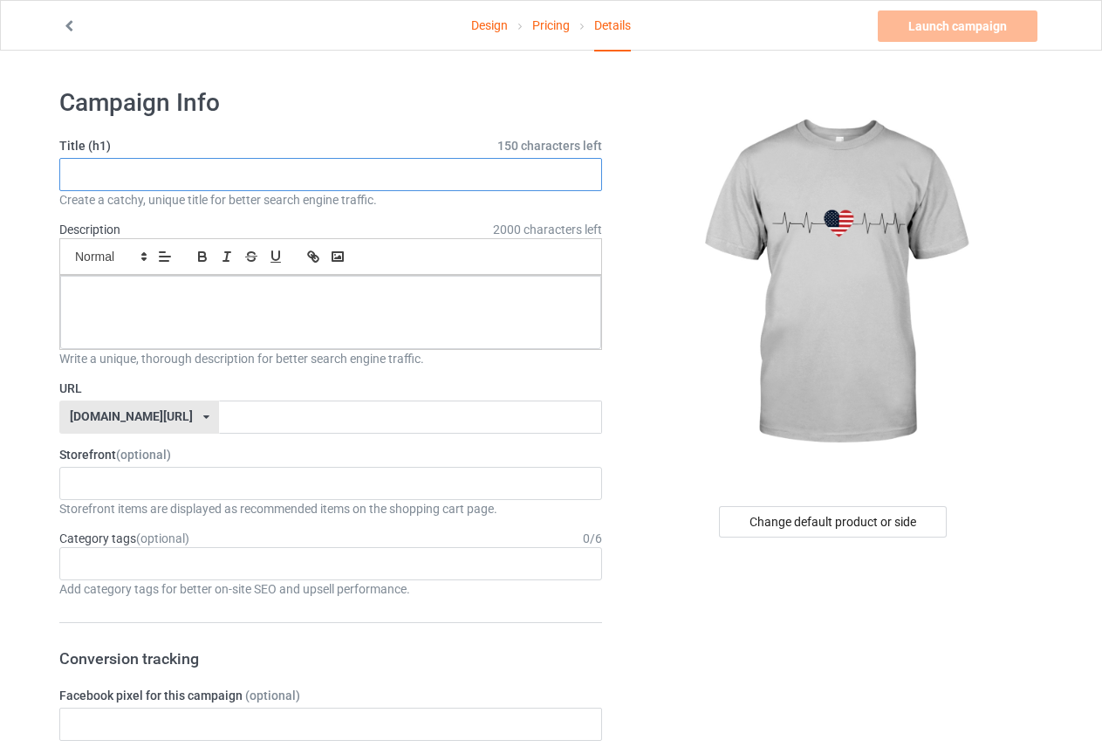
click at [319, 173] on input "text" at bounding box center [330, 174] width 543 height 33
paste input "Stars, Stripes & Heartbeat – USA Flag Heart T-Shirt"
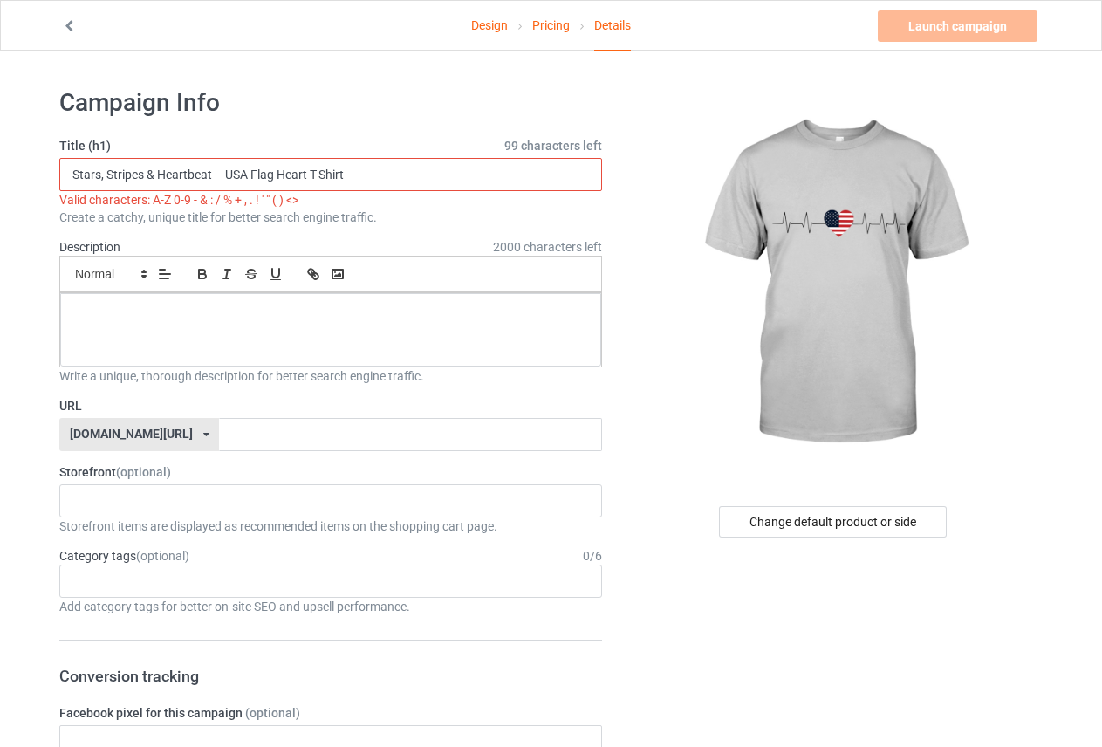
click at [225, 172] on input "Stars, Stripes & Heartbeat – USA Flag Heart T-Shirt" at bounding box center [330, 174] width 543 height 33
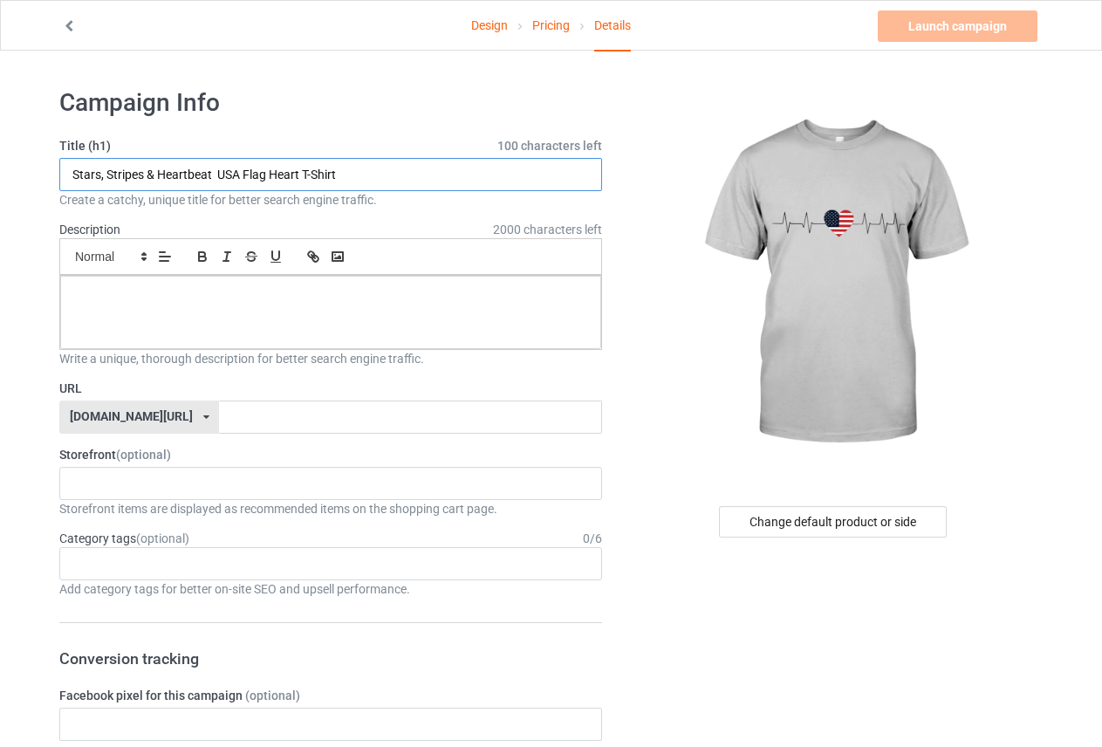
type input "Stars, Stripes & Heartbeat USA Flag Heart T-Shirt"
click at [273, 287] on div at bounding box center [330, 312] width 541 height 73
click at [273, 287] on p at bounding box center [330, 295] width 513 height 17
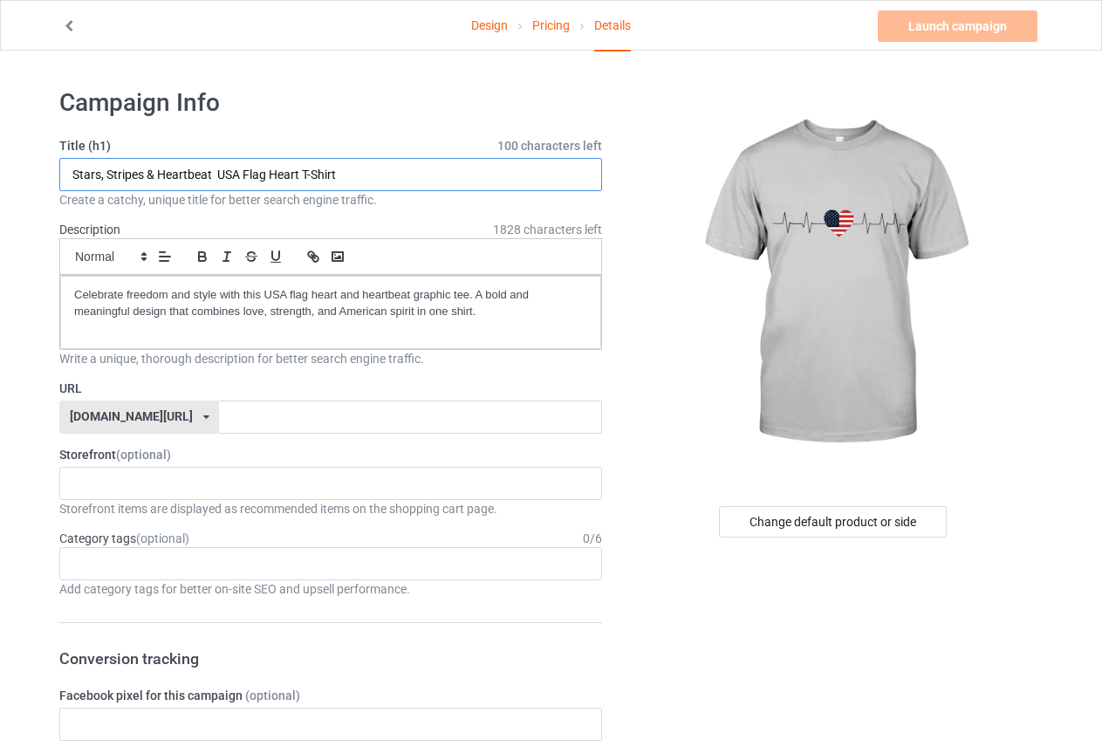
click at [216, 171] on input "Stars, Stripes & Heartbeat USA Flag Heart T-Shirt" at bounding box center [330, 174] width 543 height 33
drag, startPoint x: 216, startPoint y: 171, endPoint x: 277, endPoint y: 109, distance: 87.0
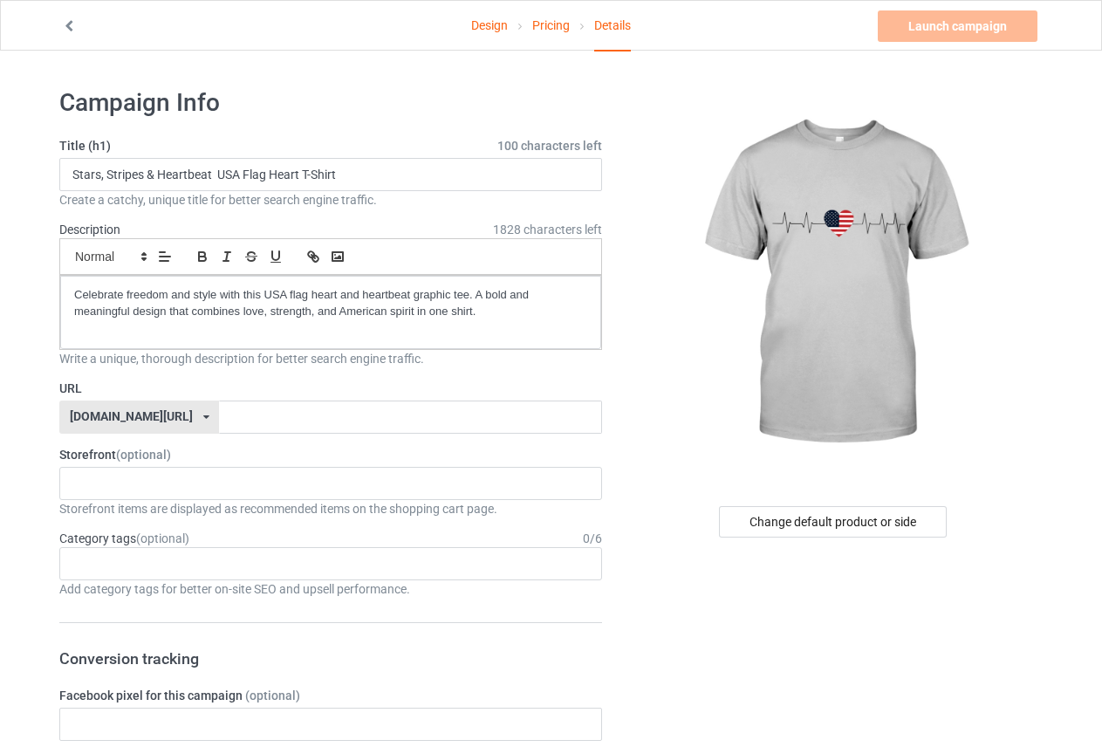
click at [277, 109] on h1 "Campaign Info" at bounding box center [330, 102] width 543 height 31
drag, startPoint x: 215, startPoint y: 168, endPoint x: 351, endPoint y: 179, distance: 136.6
click at [351, 179] on input "Stars, Stripes & Heartbeat USA Flag Heart T-Shirt" at bounding box center [330, 174] width 543 height 33
click at [234, 416] on input "text" at bounding box center [410, 417] width 382 height 33
paste input "USA Flag Heart T-Shirt"
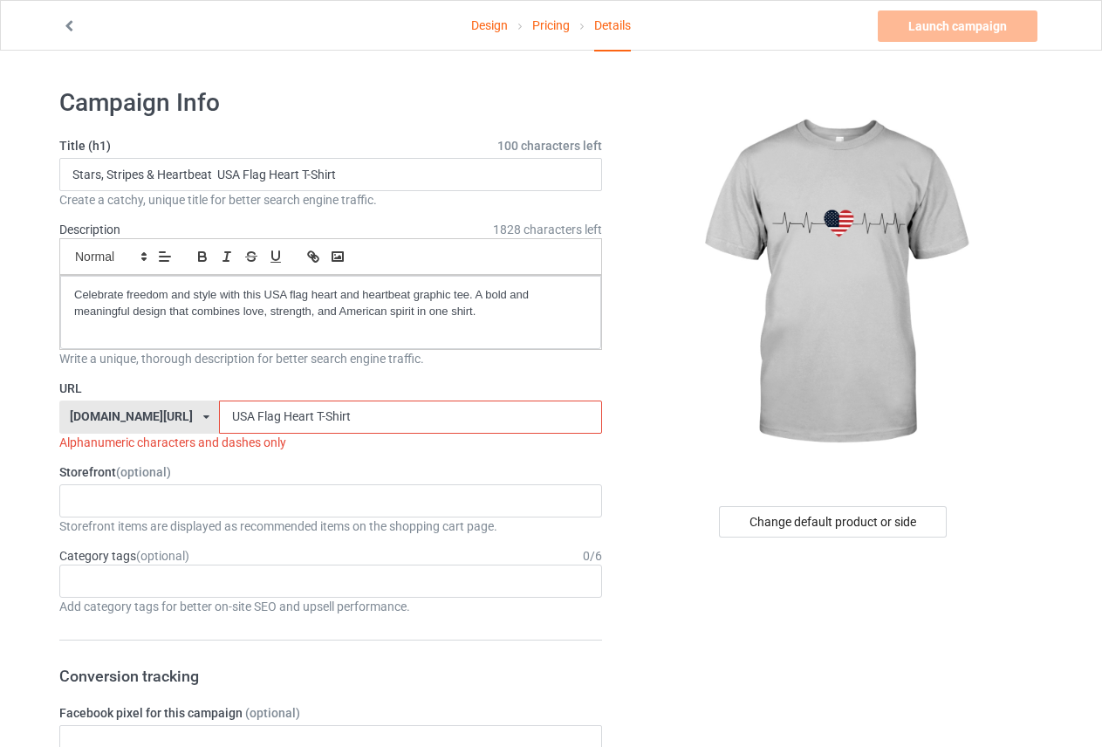
click at [271, 414] on input "USA Flag Heart T-Shirt" at bounding box center [410, 417] width 382 height 33
click at [237, 416] on input "USA Flag HeartT-Shirt" at bounding box center [410, 417] width 382 height 33
click at [219, 410] on input "USA FlagHeartT-Shirt" at bounding box center [410, 417] width 382 height 33
click at [233, 418] on input "USA-FlagHeartT-Shirt" at bounding box center [410, 417] width 382 height 33
click at [251, 443] on div "Alphanumeric characters and dashes only" at bounding box center [330, 442] width 543 height 17
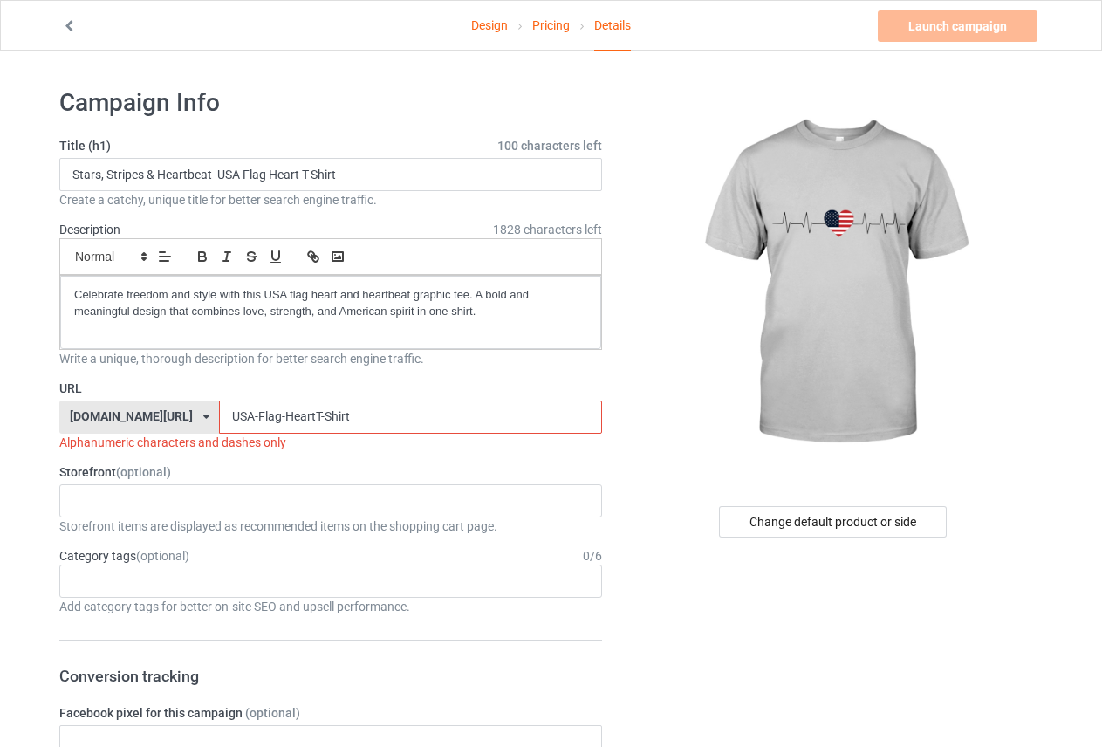
click at [251, 443] on div "Alphanumeric characters and dashes only" at bounding box center [330, 442] width 543 height 17
copy div "Alphanumeric characters and dashes only"
click at [332, 419] on input "USA-Flag-HeartT-Shirt" at bounding box center [410, 417] width 382 height 33
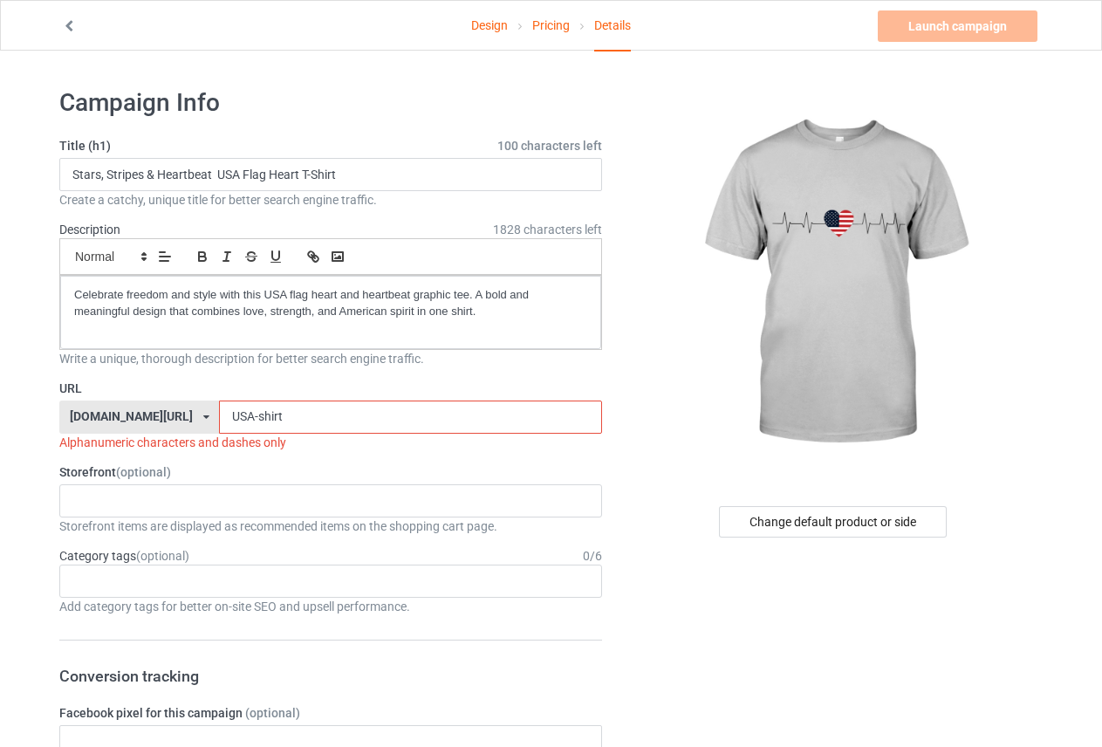
click at [219, 416] on input "USA-shirt" at bounding box center [410, 417] width 382 height 33
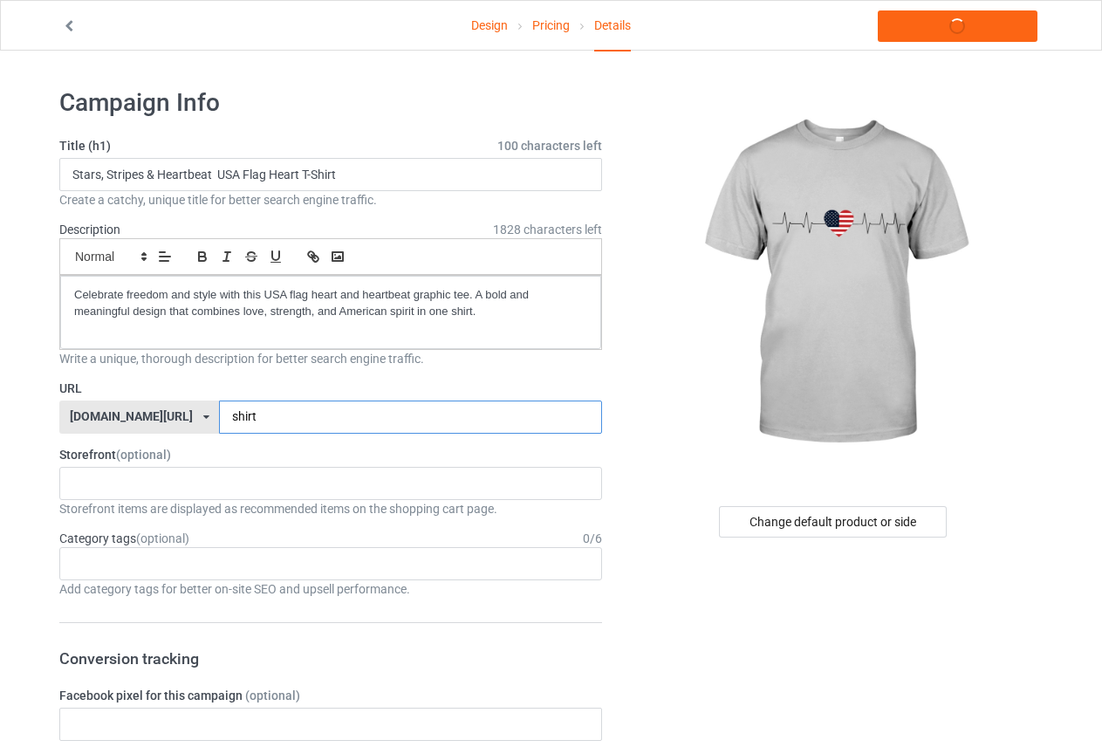
click at [241, 422] on input "shirt" at bounding box center [410, 417] width 382 height 33
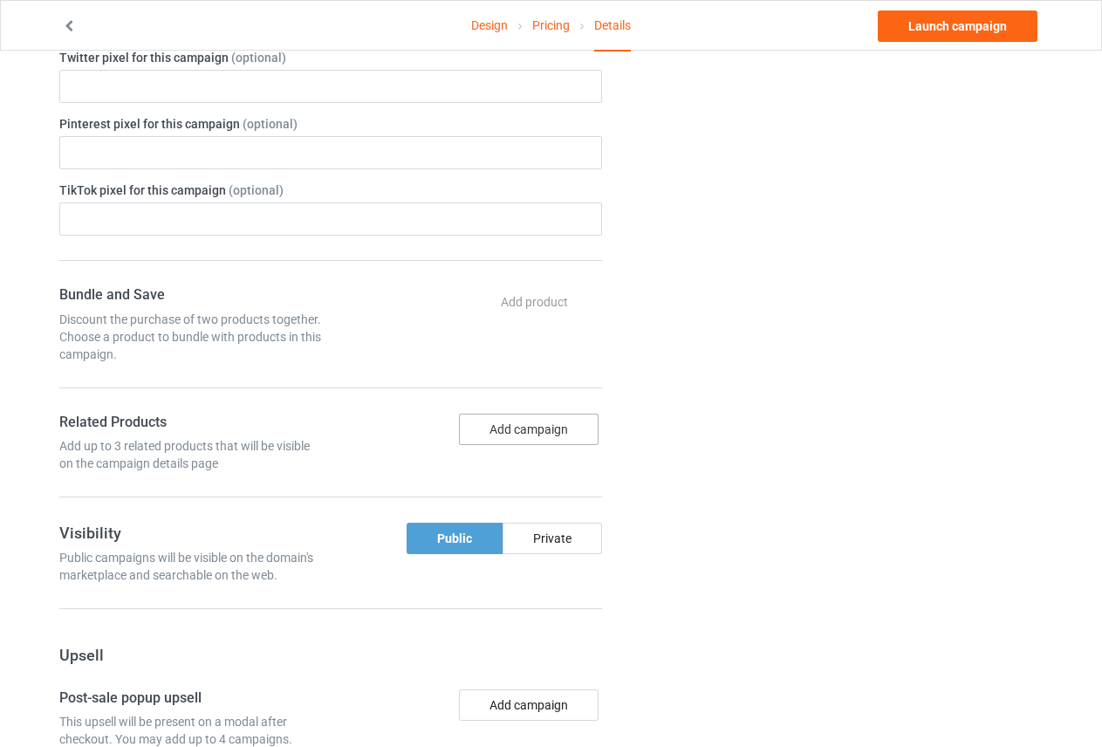
scroll to position [786, 0]
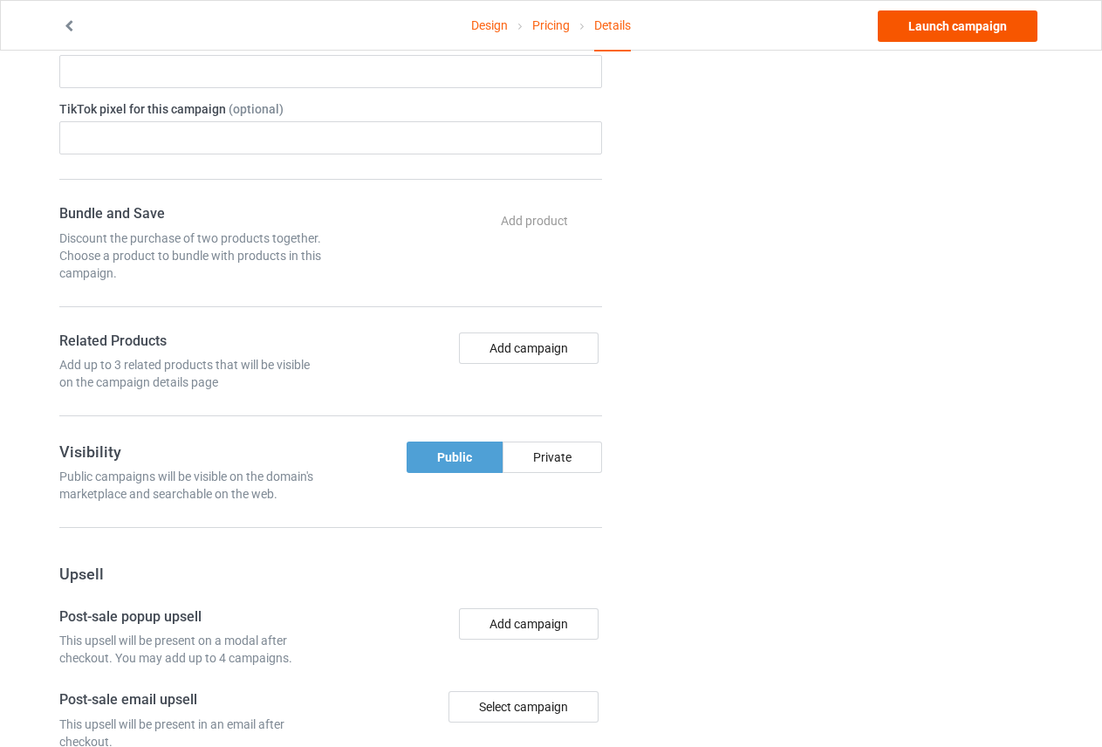
type input "shirt-american1"
click at [944, 32] on link "Launch campaign" at bounding box center [958, 25] width 160 height 31
